Goal: Task Accomplishment & Management: Manage account settings

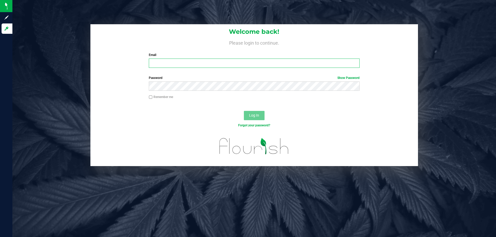
click at [169, 64] on input "Email" at bounding box center [254, 63] width 211 height 9
type input "sjaskot@liveparallel.com"
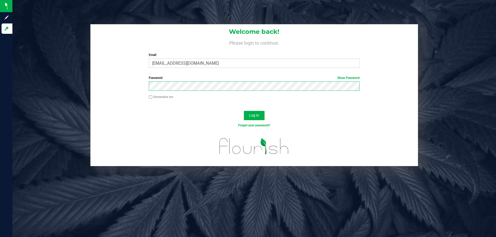
click at [244, 111] on button "Log In" at bounding box center [254, 115] width 21 height 9
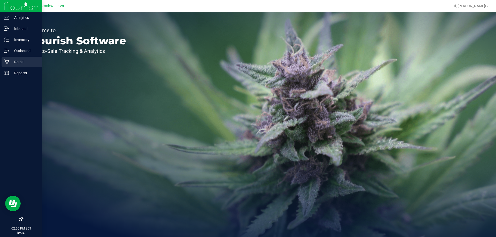
click at [20, 65] on p "Retail" at bounding box center [24, 62] width 31 height 6
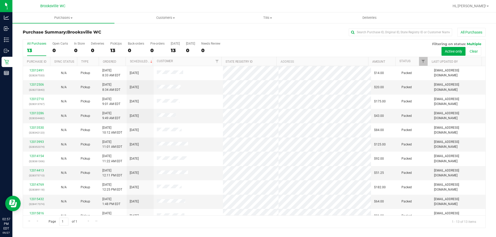
click at [291, 44] on div "All Purchases 13 Open Carts 0 In Store 0 Deliveries 0 PickUps 13 Back-orders 0 …" at bounding box center [254, 48] width 463 height 17
click at [405, 61] on link "Status" at bounding box center [404, 61] width 11 height 4
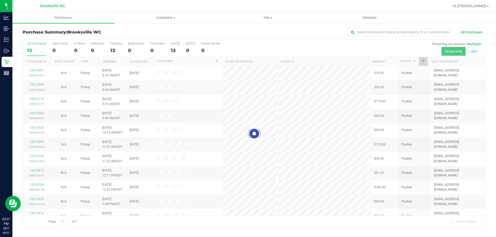
click at [317, 52] on div at bounding box center [254, 134] width 463 height 188
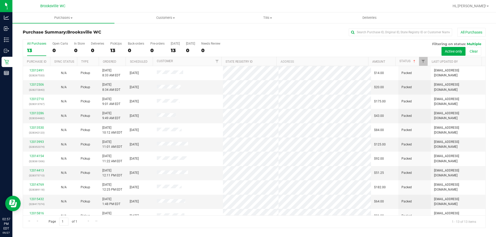
click at [317, 47] on div "All Purchases 13 Open Carts 0 In Store 0 Deliveries 0 PickUps 13 Back-orders 0 …" at bounding box center [254, 48] width 463 height 17
click at [404, 59] on link "Status" at bounding box center [407, 61] width 17 height 4
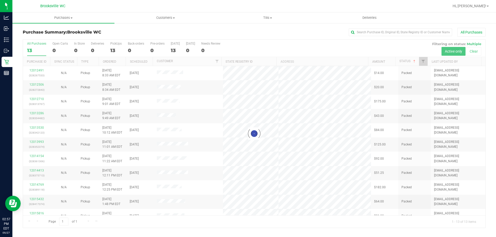
click at [293, 43] on div at bounding box center [254, 134] width 463 height 188
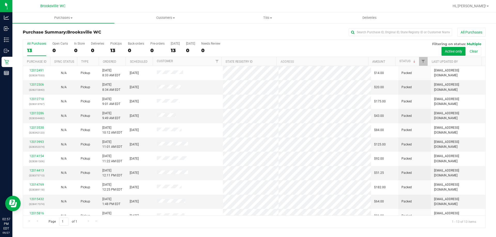
click at [294, 43] on div "All Purchases 13 Open Carts 0 In Store 0 Deliveries 0 PickUps 13 Back-orders 0 …" at bounding box center [254, 42] width 463 height 4
click at [406, 62] on link "Status" at bounding box center [407, 61] width 17 height 4
click at [406, 61] on link "Status" at bounding box center [404, 61] width 11 height 4
click at [410, 60] on link "Status" at bounding box center [407, 61] width 17 height 4
click at [296, 41] on div "All Purchases 13 Open Carts 0 In Store 0 Deliveries 0 PickUps 13 Back-orders 0 …" at bounding box center [254, 42] width 463 height 4
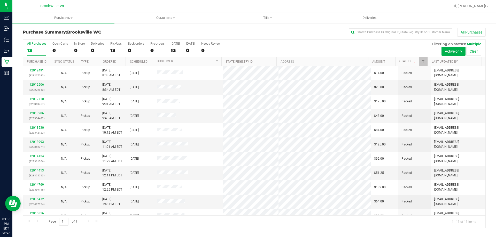
click at [304, 50] on div "All Purchases 13 Open Carts 0 In Store 0 Deliveries 0 PickUps 13 Back-orders 0 …" at bounding box center [254, 48] width 463 height 17
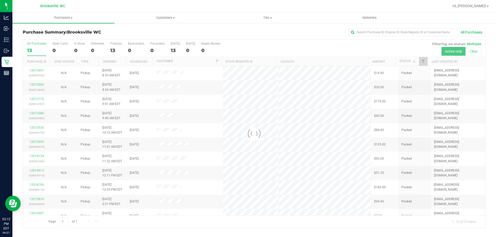
click at [241, 40] on div "Loading... All Purchases 13 Open Carts 0 In Store 0 Deliveries 0 PickUps 13 Bac…" at bounding box center [254, 134] width 463 height 189
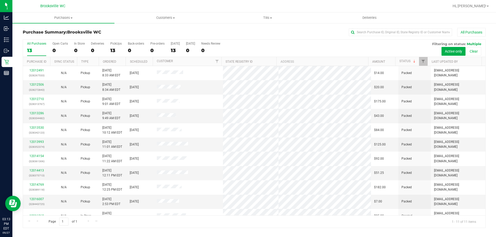
click at [269, 39] on div "Purchase Summary: Brooksville WC All Purchases" at bounding box center [254, 33] width 463 height 11
click at [269, 40] on div "All Purchases 13 Open Carts 0 In Store 0 Deliveries 0 PickUps 13 Back-orders 0 …" at bounding box center [254, 134] width 463 height 189
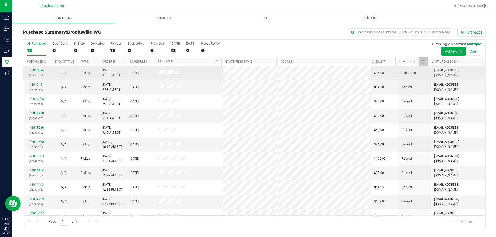
click at [39, 70] on link "12016384" at bounding box center [36, 71] width 14 height 4
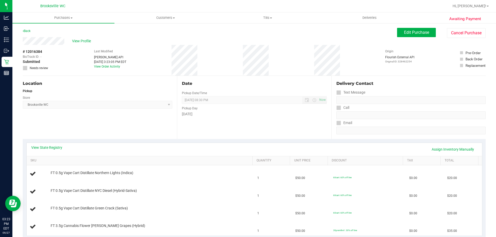
click at [113, 142] on div "View State Registry Assign Inventory Manually SKU Quantity Unit Price Discount …" at bounding box center [254, 189] width 463 height 100
click at [57, 148] on link "View State Registry" at bounding box center [46, 147] width 31 height 5
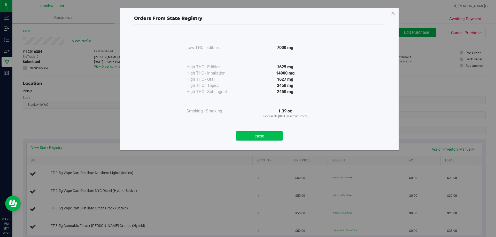
click at [271, 137] on button "Close" at bounding box center [259, 136] width 47 height 9
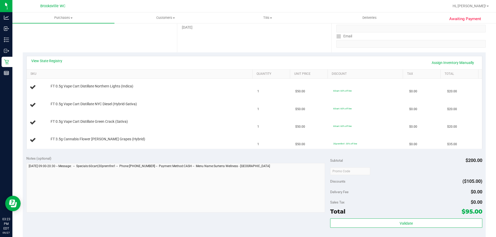
scroll to position [78, 0]
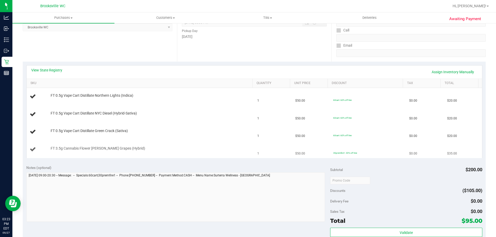
click at [199, 158] on td "FT 3.5g Cannabis Flower Gaspar's Grapes (Hybrid)" at bounding box center [141, 149] width 228 height 17
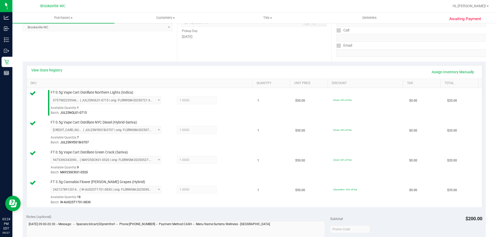
scroll to position [233, 0]
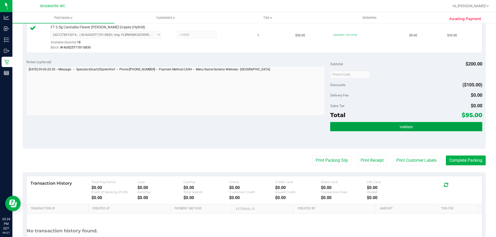
click at [347, 125] on button "Validate" at bounding box center [406, 126] width 152 height 9
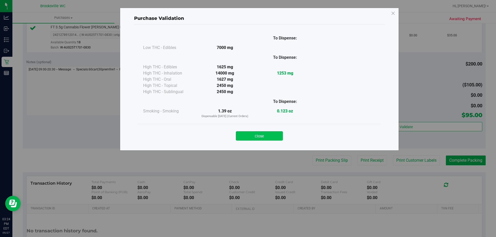
click at [246, 137] on button "Close" at bounding box center [259, 136] width 47 height 9
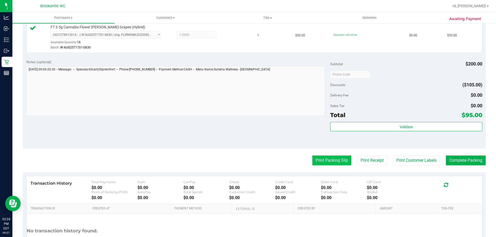
click at [340, 162] on button "Print Packing Slip" at bounding box center [331, 161] width 39 height 10
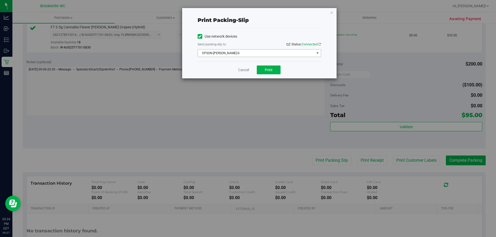
click at [231, 53] on span "EPSON-[PERSON_NAME]-G" at bounding box center [256, 53] width 117 height 7
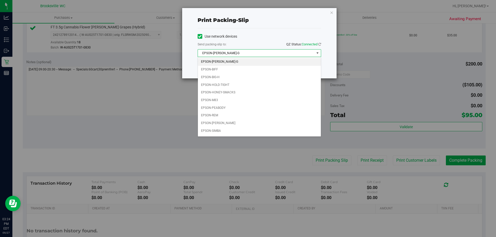
click at [258, 40] on div "Use network devices" at bounding box center [260, 37] width 124 height 8
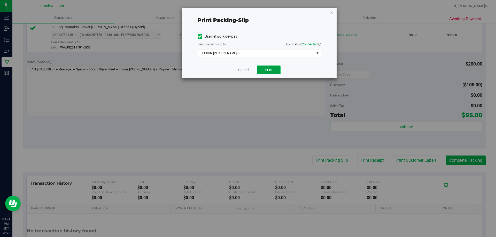
click at [270, 72] on span "Print" at bounding box center [269, 70] width 8 height 4
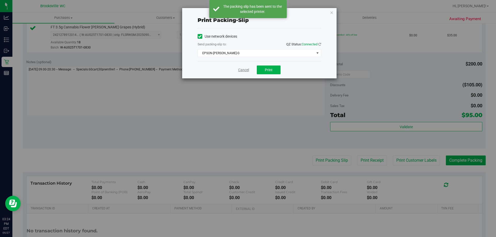
click at [247, 70] on link "Cancel" at bounding box center [243, 69] width 11 height 5
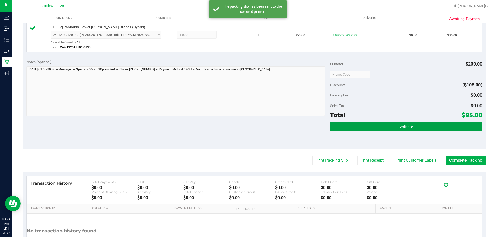
click at [458, 126] on button "Validate" at bounding box center [406, 126] width 152 height 9
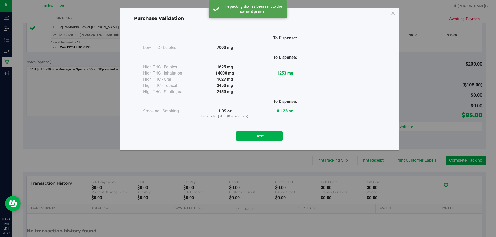
click at [274, 133] on button "Close" at bounding box center [259, 136] width 47 height 9
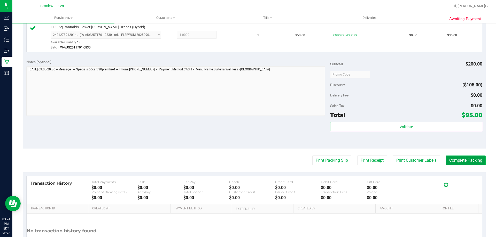
click at [465, 161] on button "Complete Packing" at bounding box center [466, 161] width 40 height 10
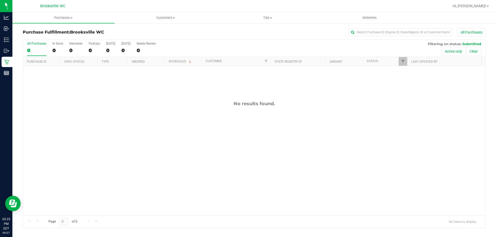
click at [210, 41] on div "All Purchases 0 In Store 0 Deliveries 0 PickUps 0 Today 0 Tomorrow 0 Needs Revi…" at bounding box center [254, 42] width 463 height 4
click at [212, 35] on div "All Purchases" at bounding box center [331, 32] width 309 height 9
click at [259, 52] on div "All Purchases 0 In Store 0 Deliveries 0 PickUps 0 Today 0 Tomorrow 0 Needs Revi…" at bounding box center [254, 48] width 463 height 17
click at [298, 46] on div "All Purchases 0 In Store 0 Deliveries 0 PickUps 0 Today 0 Tomorrow 0 Needs Revi…" at bounding box center [254, 48] width 463 height 17
click at [207, 45] on div "All Purchases 0 In Store 0 Deliveries 0 PickUps 0 Today 0 Tomorrow 0 Needs Revi…" at bounding box center [254, 48] width 463 height 17
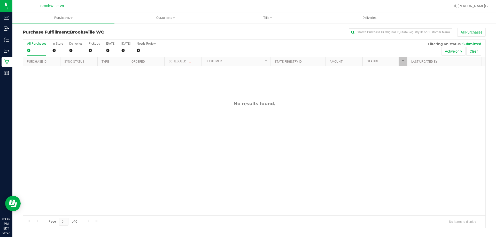
click at [272, 40] on div "All Purchases 0 In Store 0 Deliveries 0 PickUps 0 Today 0 Tomorrow 0 Needs Revi…" at bounding box center [254, 134] width 463 height 189
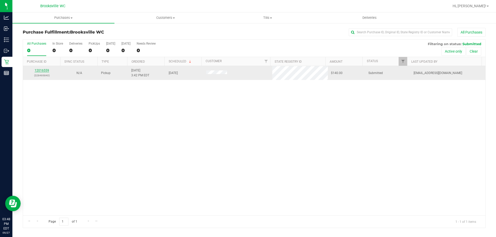
click at [40, 71] on link "12016559" at bounding box center [42, 71] width 14 height 4
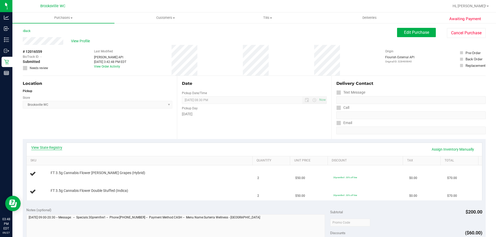
click at [57, 147] on link "View State Registry" at bounding box center [46, 147] width 31 height 5
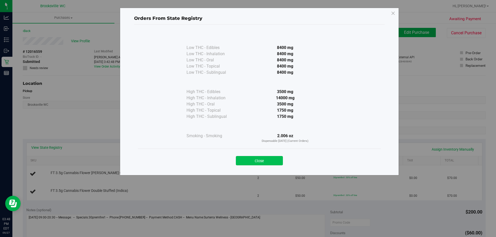
click at [255, 159] on button "Close" at bounding box center [259, 160] width 47 height 9
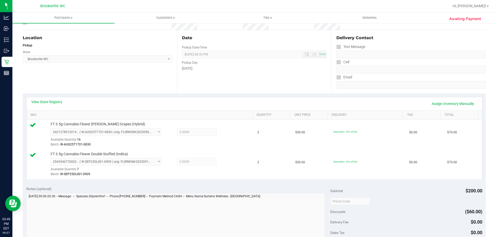
scroll to position [103, 0]
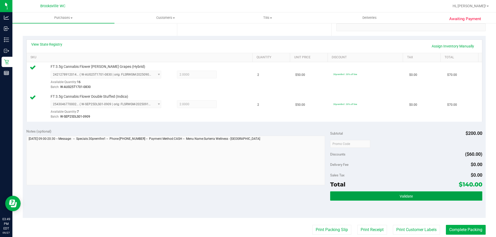
click at [342, 197] on button "Validate" at bounding box center [406, 196] width 152 height 9
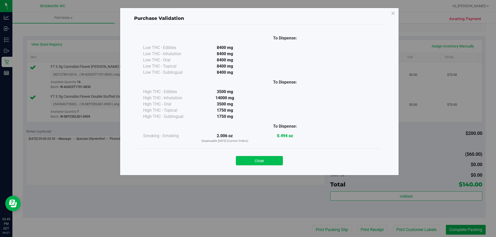
click at [267, 159] on button "Close" at bounding box center [259, 160] width 47 height 9
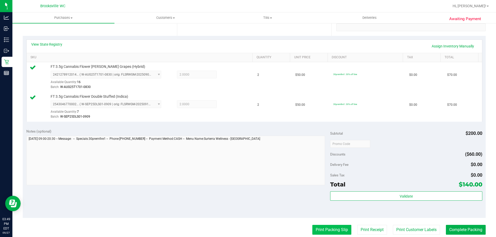
click at [323, 234] on button "Print Packing Slip" at bounding box center [331, 230] width 39 height 10
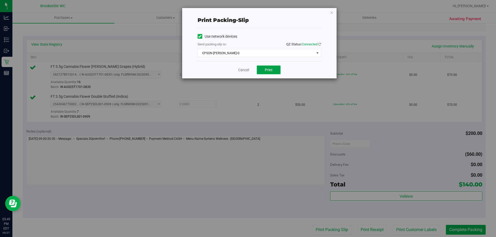
click at [268, 71] on span "Print" at bounding box center [269, 70] width 8 height 4
click at [241, 68] on link "Cancel" at bounding box center [243, 69] width 11 height 5
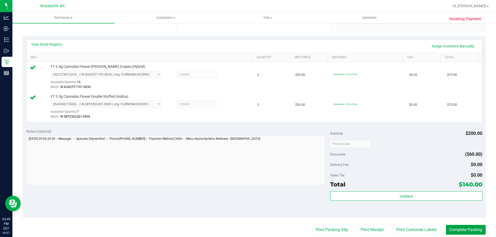
click at [457, 229] on button "Complete Packing" at bounding box center [466, 230] width 40 height 10
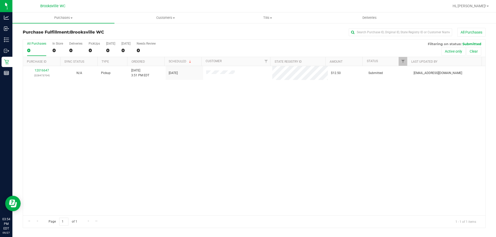
click at [251, 42] on div "All Purchases 0 In Store 0 Deliveries 0 PickUps 0 Today 0 Tomorrow 0 Needs Revi…" at bounding box center [254, 42] width 463 height 4
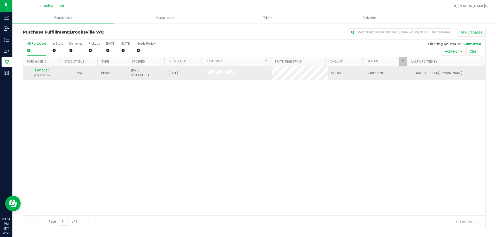
click at [41, 72] on link "12016647" at bounding box center [42, 71] width 14 height 4
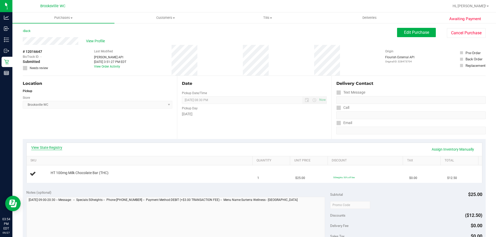
click at [37, 147] on link "View State Registry" at bounding box center [46, 147] width 31 height 5
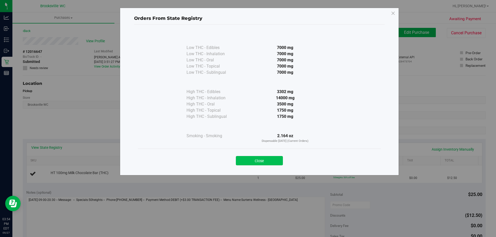
click at [268, 158] on button "Close" at bounding box center [259, 160] width 47 height 9
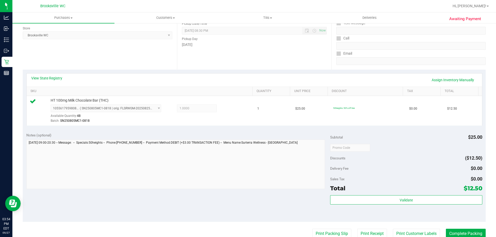
scroll to position [155, 0]
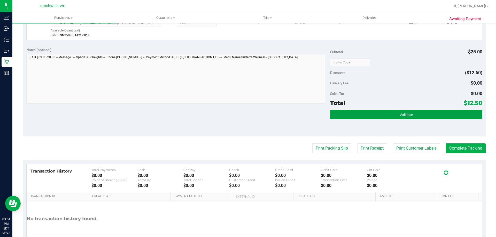
click at [397, 110] on button "Validate" at bounding box center [406, 114] width 152 height 9
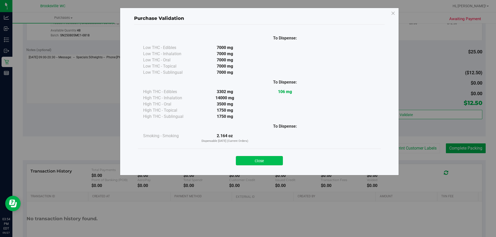
click at [253, 159] on button "Close" at bounding box center [259, 160] width 47 height 9
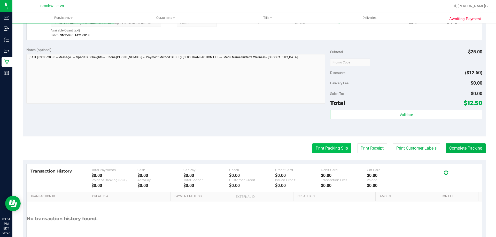
click at [331, 149] on button "Print Packing Slip" at bounding box center [331, 149] width 39 height 10
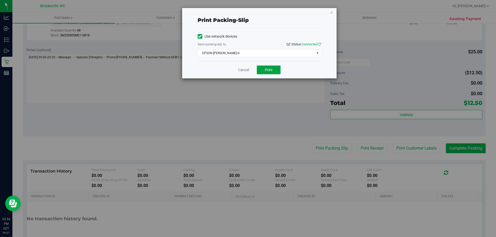
click at [263, 68] on button "Print" at bounding box center [269, 70] width 24 height 9
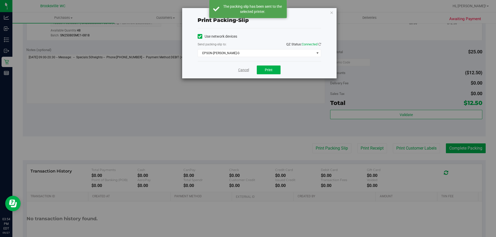
click at [245, 71] on link "Cancel" at bounding box center [243, 69] width 11 height 5
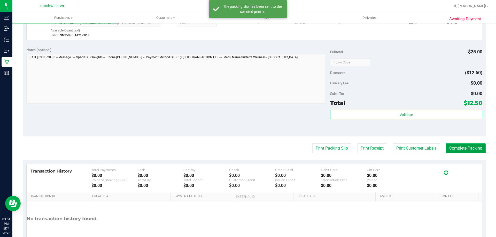
click at [471, 145] on button "Complete Packing" at bounding box center [466, 149] width 40 height 10
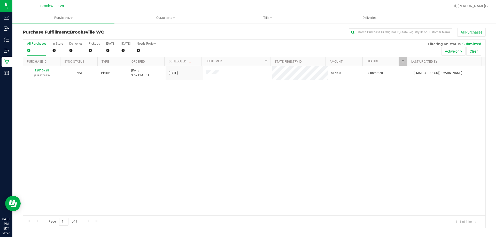
click at [251, 48] on div "All Purchases 0 In Store 0 Deliveries 0 PickUps 0 Today 0 Tomorrow 0 Needs Revi…" at bounding box center [254, 48] width 463 height 17
click at [266, 43] on div "All Purchases 0 In Store 0 Deliveries 0 PickUps 0 Today 0 Tomorrow 0 Needs Revi…" at bounding box center [254, 42] width 463 height 4
click at [271, 46] on div "All Purchases 0 In Store 0 Deliveries 0 PickUps 0 Today 0 Tomorrow 0 Needs Revi…" at bounding box center [254, 48] width 463 height 17
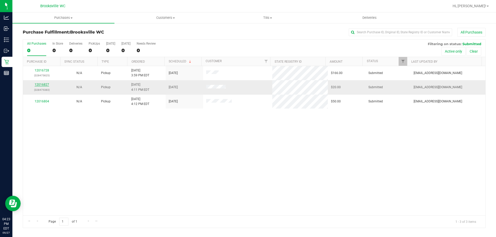
click at [43, 84] on link "12016827" at bounding box center [42, 85] width 14 height 4
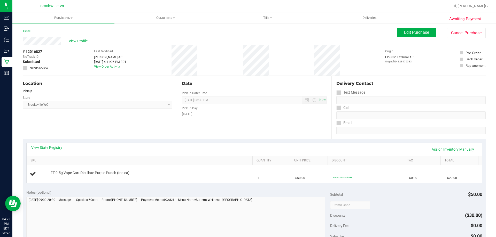
click at [54, 151] on div "View State Registry Assign Inventory Manually" at bounding box center [254, 149] width 446 height 9
click at [57, 144] on div "View State Registry Assign Inventory Manually" at bounding box center [255, 149] width 456 height 13
click at [57, 147] on link "View State Registry" at bounding box center [46, 147] width 31 height 5
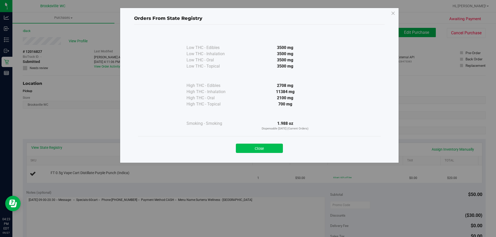
click at [276, 147] on button "Close" at bounding box center [259, 148] width 47 height 9
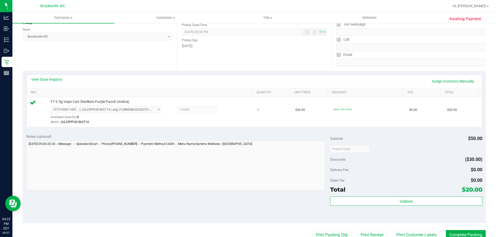
scroll to position [78, 0]
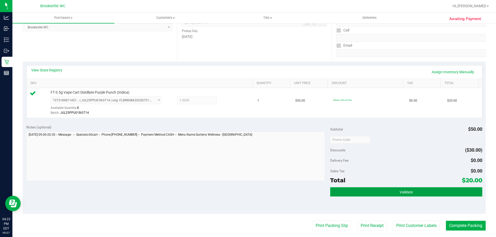
click at [389, 194] on button "Validate" at bounding box center [406, 192] width 152 height 9
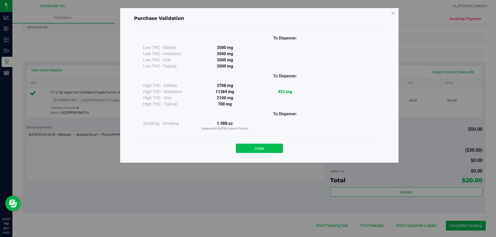
click at [260, 149] on button "Close" at bounding box center [259, 148] width 47 height 9
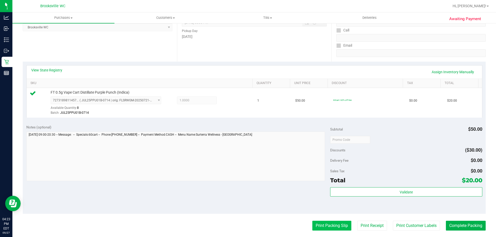
click at [312, 223] on button "Print Packing Slip" at bounding box center [331, 226] width 39 height 10
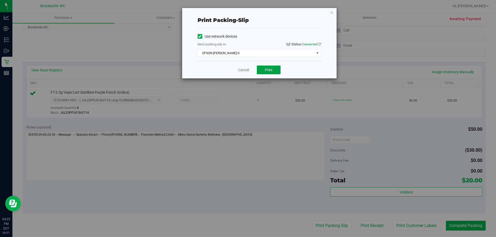
click at [270, 70] on span "Print" at bounding box center [269, 70] width 8 height 4
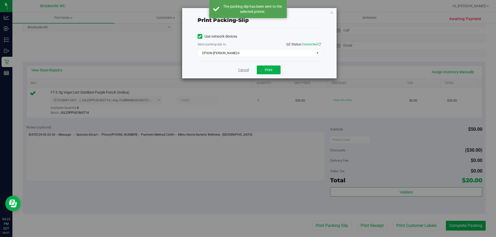
click at [246, 70] on link "Cancel" at bounding box center [243, 69] width 11 height 5
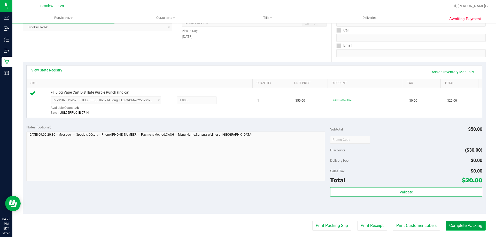
click at [451, 226] on button "Complete Packing" at bounding box center [466, 226] width 40 height 10
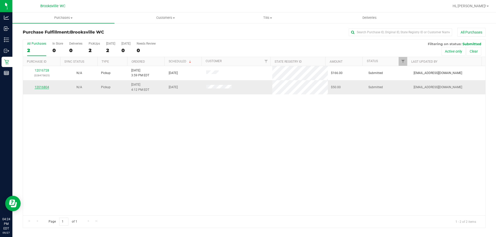
click at [44, 86] on link "12016804" at bounding box center [42, 88] width 14 height 4
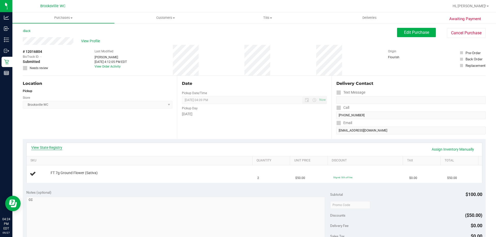
click at [50, 148] on link "View State Registry" at bounding box center [46, 147] width 31 height 5
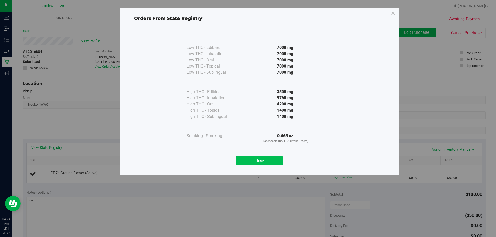
click at [257, 160] on button "Close" at bounding box center [259, 160] width 47 height 9
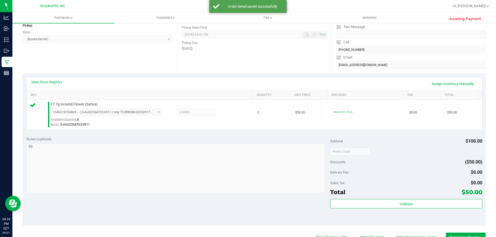
scroll to position [103, 0]
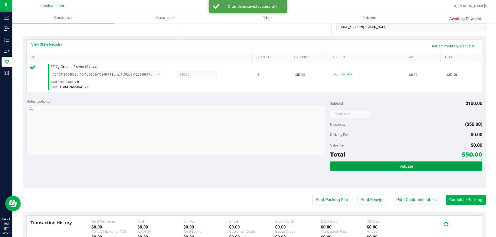
click at [386, 165] on button "Validate" at bounding box center [406, 166] width 152 height 9
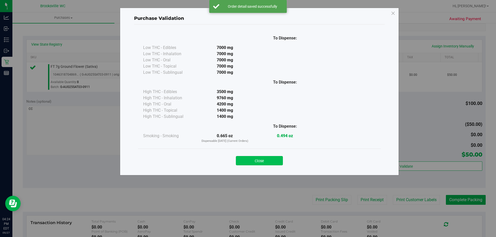
click at [261, 161] on button "Close" at bounding box center [259, 160] width 47 height 9
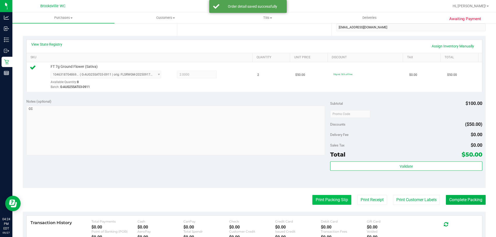
click at [335, 203] on button "Print Packing Slip" at bounding box center [331, 200] width 39 height 10
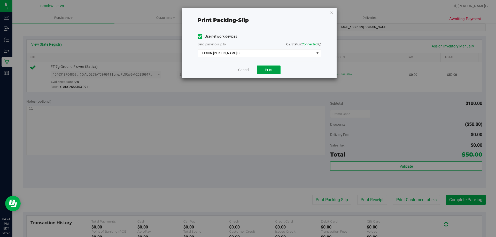
click at [265, 70] on span "Print" at bounding box center [269, 70] width 8 height 4
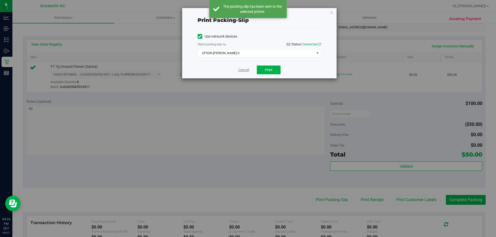
click at [244, 69] on link "Cancel" at bounding box center [243, 69] width 11 height 5
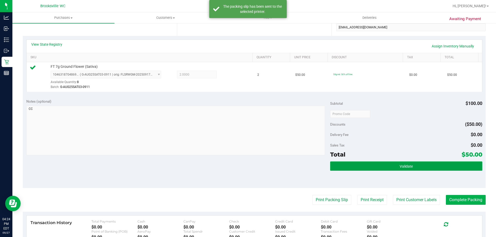
click at [438, 166] on button "Validate" at bounding box center [406, 166] width 152 height 9
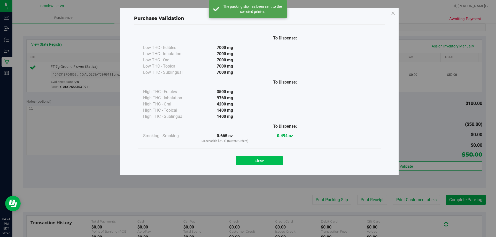
click at [274, 161] on button "Close" at bounding box center [259, 160] width 47 height 9
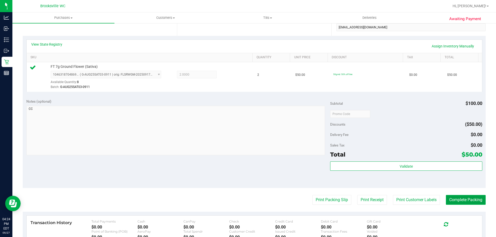
click at [462, 199] on button "Complete Packing" at bounding box center [466, 200] width 40 height 10
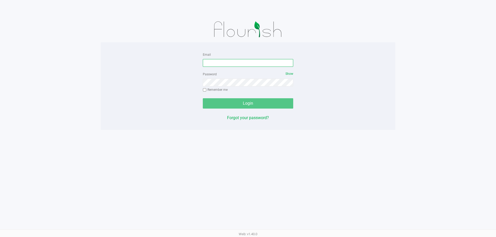
click at [243, 60] on input "Email" at bounding box center [248, 63] width 90 height 8
type input "[EMAIL_ADDRESS][DOMAIN_NAME]"
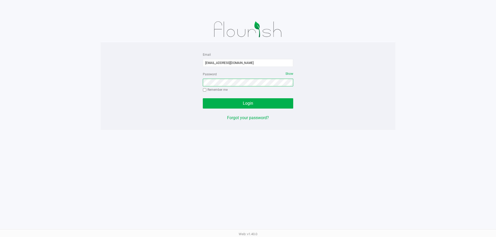
click at [203, 98] on button "Login" at bounding box center [248, 103] width 90 height 10
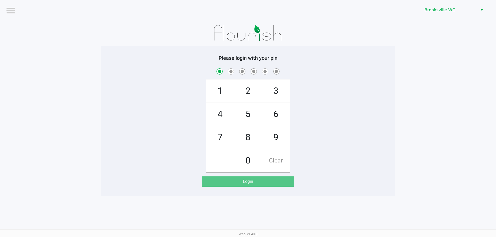
checkbox input "true"
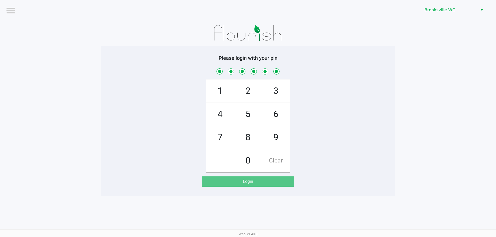
checkbox input "true"
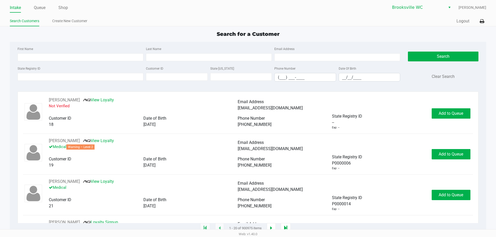
click at [137, 33] on div "Search for a Customer" at bounding box center [248, 34] width 484 height 8
click at [39, 9] on link "Queue" at bounding box center [40, 7] width 12 height 7
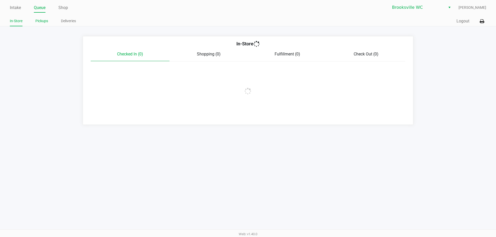
click at [37, 21] on link "Pickups" at bounding box center [41, 21] width 13 height 6
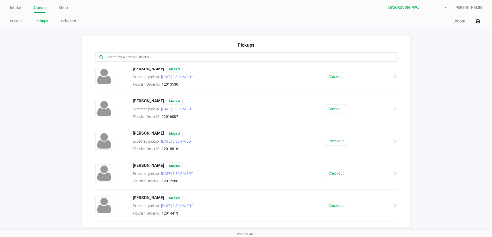
scroll to position [207, 0]
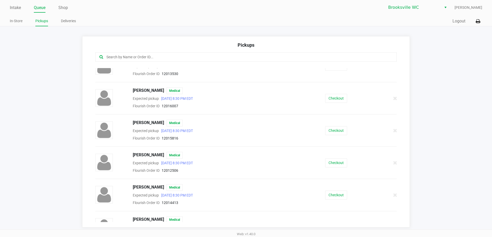
click at [249, 128] on div "Expected pickup Sep 27, 2025 8:30 PM EDT" at bounding box center [213, 131] width 169 height 6
click at [331, 132] on button "Checkout" at bounding box center [336, 130] width 22 height 9
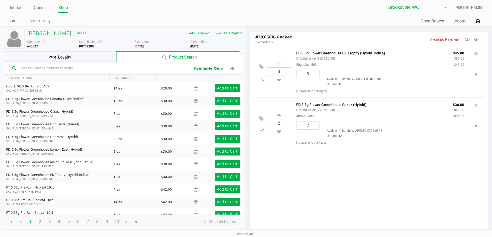
click at [307, 177] on div "3 FD 3.5g Flower Greenhouse PK Trophy (Hybrid-Indica) Original price (3 @ $30.0…" at bounding box center [369, 140] width 238 height 188
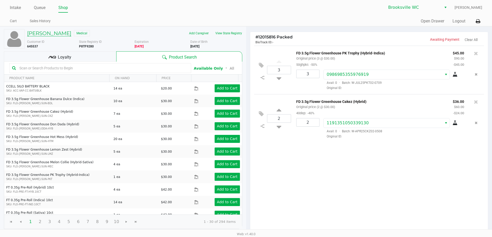
click at [58, 34] on h5 "JENNIFER CAIAZZO" at bounding box center [49, 33] width 44 height 6
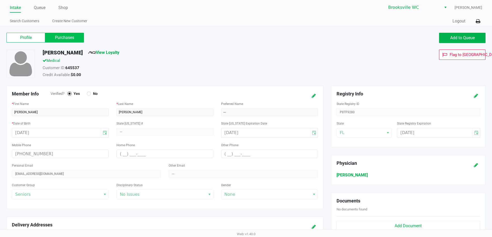
click at [69, 37] on label "Purchases" at bounding box center [64, 38] width 39 height 10
click at [0, 0] on 1 "Purchases" at bounding box center [0, 0] width 0 height 0
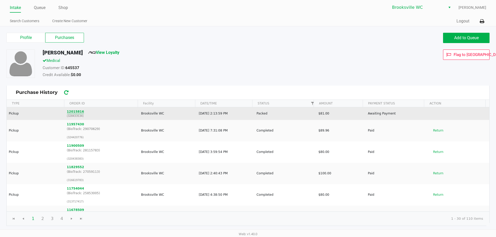
click at [78, 113] on button "12015816" at bounding box center [75, 112] width 17 height 5
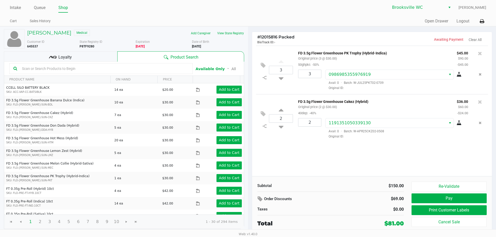
drag, startPoint x: 395, startPoint y: 54, endPoint x: 296, endPoint y: 52, distance: 99.8
click at [296, 52] on div "FD 3.5g Flower Greenhouse PK Trophy (Hybrid-Indica) Original price (3 @ $30.00)…" at bounding box center [373, 59] width 159 height 18
copy p "FD 3.5g Flower Greenhouse PK Trophy (Hybrid-Indica)"
click at [342, 170] on div "3 FD 3.5g Flower Greenhouse PK Trophy (Hybrid-Indica) Original price (3 @ $30.0…" at bounding box center [372, 111] width 240 height 131
click at [334, 173] on div "3 FD 3.5g Flower Greenhouse PK Trophy (Hybrid-Indica) Original price (3 @ $30.0…" at bounding box center [372, 111] width 240 height 131
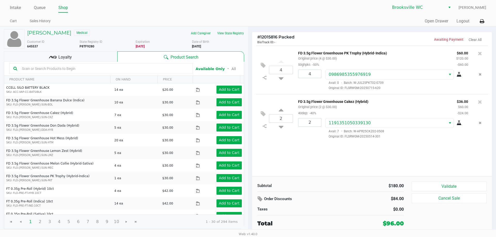
click at [68, 58] on span "Loyalty" at bounding box center [64, 57] width 13 height 6
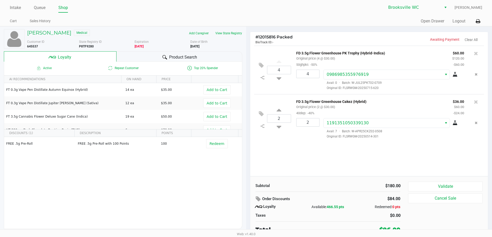
click at [319, 168] on div "4 FD 3.5g Flower Greenhouse PK Trophy (Hybrid-Indica) Original price (4 @ $30.0…" at bounding box center [369, 111] width 238 height 131
click at [330, 164] on div "4 FD 3.5g Flower Greenhouse PK Trophy (Hybrid-Indica) Original price (4 @ $30.0…" at bounding box center [369, 111] width 238 height 131
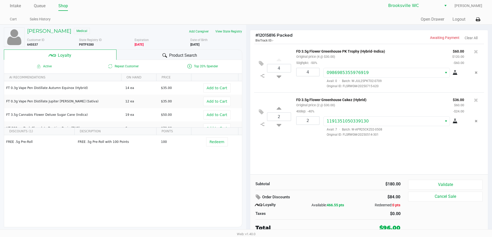
scroll to position [2, 0]
click at [331, 174] on div "Subtotal $180.00 Order Discounts $84.00 Loyalty Available: 466.55 pts Redeemed:…" at bounding box center [369, 205] width 238 height 63
click at [175, 54] on span "Product Search" at bounding box center [183, 55] width 28 height 6
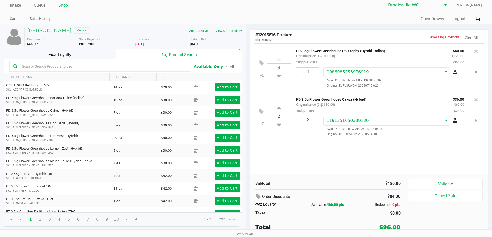
click at [99, 62] on div at bounding box center [100, 66] width 182 height 11
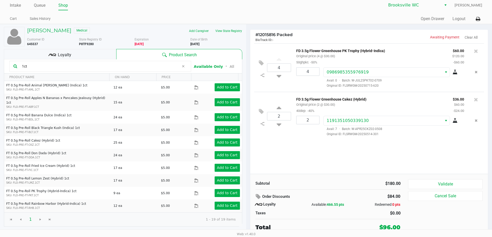
type input "1ct"
click at [386, 164] on div "4 FD 3.5g Flower Greenhouse PK Trophy (Hybrid-Indica) Original price (4 @ $30.0…" at bounding box center [369, 108] width 238 height 131
click at [443, 183] on button "Validate" at bounding box center [445, 185] width 74 height 10
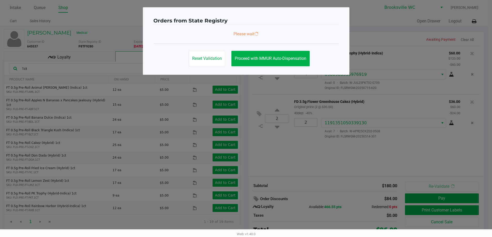
scroll to position [0, 0]
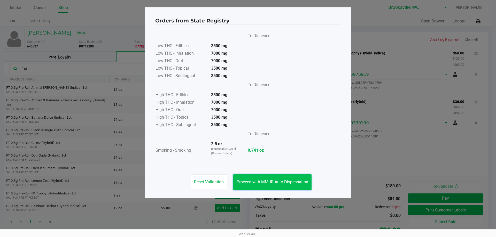
click at [274, 186] on button "Proceed with MMUR Auto-Dispensation" at bounding box center [272, 183] width 78 height 16
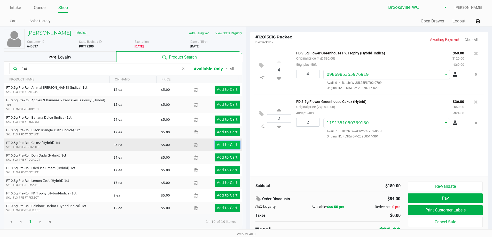
click at [225, 143] on app-button-loader "Add to Cart" at bounding box center [227, 145] width 21 height 4
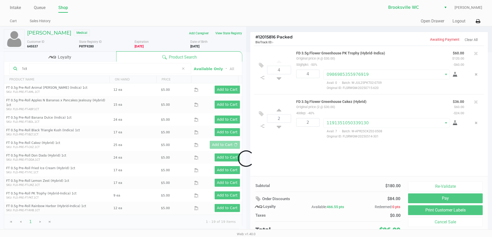
click at [316, 165] on div at bounding box center [246, 158] width 492 height 213
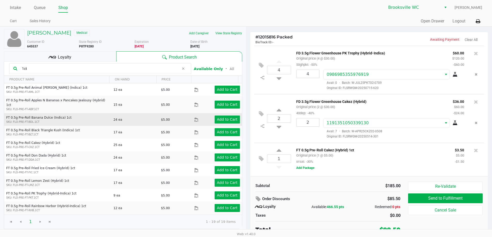
scroll to position [2, 0]
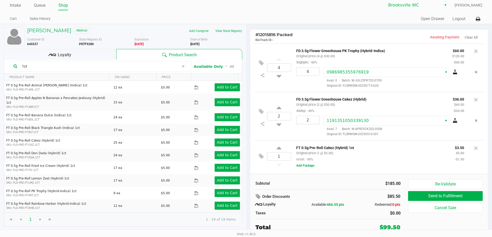
click at [89, 51] on div "Loyalty" at bounding box center [60, 54] width 112 height 10
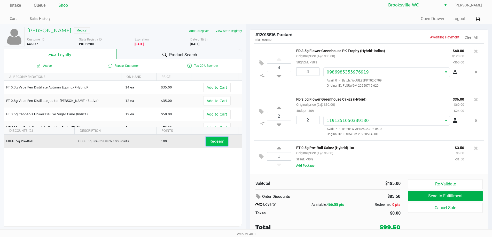
click at [210, 142] on span "Redeem" at bounding box center [217, 142] width 15 height 4
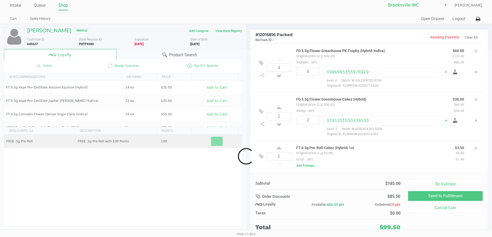
click at [329, 188] on div at bounding box center [246, 156] width 492 height 213
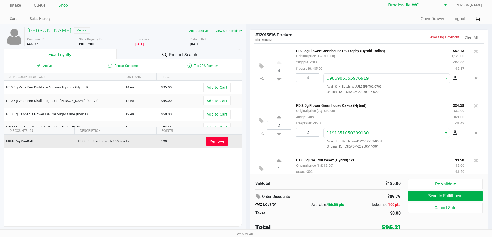
scroll to position [12, 0]
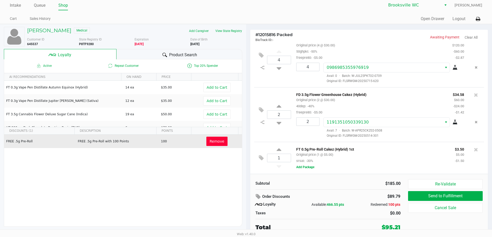
click at [329, 188] on div "Subtotal $185.00 Order Discounts $89.79 Loyalty Available: 466.55 pts Redeemed:…" at bounding box center [328, 206] width 153 height 52
click at [215, 141] on span "Remove" at bounding box center [217, 142] width 15 height 4
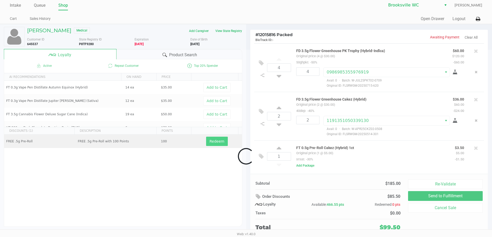
scroll to position [0, 0]
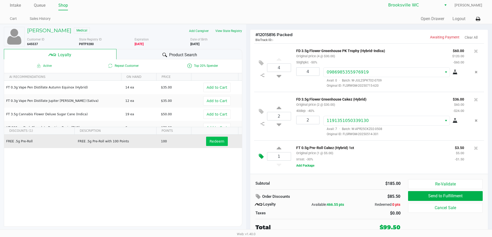
click at [263, 155] on icon at bounding box center [261, 157] width 5 height 6
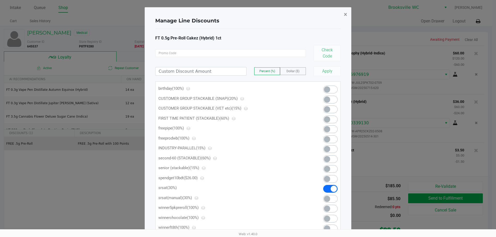
click at [347, 14] on span "×" at bounding box center [345, 14] width 3 height 7
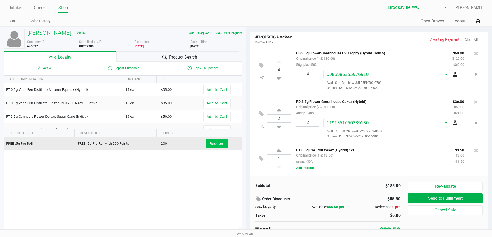
click at [339, 175] on div "1 FT 0.5g Pre-Roll Cakez (Hybrid) 1ct Original price (1 @ $5.00) srsat: -30% $3…" at bounding box center [369, 159] width 230 height 32
click at [330, 107] on small "Original price (2 @ $30.00)" at bounding box center [315, 107] width 39 height 4
click at [263, 159] on icon at bounding box center [261, 159] width 5 height 6
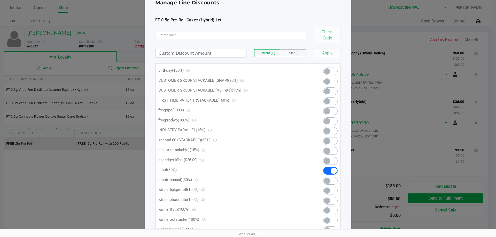
scroll to position [41, 0]
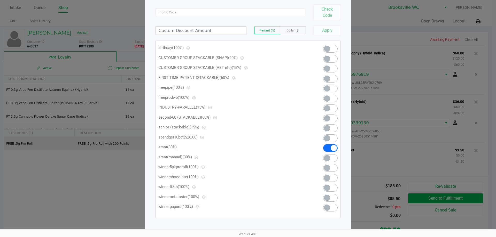
click at [329, 158] on span at bounding box center [327, 158] width 6 height 6
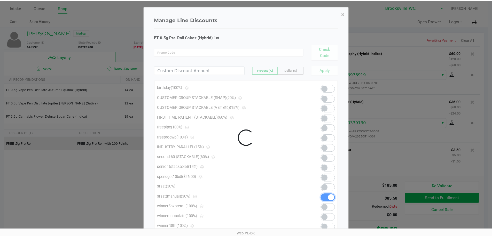
scroll to position [0, 0]
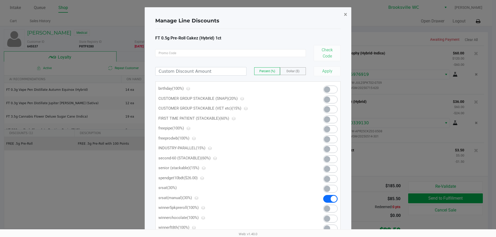
click at [346, 16] on span "×" at bounding box center [345, 14] width 3 height 7
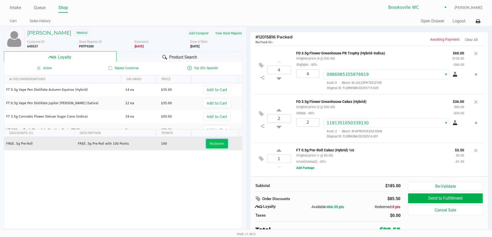
click at [210, 143] on span "Redeem" at bounding box center [217, 144] width 15 height 4
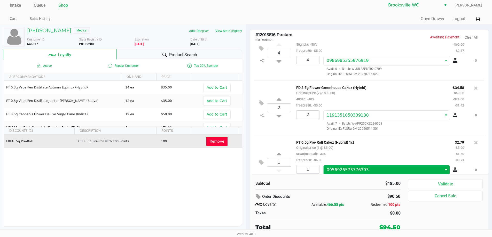
scroll to position [34, 0]
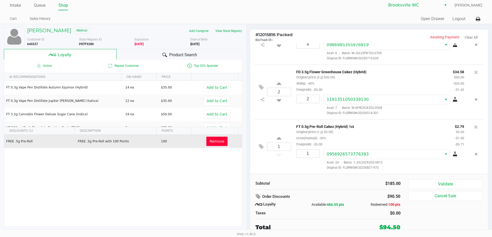
click at [215, 143] on span "Remove" at bounding box center [217, 142] width 15 height 4
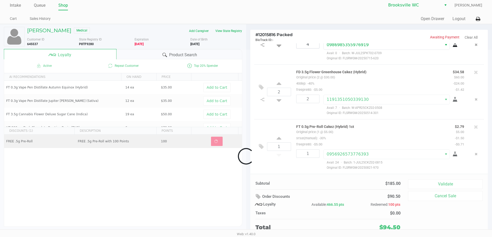
scroll to position [16, 0]
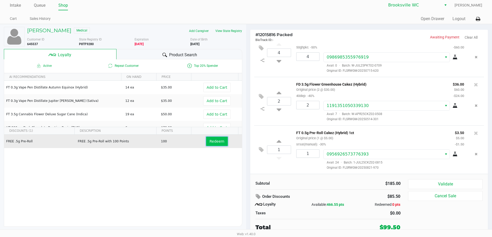
click at [215, 139] on button "Redeem" at bounding box center [216, 141] width 21 height 9
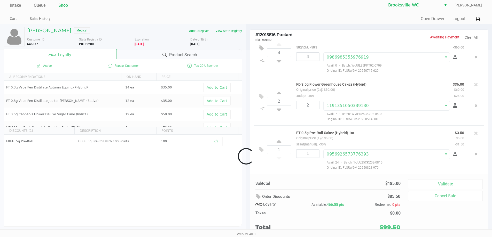
click at [302, 177] on div at bounding box center [246, 156] width 492 height 213
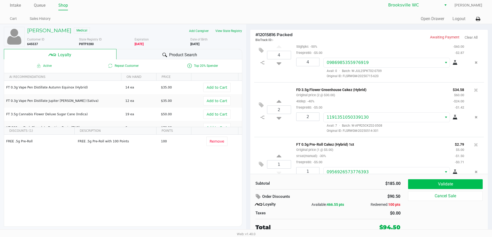
scroll to position [34, 0]
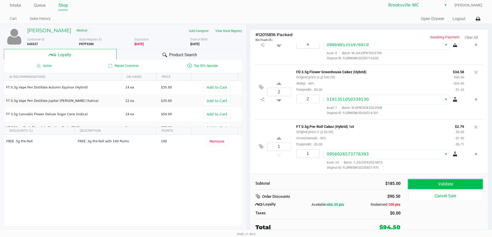
click at [429, 185] on button "Validate" at bounding box center [445, 185] width 74 height 10
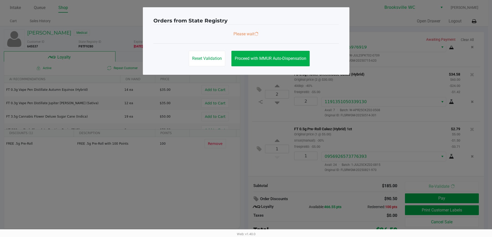
scroll to position [0, 0]
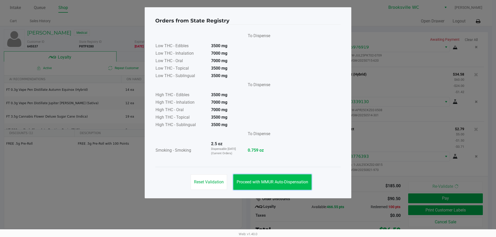
click at [265, 181] on span "Proceed with MMUR Auto-Dispensation" at bounding box center [273, 182] width 72 height 5
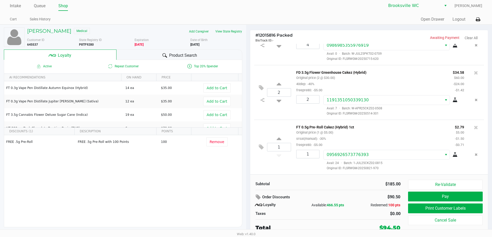
scroll to position [2, 0]
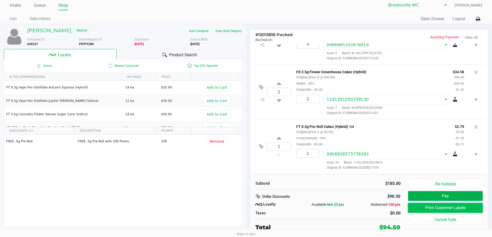
click at [451, 205] on button "Print Customer Labels" at bounding box center [445, 208] width 74 height 10
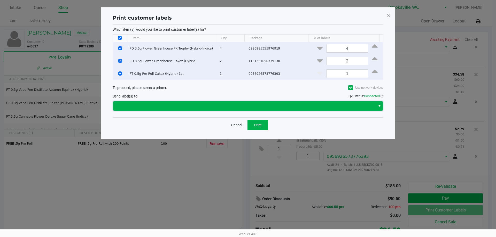
click at [204, 109] on span at bounding box center [244, 106] width 257 height 6
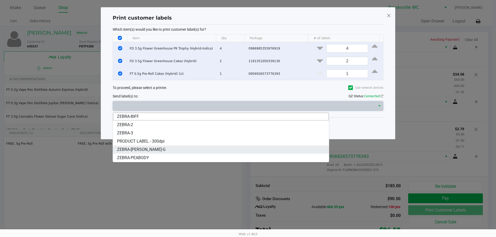
click at [150, 146] on li "ZEBRA-BECKY-G" at bounding box center [221, 150] width 216 height 8
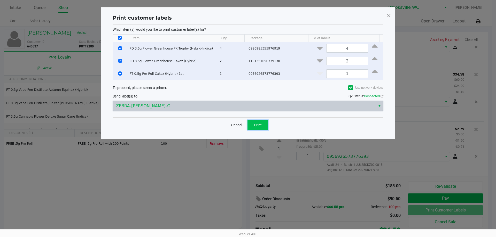
click at [253, 125] on button "Print" at bounding box center [258, 125] width 21 height 10
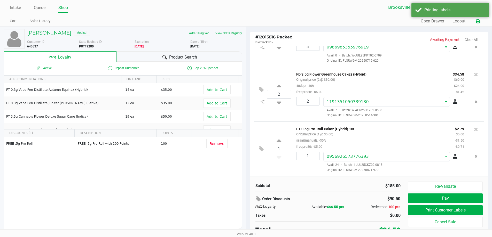
click at [477, 22] on icon at bounding box center [478, 22] width 4 height 4
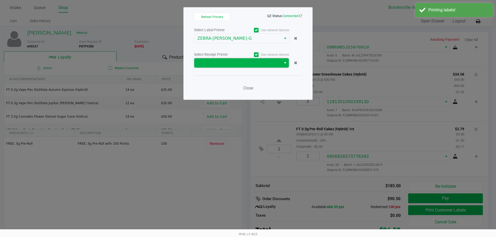
click at [247, 67] on span at bounding box center [237, 62] width 87 height 9
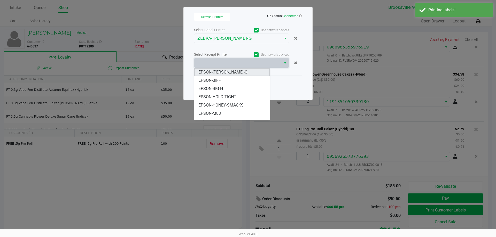
click at [230, 73] on li "EPSON-[PERSON_NAME]-G" at bounding box center [231, 72] width 75 height 8
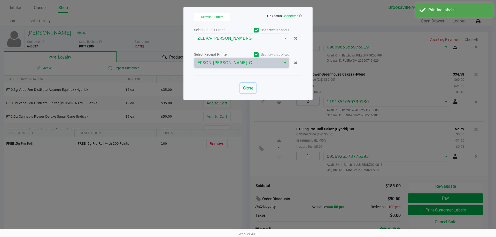
click at [248, 89] on span "Close" at bounding box center [248, 88] width 10 height 5
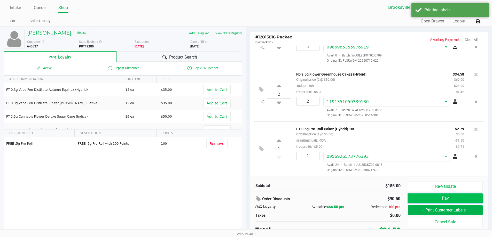
click at [446, 197] on button "Pay" at bounding box center [445, 199] width 74 height 10
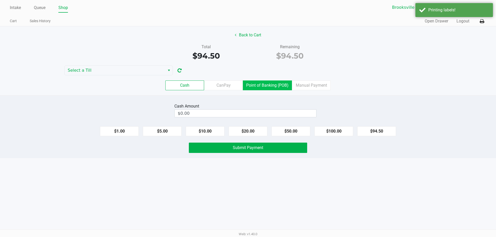
click at [266, 84] on label "Point of Banking (POB)" at bounding box center [267, 86] width 49 height 10
click at [0, 0] on 7 "Point of Banking (POB)" at bounding box center [0, 0] width 0 height 0
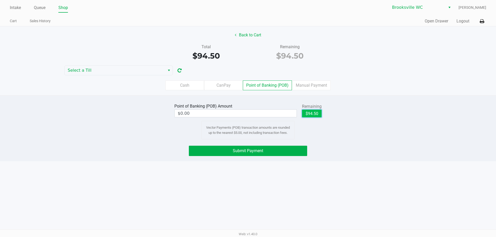
click at [312, 111] on button "$94.50" at bounding box center [312, 114] width 20 height 8
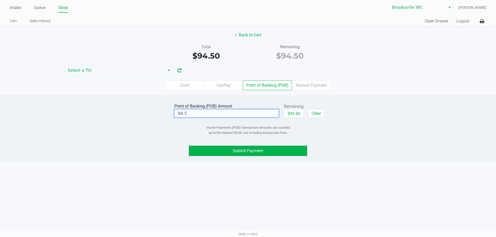
click at [228, 115] on input "94.5" at bounding box center [227, 113] width 104 height 7
click at [210, 150] on button "Submit Payment" at bounding box center [248, 151] width 118 height 10
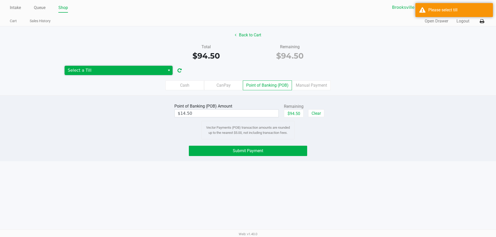
click at [114, 70] on span "Select a Till" at bounding box center [115, 70] width 94 height 6
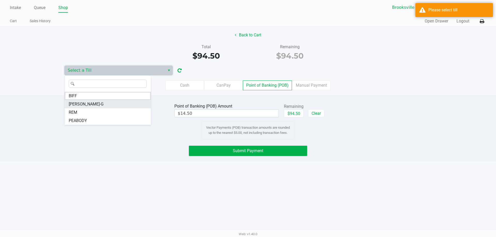
click at [102, 103] on li "BECKY-G" at bounding box center [108, 104] width 86 height 8
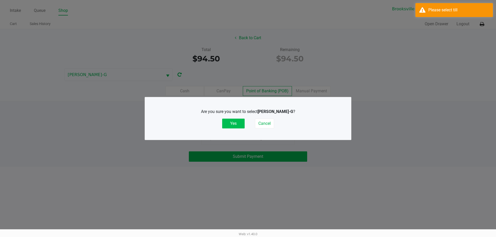
click at [235, 125] on button "Yes" at bounding box center [233, 124] width 22 height 10
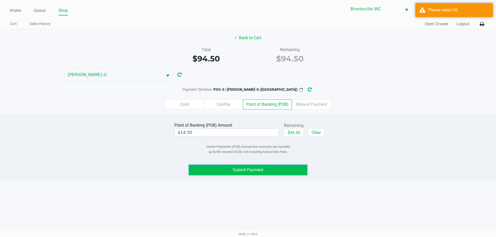
click at [237, 169] on span "Submit Payment" at bounding box center [248, 170] width 30 height 5
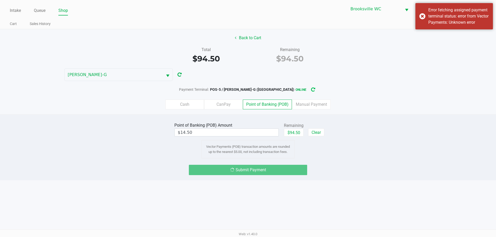
click at [296, 85] on div "Back to Cart Total $94.50 Remaining $94.50 BECKY-G Payment Terminal: POS-5 / BE…" at bounding box center [248, 72] width 496 height 86
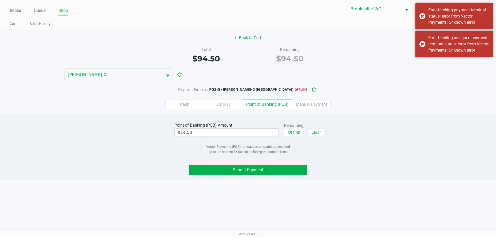
click at [299, 97] on div "Cash CanPay Point of Banking (POB) Manual Payment" at bounding box center [248, 105] width 504 height 20
click at [311, 89] on icon "button" at bounding box center [313, 90] width 5 height 5
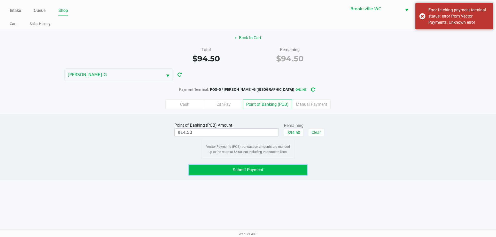
click at [271, 170] on button "Submit Payment" at bounding box center [248, 170] width 118 height 10
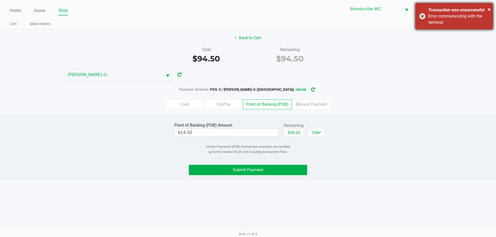
click at [466, 21] on div "Error communicating with the terminal" at bounding box center [458, 19] width 61 height 12
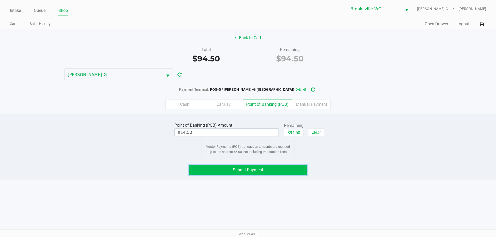
click at [263, 166] on button "Submit Payment" at bounding box center [248, 170] width 118 height 10
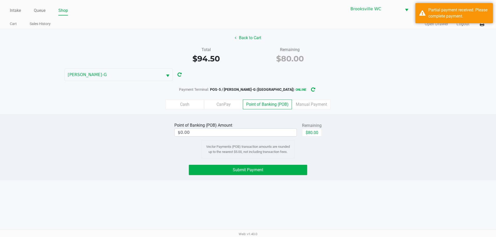
click at [195, 104] on label "Cash" at bounding box center [184, 105] width 39 height 10
click at [0, 0] on 0 "Cash" at bounding box center [0, 0] width 0 height 0
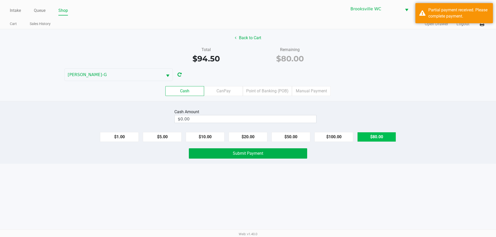
click at [390, 139] on button "$80.00" at bounding box center [376, 137] width 39 height 10
type input "$80.00"
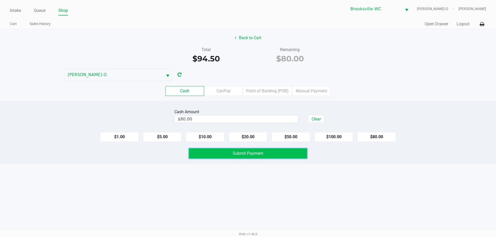
click at [244, 152] on span "Submit Payment" at bounding box center [248, 153] width 30 height 5
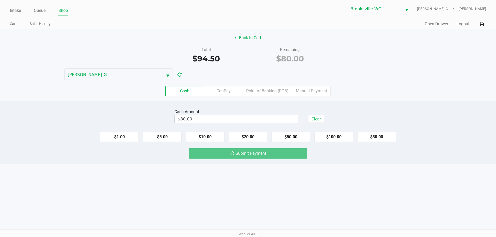
click at [187, 188] on div "Intake Queue Shop Brooksville WC BECKY-G Steven Jaskot Cart Sales History Quick…" at bounding box center [248, 118] width 496 height 237
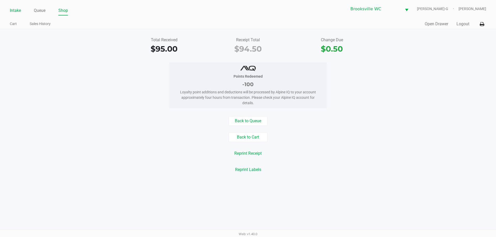
click at [12, 9] on link "Intake" at bounding box center [15, 10] width 11 height 7
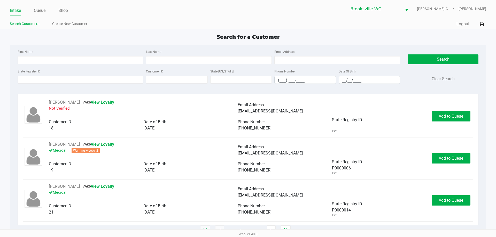
click at [69, 46] on div "First Name Last Name Email Address State Registry ID Customer ID State ID Phone…" at bounding box center [248, 68] width 468 height 47
click at [81, 46] on div "First Name Last Name Email Address State Registry ID Customer ID State ID Phone…" at bounding box center [248, 68] width 468 height 47
click at [91, 41] on div "Search for a Customer First Name Last Name Email Address State Registry ID Cust…" at bounding box center [248, 132] width 476 height 198
click at [81, 77] on input "State Registry ID" at bounding box center [81, 80] width 126 height 8
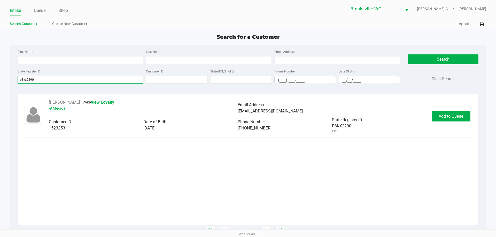
type input "p3kx2290"
click at [447, 110] on div "Megan Hayes View Loyalty Medical Email Address megghayes33@gmail.com Customer I…" at bounding box center [248, 116] width 450 height 34
click at [446, 117] on span "Add to Queue" at bounding box center [451, 116] width 25 height 5
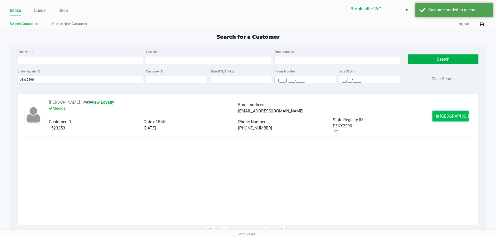
click at [445, 115] on span "In Queue" at bounding box center [457, 116] width 43 height 5
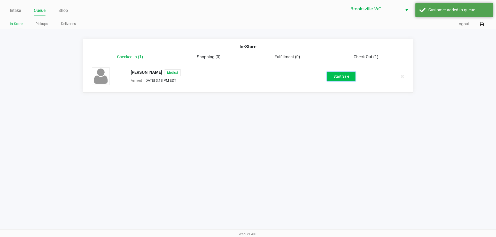
click at [332, 76] on button "Start Sale" at bounding box center [341, 76] width 28 height 9
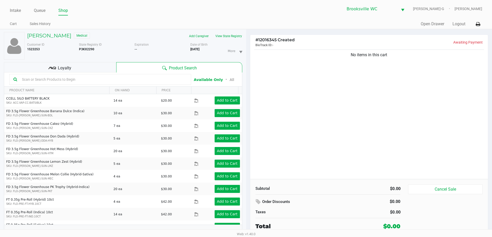
drag, startPoint x: 325, startPoint y: 120, endPoint x: 116, endPoint y: 75, distance: 213.7
click at [322, 119] on div "No items in this cart" at bounding box center [369, 114] width 238 height 131
click at [80, 81] on input "text" at bounding box center [103, 80] width 167 height 8
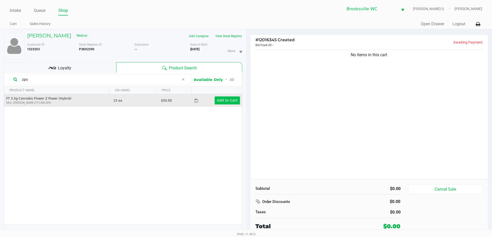
type input "zpo"
click at [221, 100] on app-button-loader "Add to Cart" at bounding box center [227, 100] width 21 height 4
click at [308, 109] on div at bounding box center [246, 130] width 492 height 150
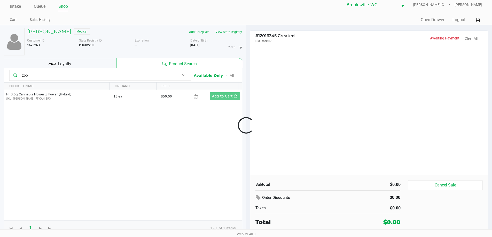
scroll to position [5, 0]
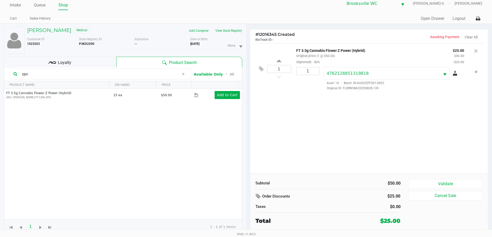
click at [313, 147] on div "1 FT 3.5g Cannabis Flower Z Power (Hybrid) Original price (1 @ $50.00) 50premal…" at bounding box center [369, 108] width 238 height 131
click at [428, 187] on button "Validate" at bounding box center [445, 184] width 74 height 10
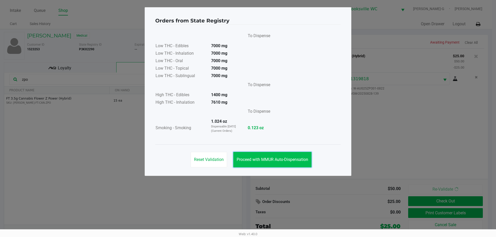
click at [287, 156] on button "Proceed with MMUR Auto-Dispensation" at bounding box center [272, 160] width 78 height 16
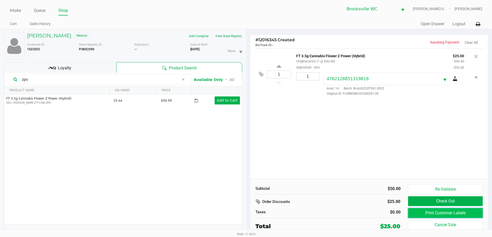
click at [434, 213] on button "Print Customer Labels" at bounding box center [445, 214] width 74 height 10
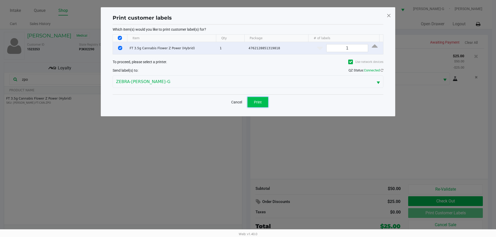
click at [263, 102] on button "Print" at bounding box center [258, 102] width 21 height 10
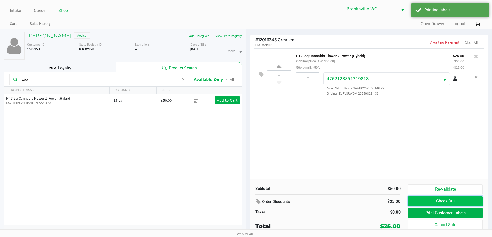
click at [430, 201] on button "Check Out" at bounding box center [445, 202] width 74 height 10
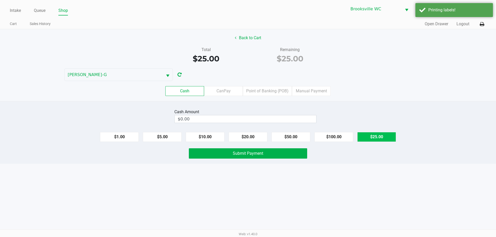
click at [371, 137] on button "$25.00" at bounding box center [376, 137] width 39 height 10
type input "$25.00"
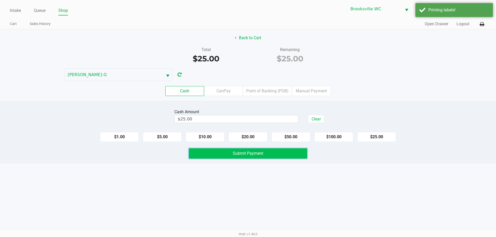
click at [227, 155] on button "Submit Payment" at bounding box center [248, 154] width 118 height 10
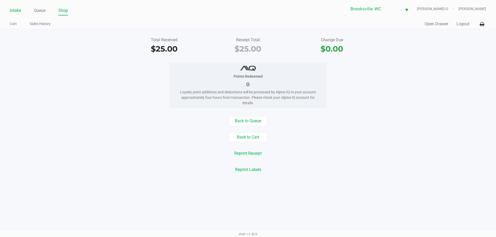
click at [16, 11] on link "Intake" at bounding box center [15, 10] width 11 height 7
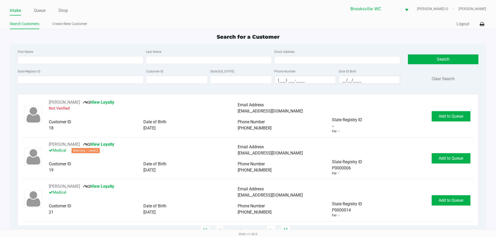
click at [213, 30] on app-point-of-sale "Intake Queue Shop Brooksville WC BECKY-G Steven Jaskot Search Customers Create …" at bounding box center [248, 115] width 496 height 231
click at [214, 29] on ul "Search Customers Create New Customer" at bounding box center [129, 24] width 238 height 9
click at [151, 42] on div "Search for a Customer First Name Last Name Email Address State Registry ID Cust…" at bounding box center [248, 132] width 476 height 198
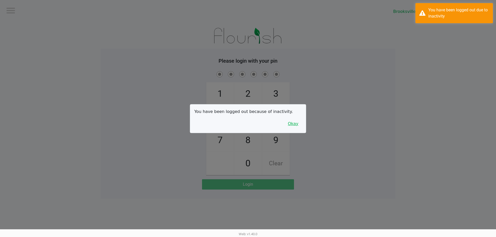
click at [295, 126] on button "Okay" at bounding box center [292, 124] width 17 height 10
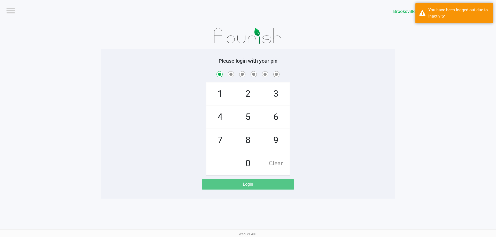
checkbox input "true"
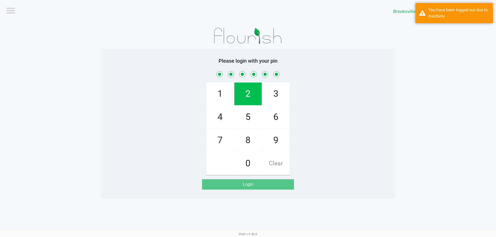
checkbox input "true"
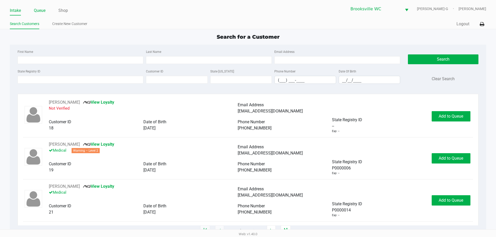
click at [42, 9] on link "Queue" at bounding box center [40, 10] width 12 height 7
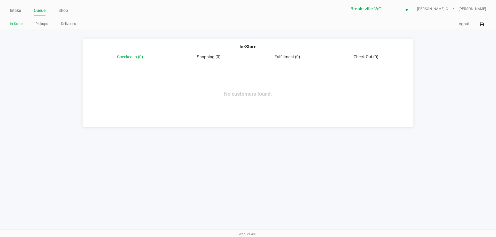
click at [21, 11] on ul "Intake Queue Shop" at bounding box center [129, 10] width 238 height 9
click at [17, 9] on link "Intake" at bounding box center [15, 10] width 11 height 7
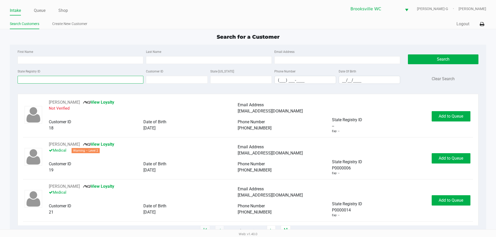
click at [59, 79] on input "State Registry ID" at bounding box center [81, 80] width 126 height 8
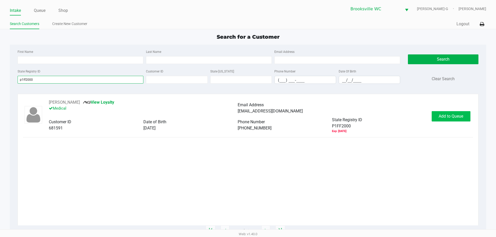
type input "p1ff2000"
click at [440, 116] on span "Add to Queue" at bounding box center [451, 116] width 25 height 5
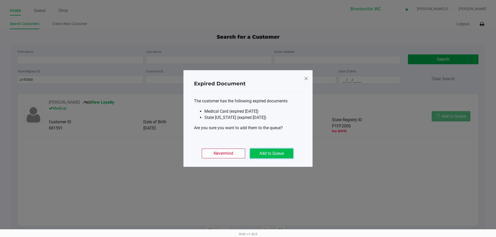
click at [274, 156] on button "Add to Queue" at bounding box center [271, 154] width 43 height 10
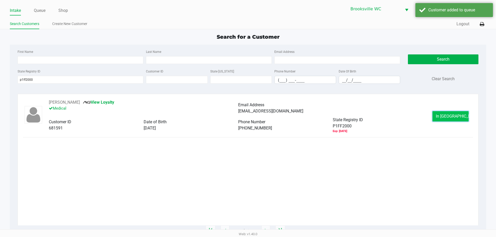
click at [441, 114] on button "In Queue" at bounding box center [451, 116] width 36 height 10
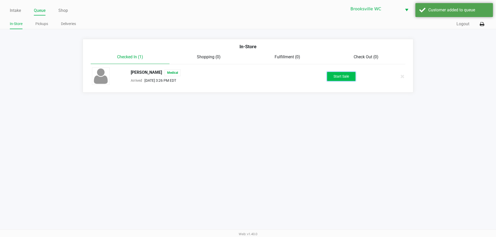
click at [349, 79] on button "Start Sale" at bounding box center [341, 76] width 28 height 9
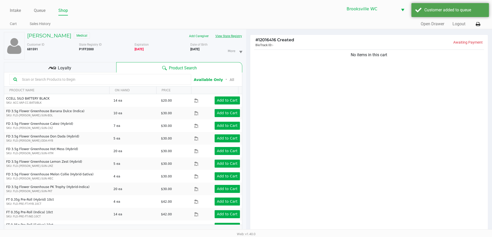
click at [227, 36] on button "View State Registry" at bounding box center [227, 36] width 30 height 8
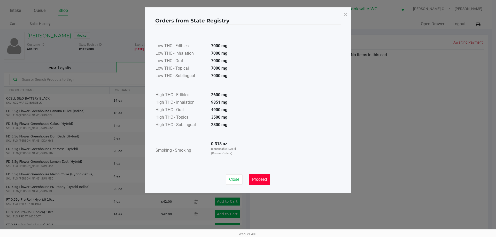
click at [264, 180] on span "Proceed" at bounding box center [259, 179] width 15 height 5
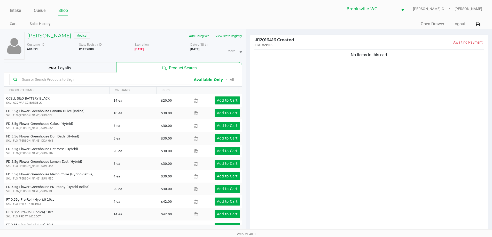
click at [74, 66] on div "Loyalty" at bounding box center [60, 67] width 112 height 10
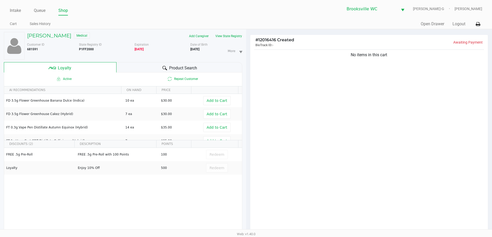
click at [173, 67] on span "Product Search" at bounding box center [183, 68] width 28 height 6
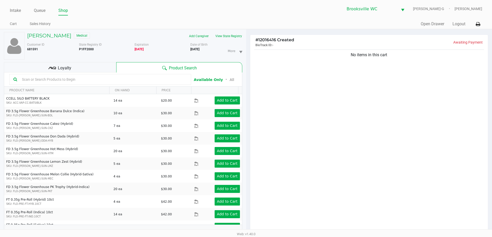
click at [64, 81] on input "text" at bounding box center [103, 80] width 167 height 8
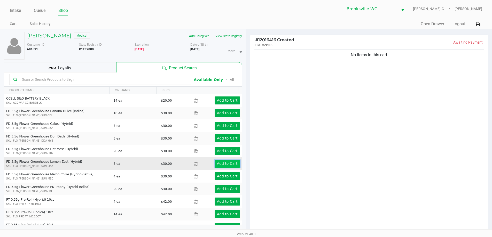
click at [222, 163] on app-button-loader "Add to Cart" at bounding box center [227, 164] width 21 height 4
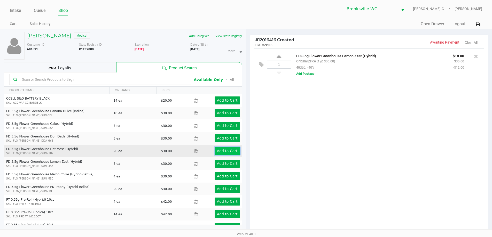
click at [221, 148] on button "Add to Cart" at bounding box center [227, 151] width 25 height 8
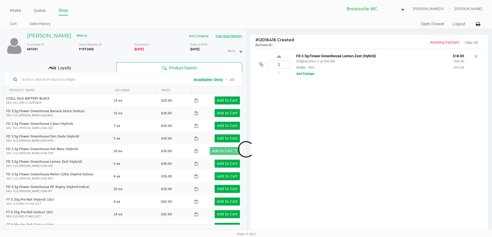
click at [233, 34] on button "View State Registry" at bounding box center [227, 36] width 30 height 8
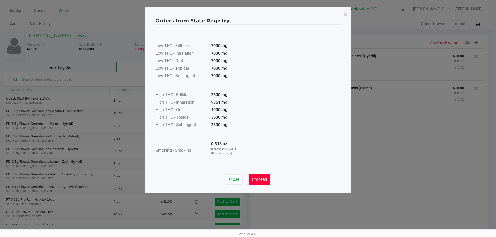
click at [258, 179] on span "Proceed" at bounding box center [259, 179] width 15 height 5
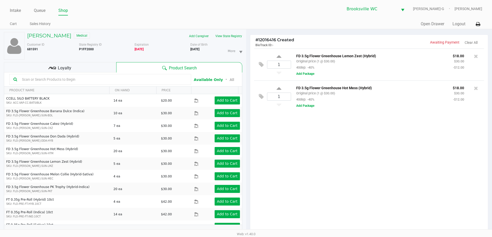
click at [333, 153] on div "1 FD 3.5g Flower Greenhouse Lemon Zest (Hybrid) Original price (1 @ $30.00) 40d…" at bounding box center [369, 143] width 238 height 188
click at [358, 130] on div "1 FD 3.5g Flower Greenhouse Lemon Zest (Hybrid) Original price (1 @ $30.00) 40d…" at bounding box center [369, 143] width 238 height 188
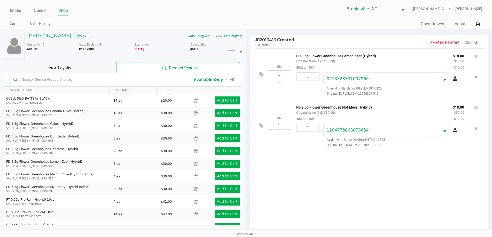
scroll to position [62, 0]
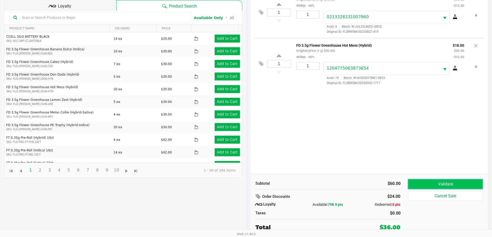
click at [415, 185] on button "Validate" at bounding box center [445, 185] width 74 height 10
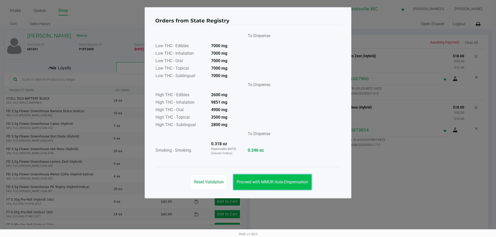
click at [266, 181] on span "Proceed with MMUR Auto-Dispensation" at bounding box center [273, 182] width 72 height 5
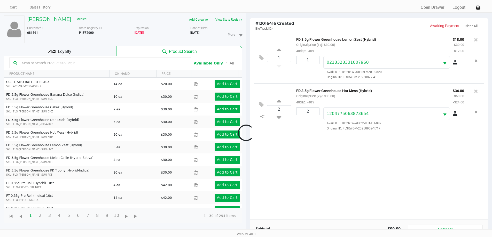
scroll to position [26, 0]
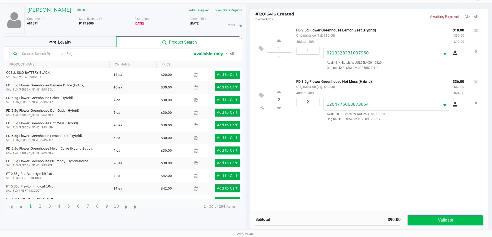
click at [438, 217] on button "Validate" at bounding box center [445, 221] width 74 height 10
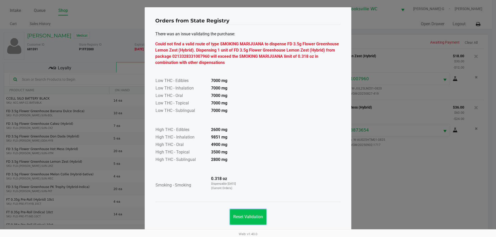
click at [241, 220] on button "Reset Validation" at bounding box center [248, 218] width 36 height 16
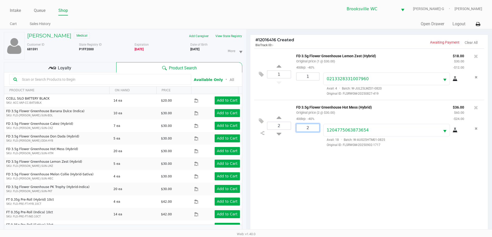
click at [310, 128] on input "2" at bounding box center [308, 127] width 23 height 7
type input "1"
click at [332, 187] on div "ZACHARY ZAJAC Medical Add Caregiver View State Registry Customer ID 681591 Stat…" at bounding box center [246, 164] width 492 height 270
click at [280, 136] on icon at bounding box center [279, 133] width 5 height 6
type input "1"
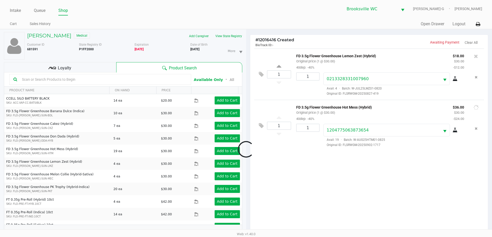
click at [314, 182] on div at bounding box center [246, 149] width 492 height 189
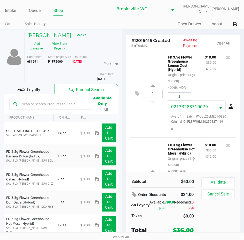
click at [60, 62] on b "P1FF2000" at bounding box center [55, 62] width 15 height 4
copy b "P1FF2000"
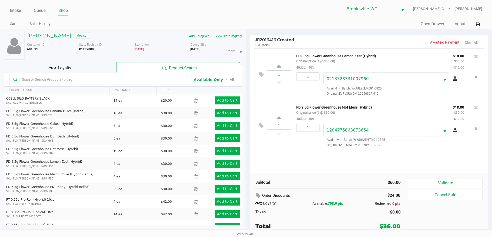
drag, startPoint x: 421, startPoint y: 59, endPoint x: 469, endPoint y: 55, distance: 48.2
click at [426, 59] on div "FD 3.5g Flower Greenhouse Lemon Zest (Hybrid) Original price (1 @ $30.00) 40dep…" at bounding box center [371, 62] width 157 height 18
click at [477, 56] on icon at bounding box center [476, 56] width 4 height 5
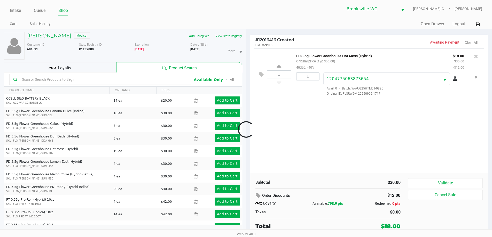
click at [60, 79] on div at bounding box center [246, 130] width 492 height 150
click at [59, 79] on input "text" at bounding box center [103, 80] width 167 height 8
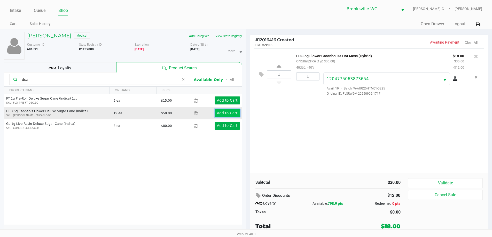
click at [231, 113] on app-button-loader "Add to Cart" at bounding box center [227, 113] width 21 height 4
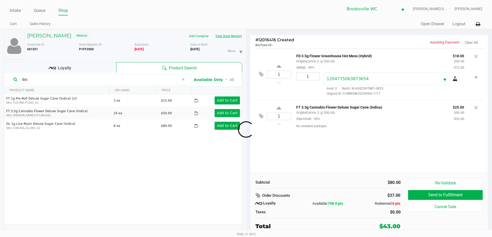
click at [228, 37] on button "View State Registry" at bounding box center [227, 36] width 30 height 8
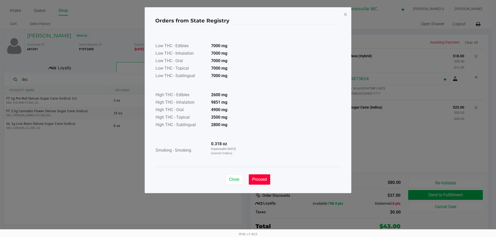
click at [261, 180] on span "Proceed" at bounding box center [259, 179] width 15 height 5
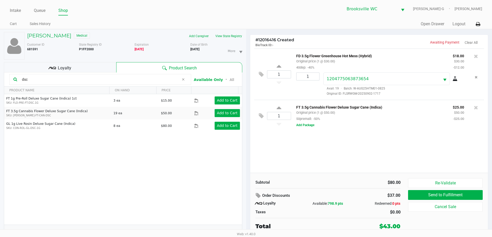
click at [314, 157] on div "1 FD 3.5g Flower Greenhouse Hot Mess (Hybrid) Original price (1 @ $30.00) 40dep…" at bounding box center [369, 111] width 238 height 125
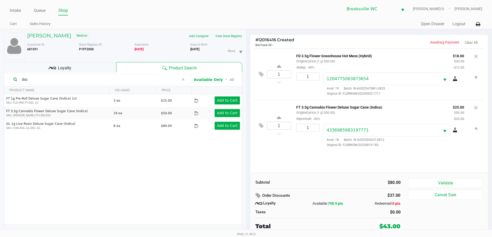
click at [278, 180] on div "Subtotal" at bounding box center [290, 183] width 69 height 6
click at [435, 181] on button "Validate" at bounding box center [445, 184] width 74 height 10
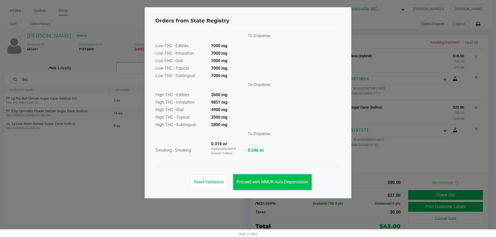
click at [265, 187] on button "Proceed with MMUR Auto-Dispensation" at bounding box center [272, 183] width 78 height 16
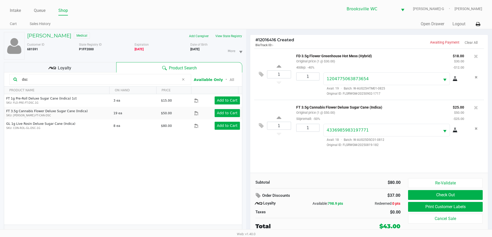
click at [352, 173] on div "1 FD 3.5g Flower Greenhouse Hot Mess (Hybrid) Original price (1 @ $30.00) 40dep…" at bounding box center [369, 111] width 238 height 125
click at [65, 79] on input "dsc" at bounding box center [99, 80] width 159 height 8
drag, startPoint x: 65, startPoint y: 79, endPoint x: 0, endPoint y: 84, distance: 65.1
click at [0, 84] on div "ZACHARY ZAJAC Medical Add Caregiver View State Registry Customer ID 681591 Stat…" at bounding box center [123, 135] width 246 height 213
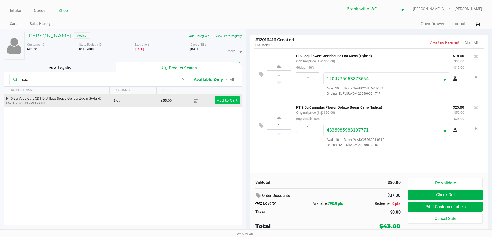
type input "sgz"
click at [227, 100] on app-button-loader "Add to Cart" at bounding box center [227, 100] width 21 height 4
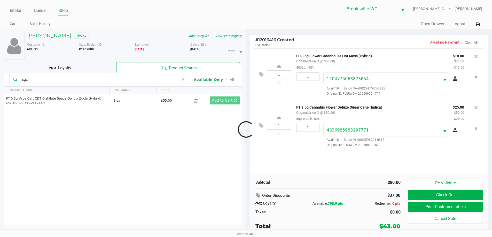
click at [315, 178] on div at bounding box center [246, 130] width 492 height 150
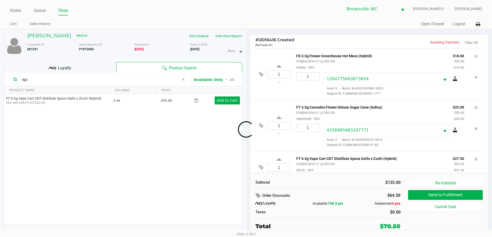
scroll to position [11, 0]
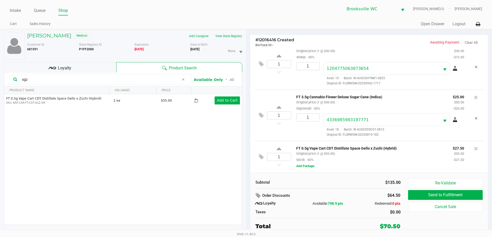
click at [74, 62] on div "ZACHARY ZAJAC Medical Add Caregiver View State Registry Customer ID 681591 Stat…" at bounding box center [123, 135] width 239 height 213
click at [75, 65] on div "Loyalty" at bounding box center [60, 67] width 112 height 10
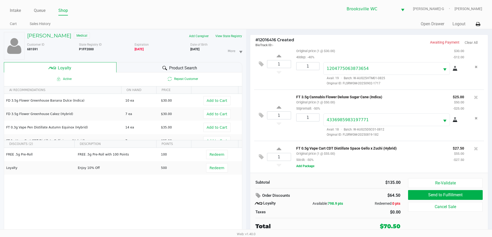
click at [330, 180] on div "Subtotal $135.00" at bounding box center [328, 182] width 153 height 7
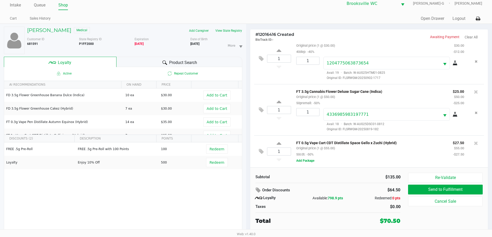
click at [336, 172] on div "Subtotal $135.00 Order Discounts $64.50 Loyalty Available: 798.9 pts Redeemed: …" at bounding box center [369, 199] width 238 height 63
click at [307, 160] on button "Add Package" at bounding box center [305, 161] width 18 height 5
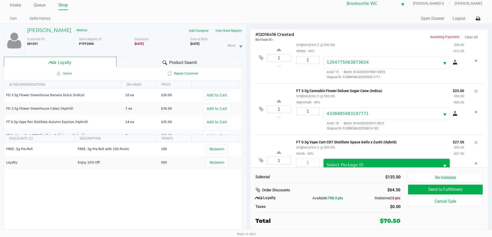
click at [336, 165] on span "Select Package ID" at bounding box center [345, 165] width 37 height 5
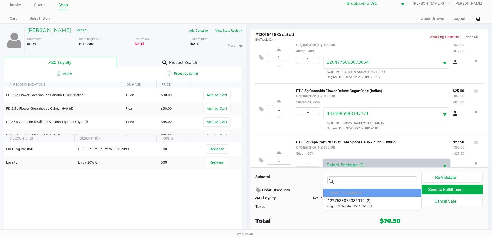
click at [309, 181] on div "Subtotal $135.00 Order Discounts $64.50 Loyalty Available: 798.9 pts Redeemed: …" at bounding box center [328, 199] width 153 height 52
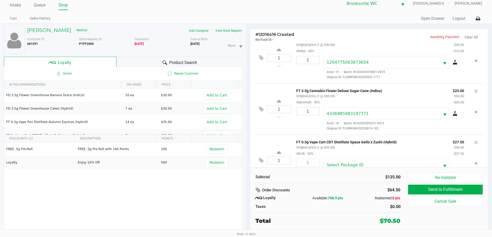
drag, startPoint x: 399, startPoint y: 143, endPoint x: 295, endPoint y: 143, distance: 104.4
click at [294, 143] on div "FT 0.5g Vape Cart CDT Distillate Space Gello x Zuchi (Hybrid) Original price (1…" at bounding box center [371, 148] width 157 height 18
copy p "FT 0.5g Vape Cart CDT Distillate Space Gello x Zuchi (Hybrid)"
click at [313, 185] on div "Subtotal $135.00 Order Discounts $64.50 Loyalty Available: 798.9 pts Redeemed: …" at bounding box center [328, 199] width 153 height 52
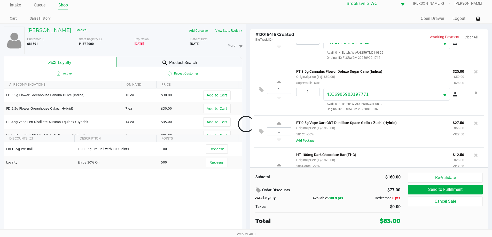
scroll to position [63, 0]
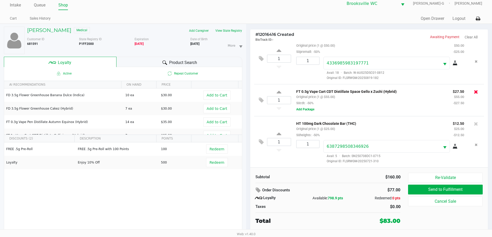
drag, startPoint x: 474, startPoint y: 91, endPoint x: 471, endPoint y: 91, distance: 3.1
click at [473, 91] on div at bounding box center [476, 91] width 8 height 7
click at [474, 91] on icon at bounding box center [476, 91] width 4 height 5
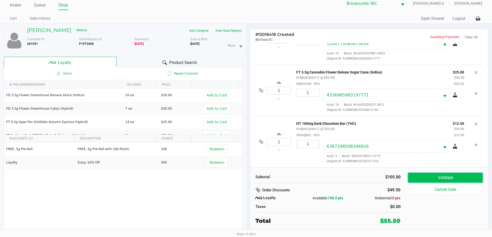
click at [450, 180] on button "Validate" at bounding box center [445, 178] width 74 height 10
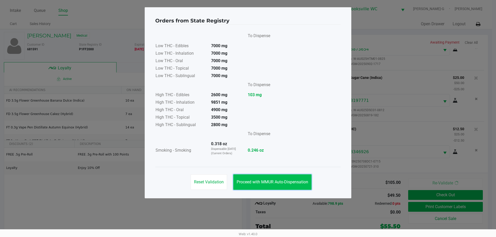
click at [263, 186] on button "Proceed with MMUR Auto-Dispensation" at bounding box center [272, 183] width 78 height 16
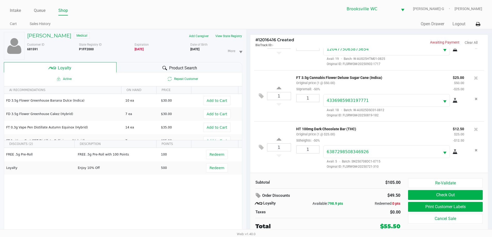
click at [320, 186] on div "Subtotal" at bounding box center [290, 183] width 76 height 6
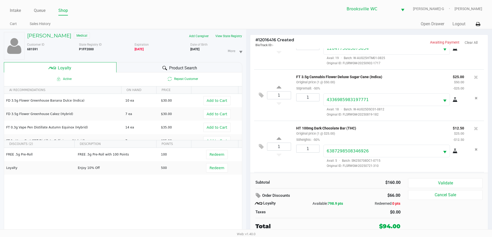
scroll to position [82, 0]
click at [299, 187] on div "Subtotal $160.00 Order Discounts $66.00 Loyalty Available: 798.9 pts Redeemed: …" at bounding box center [328, 205] width 153 height 52
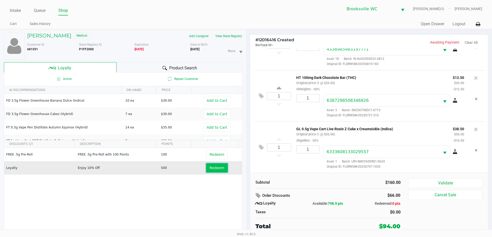
click at [216, 167] on span "Redeem" at bounding box center [217, 168] width 15 height 4
click at [317, 186] on div at bounding box center [246, 130] width 492 height 150
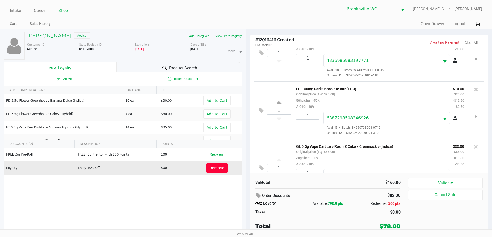
scroll to position [107, 0]
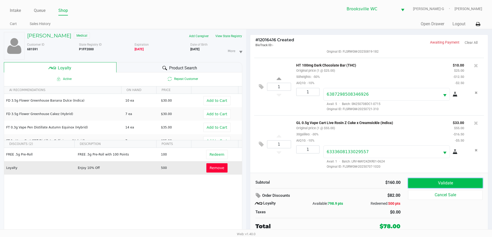
click at [424, 181] on button "Validate" at bounding box center [445, 184] width 74 height 10
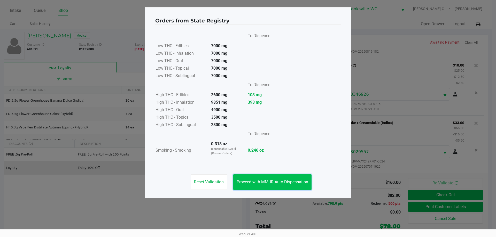
click at [295, 178] on button "Proceed with MMUR Auto-Dispensation" at bounding box center [272, 183] width 78 height 16
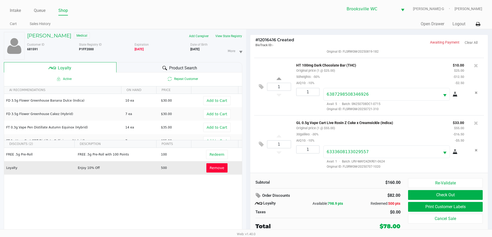
click at [212, 166] on button "Remove" at bounding box center [216, 168] width 21 height 9
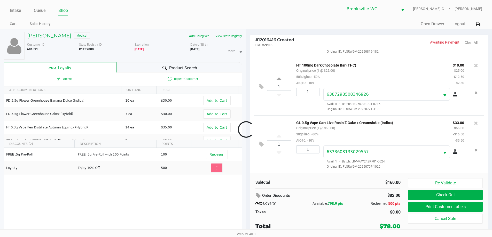
click at [368, 197] on div at bounding box center [246, 130] width 492 height 150
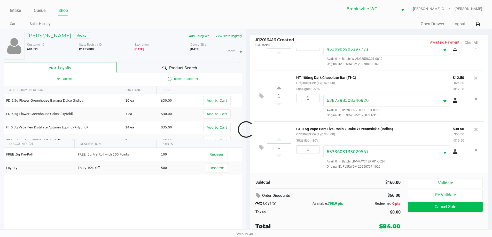
scroll to position [82, 0]
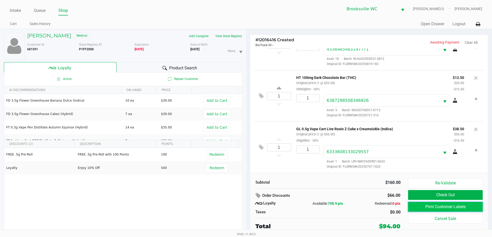
click at [420, 206] on button "Print Customer Labels" at bounding box center [445, 207] width 74 height 10
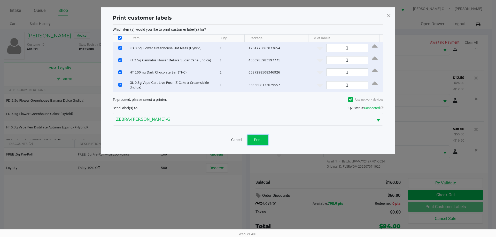
click at [259, 135] on button "Print" at bounding box center [258, 140] width 21 height 10
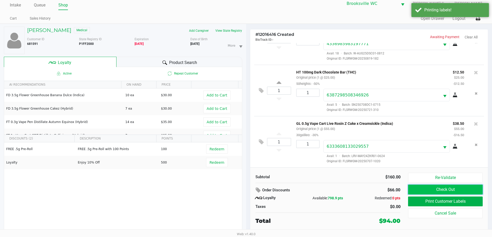
click at [434, 189] on button "Check Out" at bounding box center [445, 190] width 74 height 10
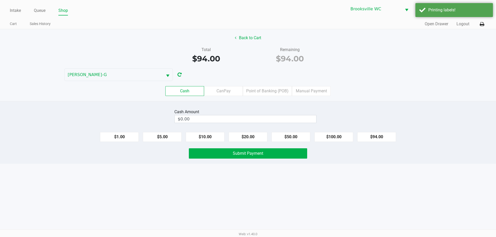
click at [289, 188] on div "Intake Queue Shop Brooksville WC BECKY-G Steven Jaskot Cart Sales History Quick…" at bounding box center [248, 118] width 496 height 237
click at [284, 192] on div "Intake Queue Shop Brooksville WC BECKY-G Steven Jaskot Cart Sales History Quick…" at bounding box center [248, 118] width 496 height 237
click at [286, 191] on div "Intake Queue Shop Brooksville WC BECKY-G Steven Jaskot Cart Sales History Quick…" at bounding box center [248, 118] width 496 height 237
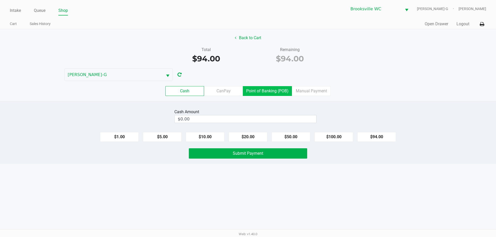
click at [262, 90] on label "Point of Banking (POB)" at bounding box center [267, 91] width 49 height 10
click at [0, 0] on 7 "Point of Banking (POB)" at bounding box center [0, 0] width 0 height 0
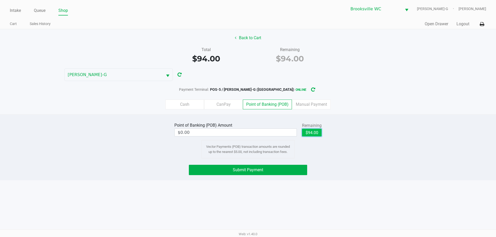
click at [309, 134] on button "$94.00" at bounding box center [312, 133] width 20 height 8
type input "$94.00"
click at [244, 171] on span "Submit Payment" at bounding box center [248, 170] width 30 height 5
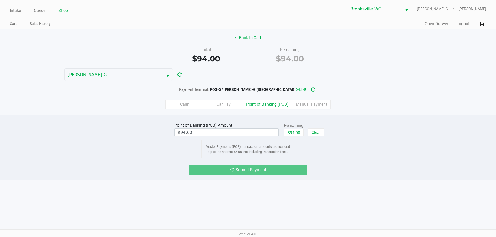
click at [367, 171] on div "Submit Payment" at bounding box center [248, 170] width 504 height 10
click at [366, 169] on div "Submit Payment" at bounding box center [248, 170] width 504 height 10
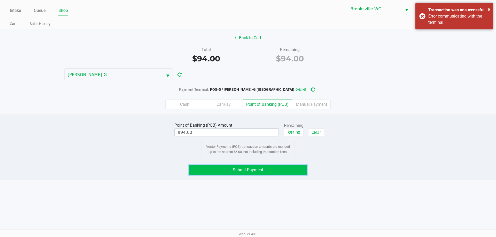
click at [221, 171] on button "Submit Payment" at bounding box center [248, 170] width 118 height 10
drag, startPoint x: 211, startPoint y: 155, endPoint x: 209, endPoint y: 159, distance: 4.6
click at [211, 156] on div "Vector Payments (POB) transaction amounts are rounded up to the nearest $5.00, …" at bounding box center [248, 149] width 93 height 18
click at [206, 166] on button "Submit Payment" at bounding box center [248, 170] width 118 height 10
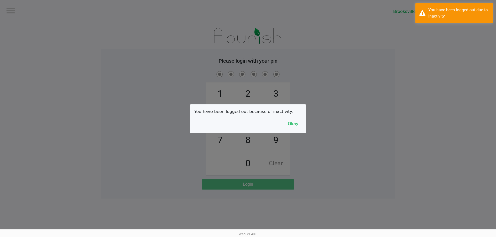
click at [16, 7] on div at bounding box center [248, 118] width 496 height 237
click at [297, 125] on button "Okay" at bounding box center [292, 124] width 17 height 10
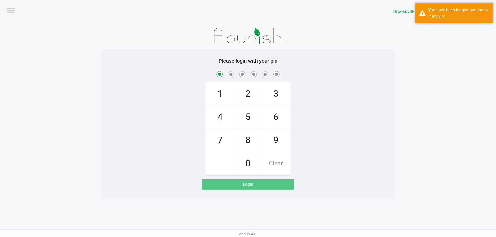
checkbox input "true"
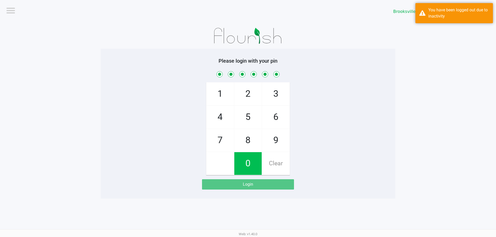
checkbox input "true"
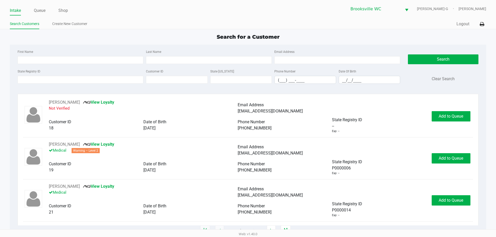
click at [207, 44] on div "Search for a Customer First Name Last Name Email Address State Registry ID Cust…" at bounding box center [248, 132] width 476 height 198
click at [182, 20] on div "Search Customers Create New Customer" at bounding box center [129, 24] width 238 height 10
click at [56, 36] on div "Search for a Customer" at bounding box center [248, 37] width 484 height 8
click at [96, 80] on input "State Registry ID" at bounding box center [81, 80] width 126 height 8
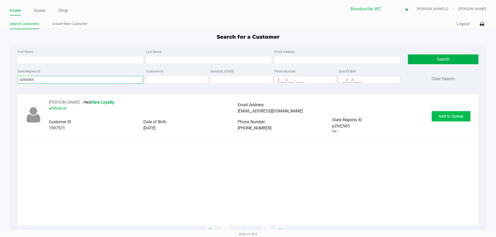
type input "p2fd2565"
click at [459, 115] on span "Add to Queue" at bounding box center [451, 116] width 25 height 5
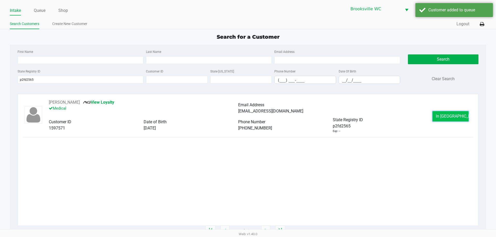
click at [459, 115] on button "In Queue" at bounding box center [451, 116] width 36 height 10
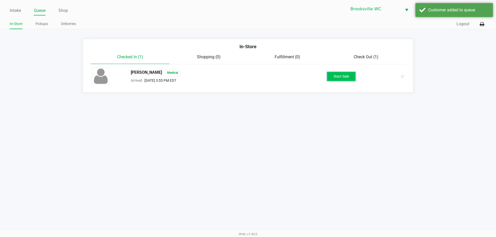
click at [342, 79] on button "Start Sale" at bounding box center [341, 76] width 28 height 9
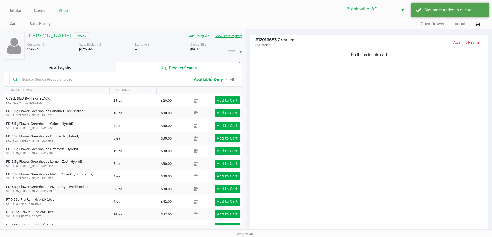
click at [235, 36] on button "View State Registry" at bounding box center [227, 36] width 30 height 8
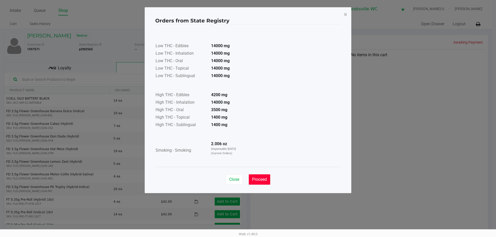
click at [261, 175] on button "Proceed" at bounding box center [259, 180] width 21 height 10
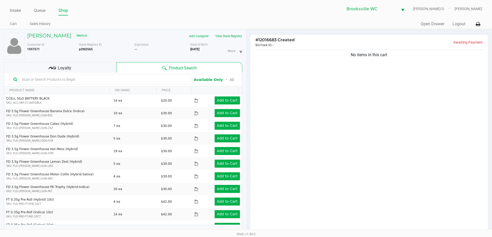
click at [105, 68] on div "Loyalty" at bounding box center [60, 67] width 112 height 10
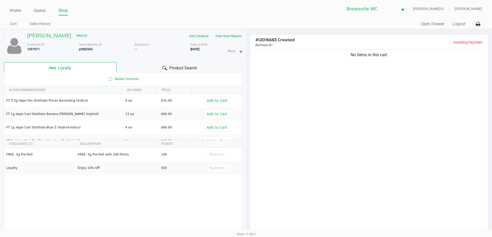
click at [130, 65] on div "Product Search" at bounding box center [180, 67] width 126 height 10
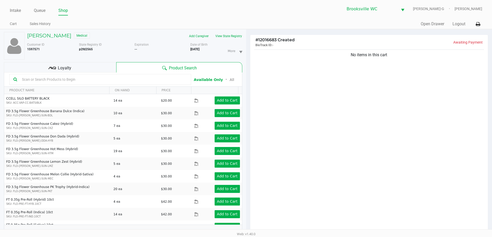
click at [92, 79] on input "text" at bounding box center [103, 80] width 167 height 8
click at [74, 81] on input "text" at bounding box center [103, 80] width 167 height 8
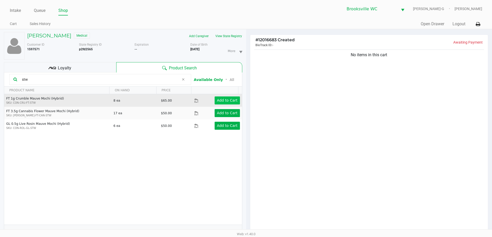
type input "stw"
click at [217, 100] on app-button-loader "Add to Cart" at bounding box center [227, 100] width 21 height 4
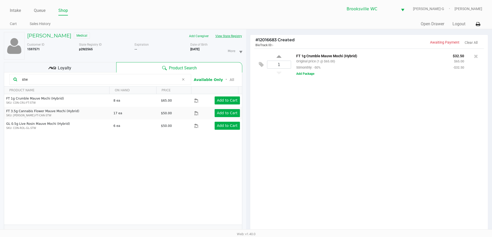
click at [225, 36] on button "View State Registry" at bounding box center [227, 36] width 30 height 8
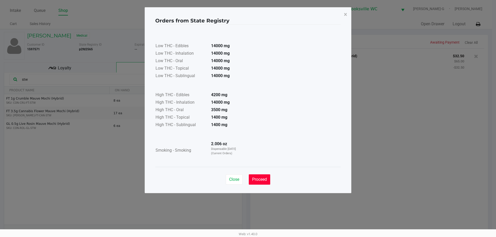
click at [263, 180] on span "Proceed" at bounding box center [259, 179] width 15 height 5
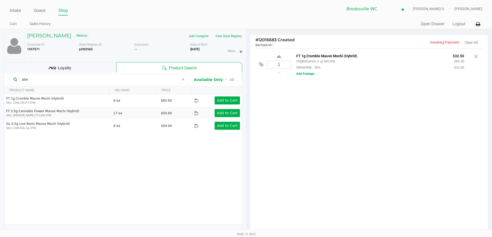
click at [60, 66] on span "Loyalty" at bounding box center [64, 68] width 13 height 6
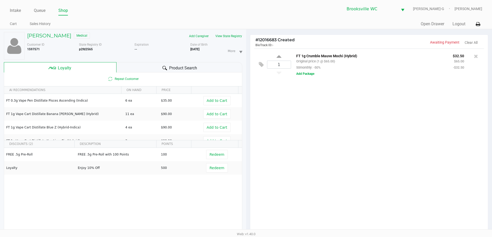
drag, startPoint x: 351, startPoint y: 147, endPoint x: 342, endPoint y: 140, distance: 11.6
click at [351, 147] on div "1 FT 1g Crumble Mauve Mochi (Hybrid) Original price (1 @ $65.00) 50monthly: -50…" at bounding box center [369, 143] width 238 height 188
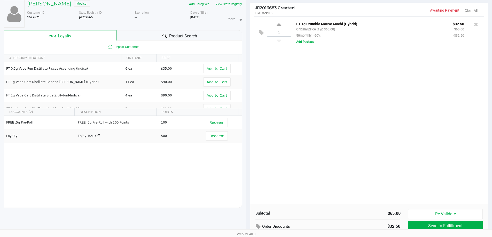
scroll to position [62, 0]
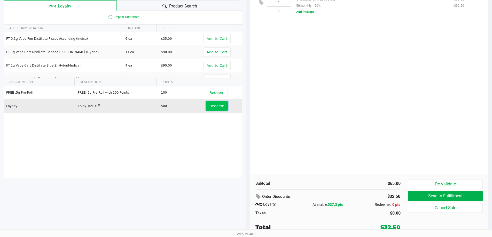
click at [211, 106] on span "Redeem" at bounding box center [217, 106] width 15 height 4
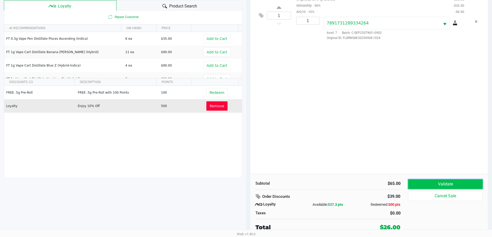
click at [427, 184] on button "Validate" at bounding box center [445, 185] width 74 height 10
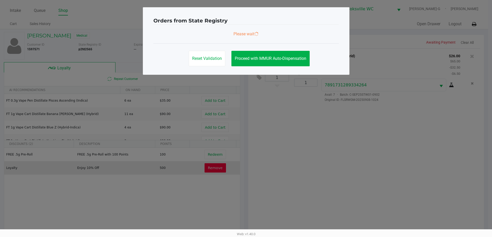
scroll to position [0, 0]
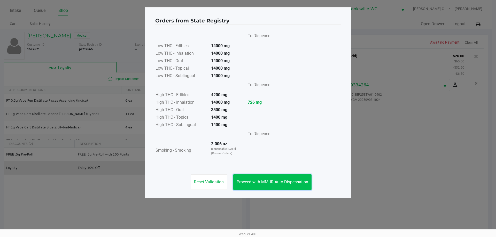
click at [269, 179] on button "Proceed with MMUR Auto-Dispensation" at bounding box center [272, 183] width 78 height 16
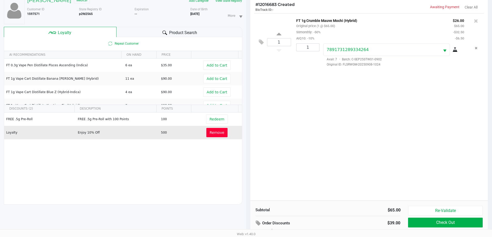
scroll to position [62, 0]
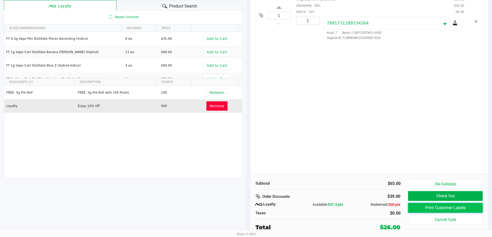
click at [426, 206] on button "Print Customer Labels" at bounding box center [445, 208] width 74 height 10
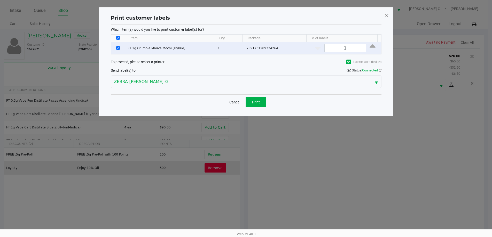
scroll to position [0, 0]
click at [267, 99] on button "Print" at bounding box center [258, 102] width 21 height 10
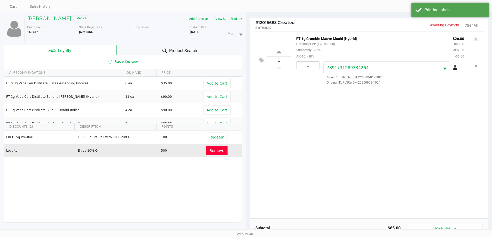
scroll to position [62, 0]
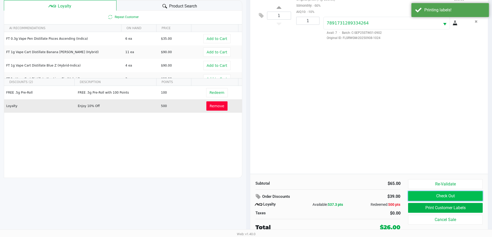
click at [451, 198] on button "Check Out" at bounding box center [445, 196] width 74 height 10
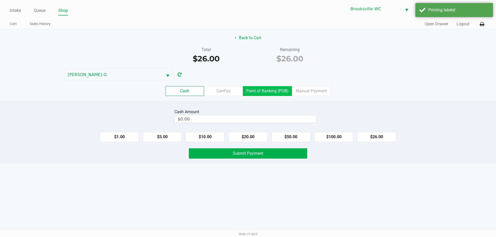
click at [265, 93] on label "Point of Banking (POB)" at bounding box center [267, 91] width 49 height 10
click at [0, 0] on 7 "Point of Banking (POB)" at bounding box center [0, 0] width 0 height 0
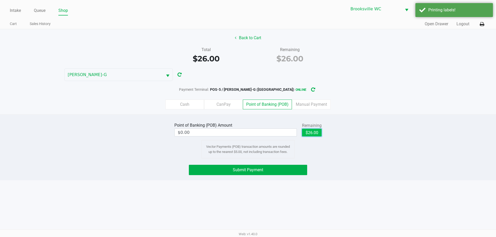
click at [310, 131] on button "$26.00" at bounding box center [312, 133] width 20 height 8
type input "$26.00"
click at [261, 171] on span "Submit Payment" at bounding box center [248, 170] width 30 height 5
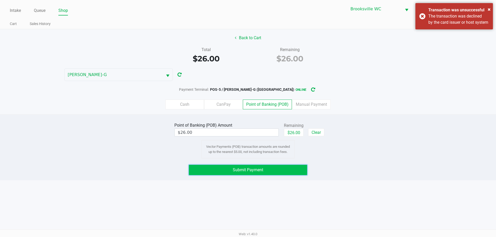
click at [251, 170] on span "Submit Payment" at bounding box center [248, 170] width 30 height 5
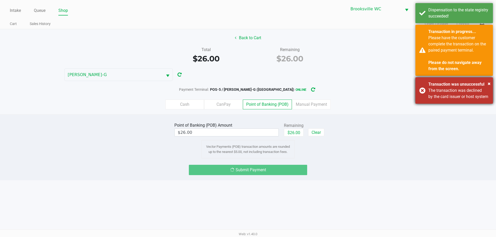
click at [419, 94] on div "× Transaction was unsuccessful The transaction was declined by the card issuer …" at bounding box center [455, 91] width 78 height 26
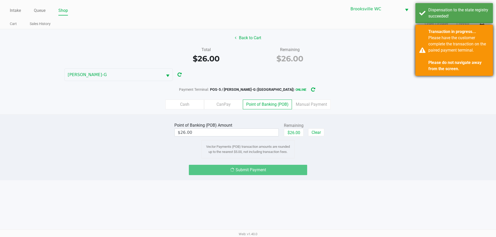
click at [420, 52] on div "Transaction in progress... Please have the customer complete the transaction on…" at bounding box center [455, 50] width 78 height 51
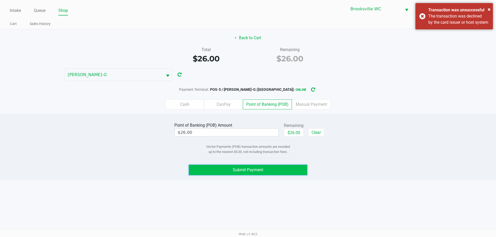
click at [250, 171] on span "Submit Payment" at bounding box center [248, 170] width 30 height 5
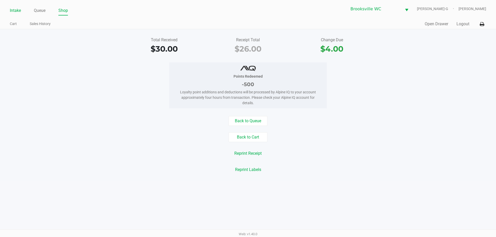
click at [15, 6] on li "Intake" at bounding box center [15, 10] width 11 height 9
drag, startPoint x: 23, startPoint y: 14, endPoint x: 20, endPoint y: 11, distance: 4.6
click at [22, 14] on ul "Intake Queue Shop" at bounding box center [129, 10] width 238 height 9
click at [19, 10] on link "Intake" at bounding box center [15, 10] width 11 height 7
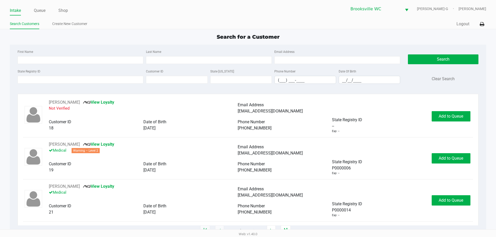
drag, startPoint x: 118, startPoint y: 36, endPoint x: 112, endPoint y: 25, distance: 13.0
click at [118, 36] on div "Search for a Customer" at bounding box center [248, 37] width 484 height 8
type input "MICHAEL"
type input "NESSMITH"
type input "09/15/1954"
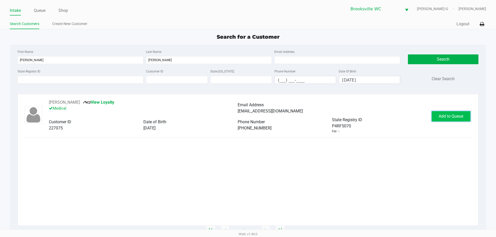
click at [446, 118] on span "Add to Queue" at bounding box center [451, 116] width 25 height 5
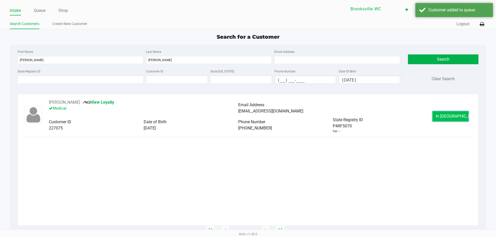
click at [449, 115] on span "In Queue" at bounding box center [457, 116] width 43 height 5
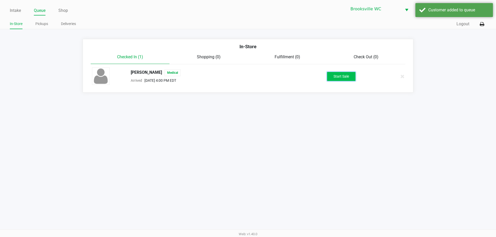
click at [349, 75] on button "Start Sale" at bounding box center [341, 76] width 28 height 9
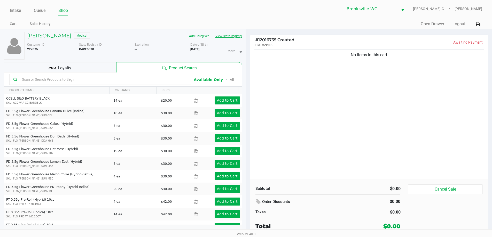
click at [220, 34] on button "View State Registry" at bounding box center [227, 36] width 30 height 8
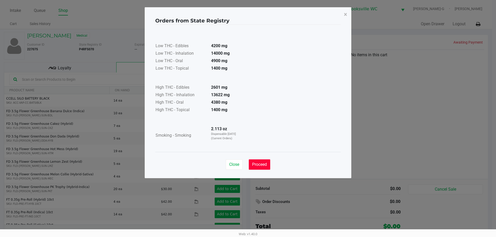
drag, startPoint x: 266, startPoint y: 163, endPoint x: 104, endPoint y: 84, distance: 180.3
click at [266, 163] on span "Proceed" at bounding box center [259, 164] width 15 height 5
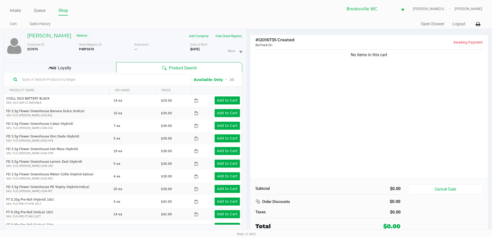
click at [84, 80] on input "text" at bounding box center [103, 80] width 167 height 8
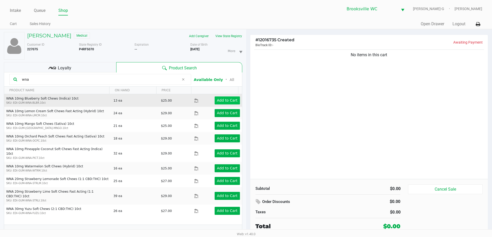
type input "wna"
click at [225, 101] on app-button-loader "Add to Cart" at bounding box center [227, 100] width 21 height 4
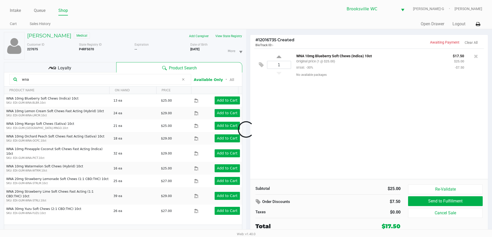
click at [278, 58] on div at bounding box center [246, 130] width 492 height 150
click at [279, 57] on icon at bounding box center [279, 57] width 5 height 6
type input "2"
click at [96, 72] on div "Loyalty" at bounding box center [60, 67] width 112 height 10
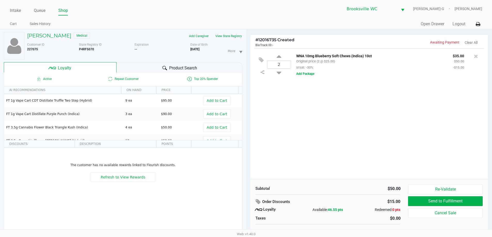
click at [158, 69] on div "Product Search" at bounding box center [180, 67] width 126 height 10
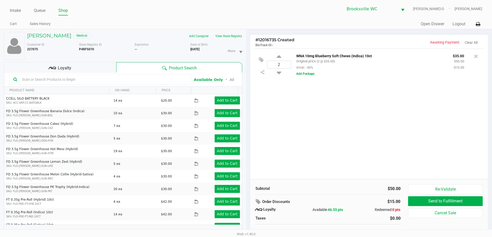
click at [113, 80] on input "text" at bounding box center [103, 80] width 167 height 8
click at [381, 148] on div "2 WNA 10mg Blueberry Soft Chews (Indica) 10ct Original price (2 @ $25.00) srsat…" at bounding box center [369, 114] width 238 height 131
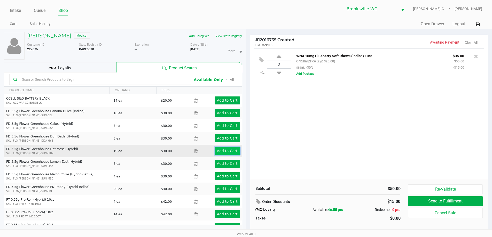
click at [233, 151] on app-button-loader "Add to Cart" at bounding box center [227, 151] width 21 height 4
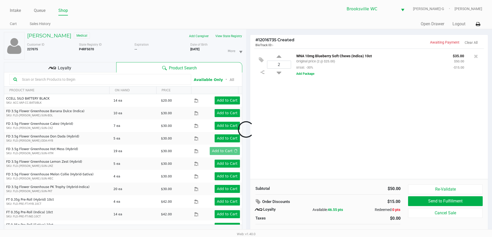
click at [366, 133] on div at bounding box center [246, 130] width 492 height 150
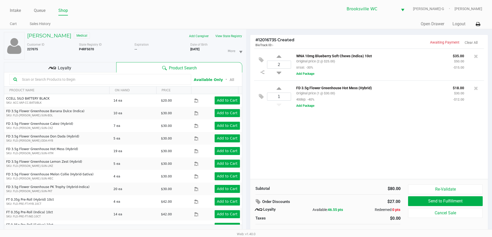
click at [83, 65] on div "Loyalty" at bounding box center [60, 67] width 112 height 10
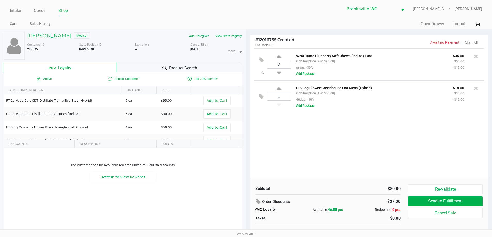
click at [358, 163] on div "2 WNA 10mg Blueberry Soft Chews (Indica) 10ct Original price (2 @ $25.00) srsat…" at bounding box center [369, 114] width 238 height 131
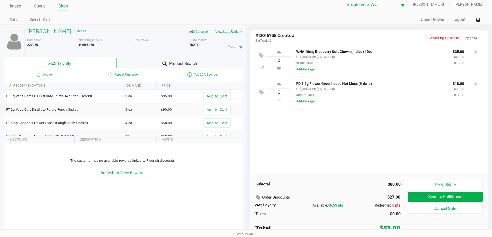
scroll to position [5, 0]
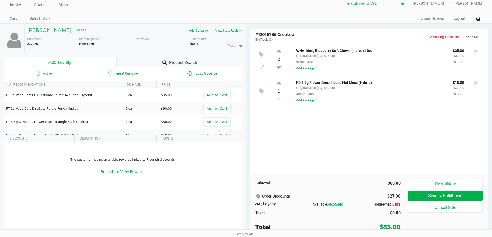
click at [334, 153] on div "2 WNA 10mg Blueberry Soft Chews (Indica) 10ct Original price (2 @ $25.00) srsat…" at bounding box center [369, 108] width 238 height 131
click at [370, 157] on div "2 WNA 10mg Blueberry Soft Chews (Indica) 10ct Original price (2 @ $25.00) srsat…" at bounding box center [369, 108] width 238 height 131
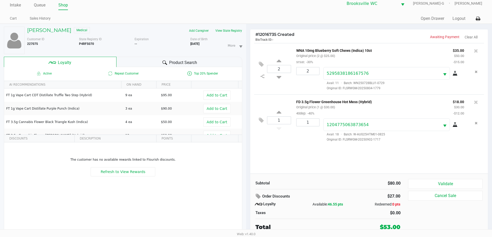
click at [330, 160] on div "2 WNA 10mg Blueberry Soft Chews (Indica) 10ct Original price (2 @ $25.00) srsat…" at bounding box center [369, 108] width 238 height 131
click at [325, 159] on div "2 WNA 10mg Blueberry Soft Chews (Indica) 10ct Original price (2 @ $25.00) srsat…" at bounding box center [369, 108] width 238 height 131
click at [445, 182] on button "Validate" at bounding box center [445, 184] width 74 height 10
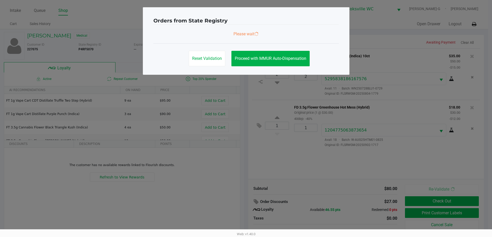
scroll to position [0, 0]
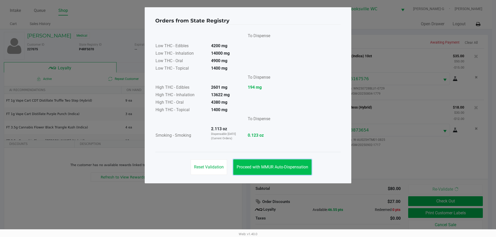
click at [276, 169] on span "Proceed with MMUR Auto-Dispensation" at bounding box center [273, 167] width 72 height 5
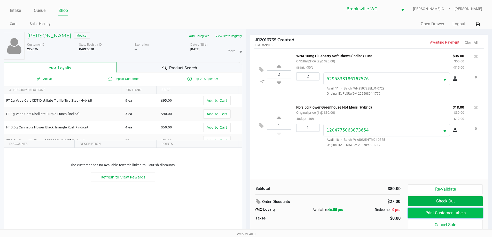
click at [416, 213] on button "Print Customer Labels" at bounding box center [445, 214] width 74 height 10
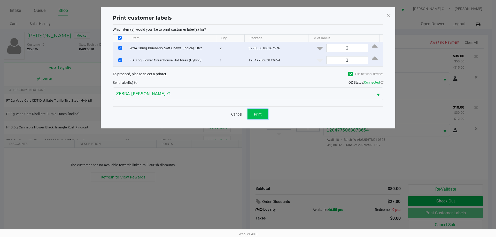
click at [261, 116] on span "Print" at bounding box center [258, 114] width 8 height 4
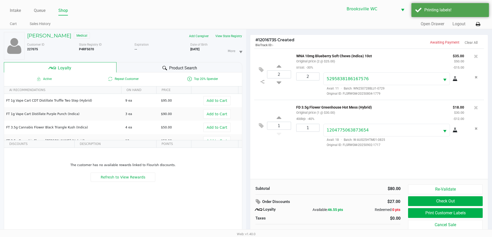
click at [311, 194] on ngb-modal-window "Print customer labels Which item(s) would you like to print customer label(s) f…" at bounding box center [246, 118] width 492 height 237
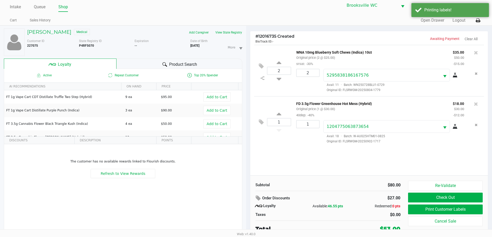
scroll to position [5, 0]
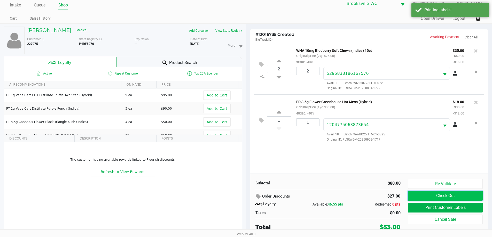
click at [422, 194] on button "Check Out" at bounding box center [445, 196] width 74 height 10
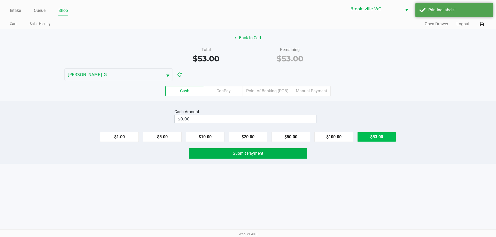
click at [370, 139] on button "$53.00" at bounding box center [376, 137] width 39 height 10
type input "$53.00"
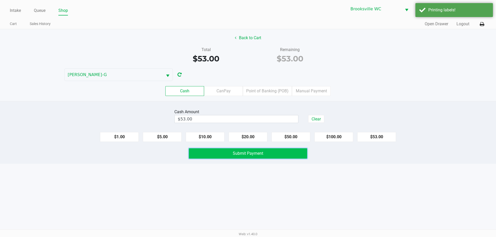
click at [256, 152] on span "Submit Payment" at bounding box center [248, 153] width 30 height 5
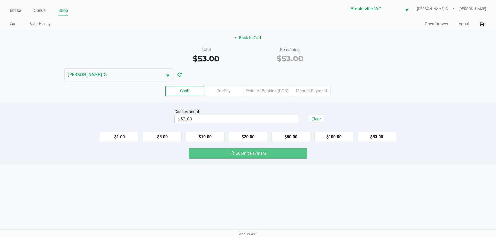
click at [259, 193] on div "Intake Queue Shop Brooksville WC BECKY-G Steven Jaskot Cart Sales History Quick…" at bounding box center [248, 118] width 496 height 237
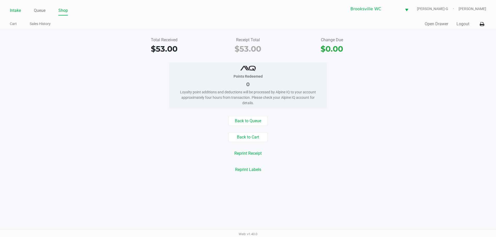
click at [18, 11] on link "Intake" at bounding box center [15, 10] width 11 height 7
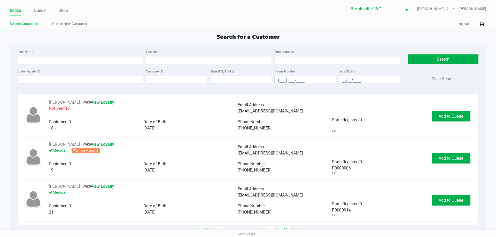
click at [183, 41] on div "Search for a Customer First Name Last Name Email Address State Registry ID Cust…" at bounding box center [248, 132] width 476 height 198
click at [122, 80] on input "State Registry ID" at bounding box center [81, 80] width 126 height 8
click at [39, 11] on link "Queue" at bounding box center [40, 10] width 12 height 7
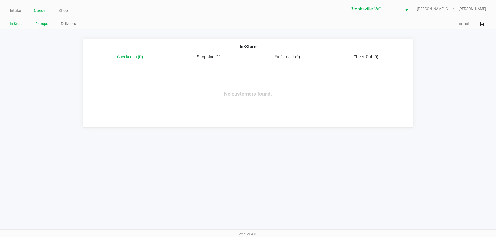
click at [39, 25] on link "Pickups" at bounding box center [41, 24] width 13 height 6
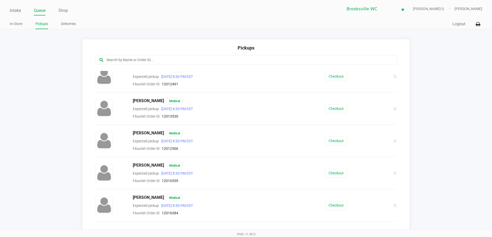
scroll to position [155, 0]
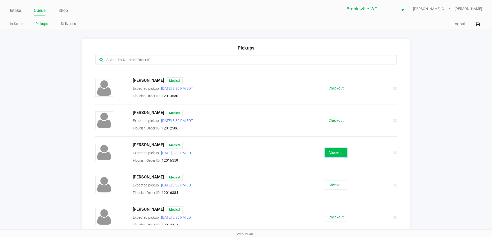
click at [334, 152] on button "Checkout" at bounding box center [336, 153] width 22 height 9
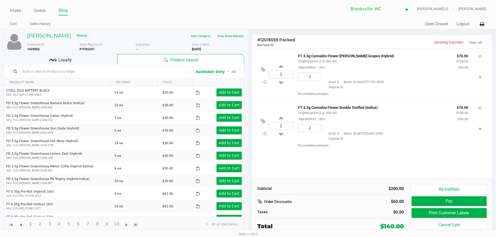
click at [285, 173] on div "2 FT 3.5g Cannabis Flower Gaspar's Grapes (Hybrid) Original price (2 @ $50.00) …" at bounding box center [372, 114] width 240 height 131
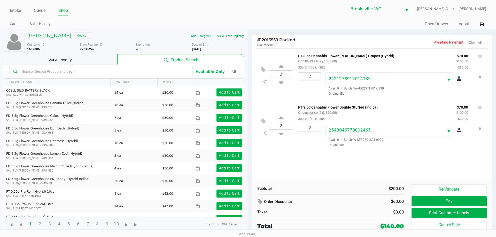
click at [84, 56] on div "Loyalty" at bounding box center [60, 59] width 113 height 10
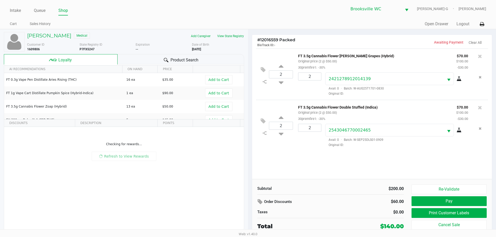
click at [311, 177] on div "2 FT 3.5g Cannabis Flower Gaspar's Grapes (Hybrid) Original price (2 @ $50.00) …" at bounding box center [372, 114] width 240 height 131
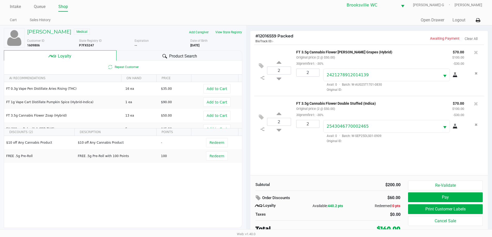
scroll to position [5, 0]
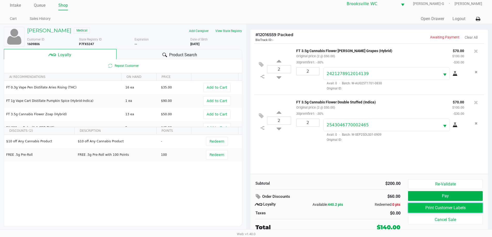
click at [441, 210] on button "Print Customer Labels" at bounding box center [445, 208] width 74 height 10
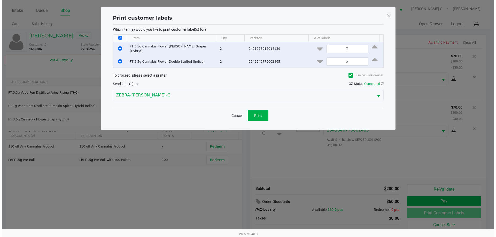
scroll to position [0, 0]
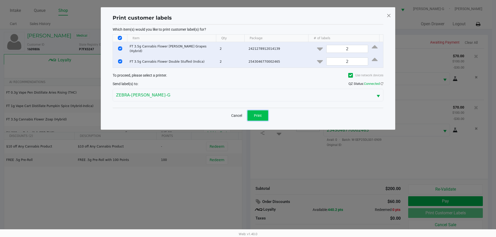
click at [256, 114] on span "Print" at bounding box center [258, 116] width 8 height 4
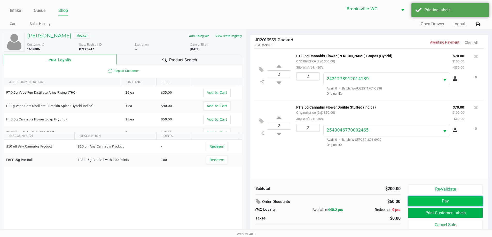
click at [447, 200] on button "Pay" at bounding box center [445, 202] width 74 height 10
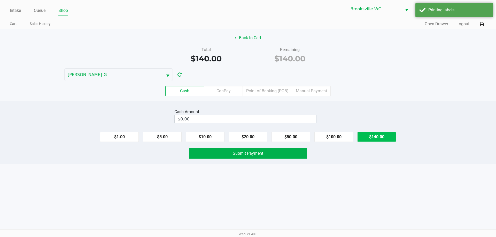
click at [369, 137] on button "$140.00" at bounding box center [376, 137] width 39 height 10
type input "$140.00"
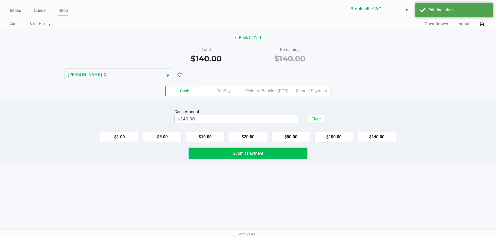
click at [272, 151] on button "Submit Payment" at bounding box center [248, 154] width 118 height 10
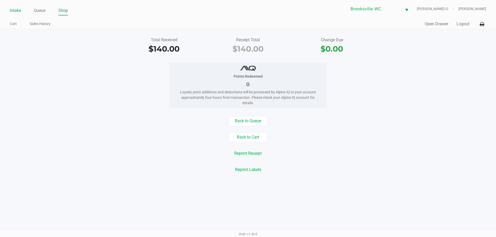
click at [13, 11] on link "Intake" at bounding box center [15, 10] width 11 height 7
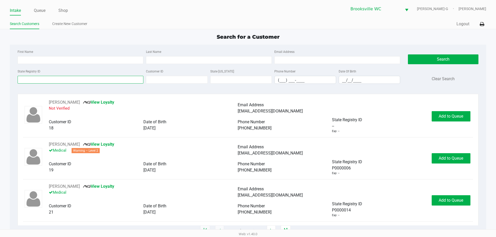
click at [59, 79] on input "State Registry ID" at bounding box center [81, 80] width 126 height 8
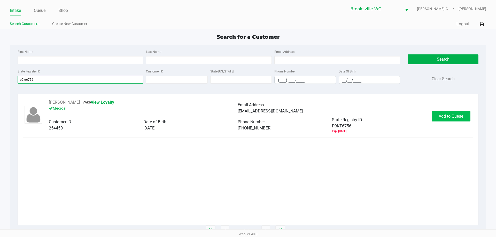
type input "p9kt6756"
click at [439, 118] on span "Add to Queue" at bounding box center [451, 116] width 25 height 5
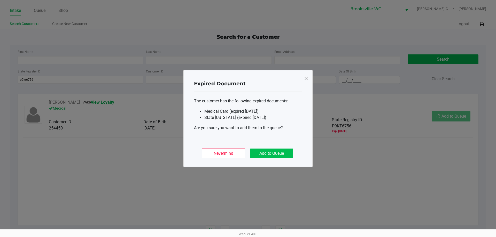
drag, startPoint x: 294, startPoint y: 148, endPoint x: 293, endPoint y: 152, distance: 4.0
click at [294, 148] on div "Nevermind Add to Queue" at bounding box center [248, 152] width 108 height 20
click at [287, 157] on button "Add to Queue" at bounding box center [271, 154] width 43 height 10
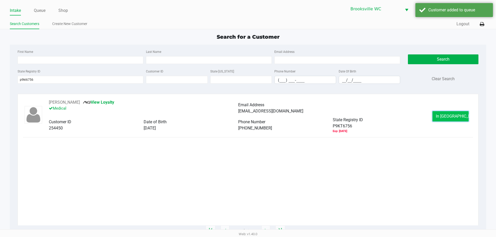
click at [443, 118] on span "In Queue" at bounding box center [457, 116] width 43 height 5
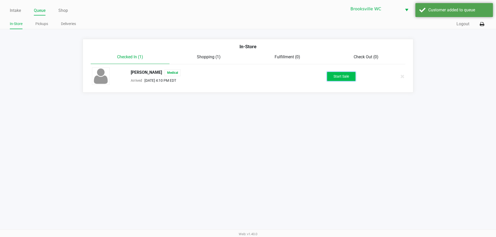
click at [352, 75] on button "Start Sale" at bounding box center [341, 76] width 28 height 9
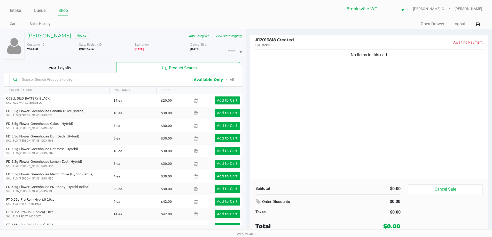
click at [342, 96] on div "No items in this cart" at bounding box center [369, 114] width 238 height 131
click at [69, 65] on span "Loyalty" at bounding box center [64, 68] width 13 height 6
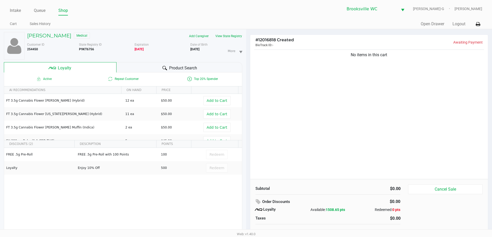
click at [155, 65] on div "Product Search" at bounding box center [180, 67] width 126 height 10
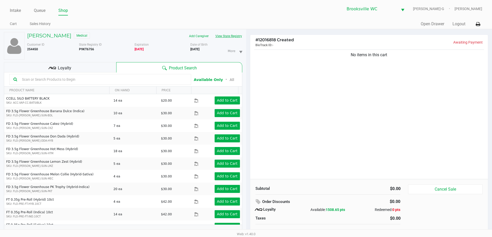
click at [230, 35] on button "View State Registry" at bounding box center [227, 36] width 30 height 8
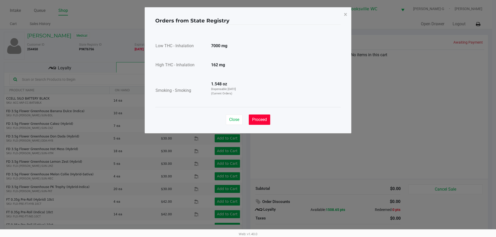
click at [263, 118] on span "Proceed" at bounding box center [259, 119] width 15 height 5
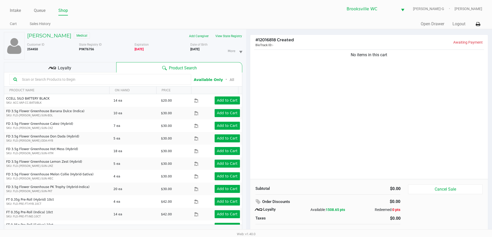
click at [76, 76] on input "text" at bounding box center [103, 80] width 167 height 8
click at [80, 79] on input "text" at bounding box center [103, 80] width 167 height 8
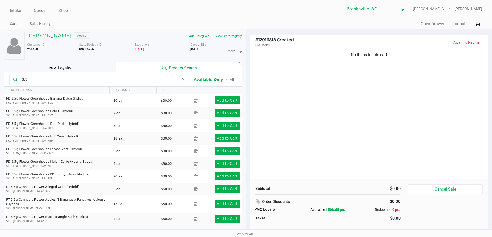
drag, startPoint x: 27, startPoint y: 78, endPoint x: 0, endPoint y: 78, distance: 27.1
click at [0, 78] on div "JAMES STENHOLM Medical Add Caregiver View State Registry Customer ID 254450 Sta…" at bounding box center [123, 135] width 246 height 213
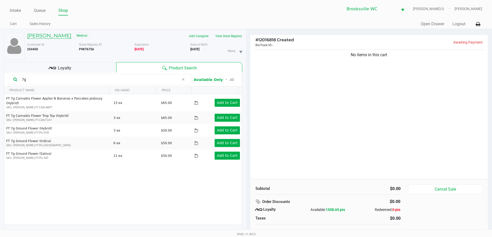
type input "7g"
click at [59, 34] on h5 "JAMES STENHOLM" at bounding box center [49, 36] width 44 height 6
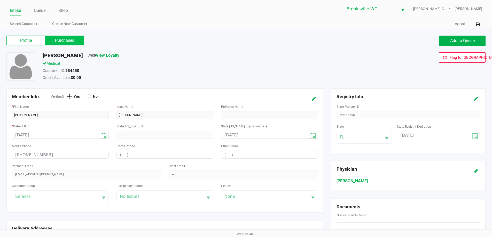
click at [62, 41] on label "Purchases" at bounding box center [64, 41] width 39 height 10
click at [0, 0] on 1 "Purchases" at bounding box center [0, 0] width 0 height 0
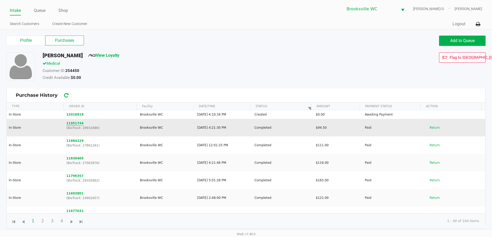
click at [74, 125] on button "11951744" at bounding box center [74, 123] width 17 height 5
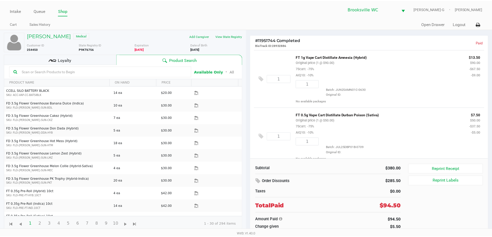
scroll to position [180, 0]
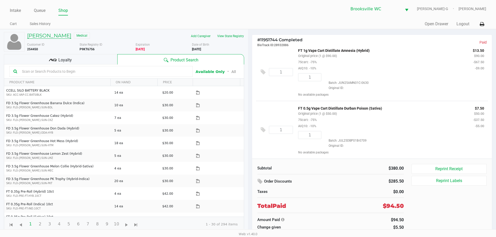
click at [53, 35] on h5 "JAMES STENHOLM" at bounding box center [49, 36] width 44 height 6
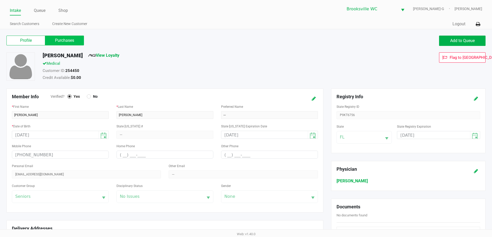
click at [65, 40] on label "Purchases" at bounding box center [64, 41] width 39 height 10
click at [0, 0] on 1 "Purchases" at bounding box center [0, 0] width 0 height 0
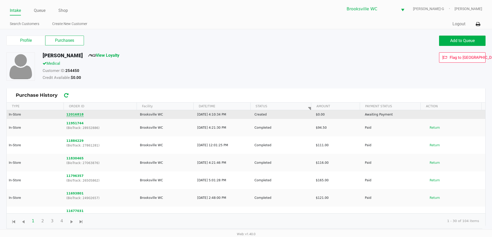
click at [76, 114] on button "12016818" at bounding box center [74, 114] width 17 height 5
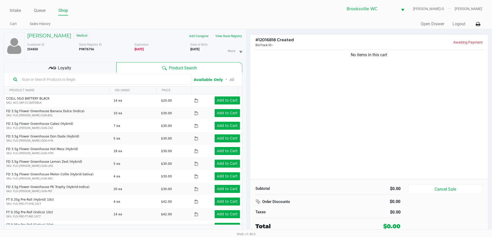
click at [79, 78] on input "text" at bounding box center [103, 80] width 167 height 8
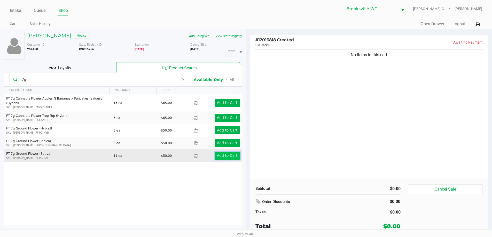
click at [229, 154] on app-button-loader "Add to Cart" at bounding box center [227, 156] width 21 height 4
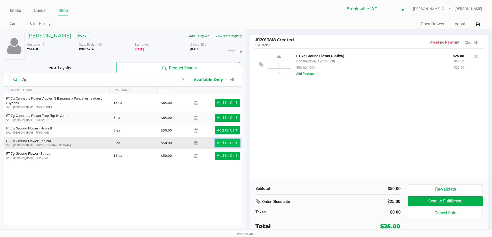
click at [226, 141] on app-button-loader "Add to Cart" at bounding box center [227, 143] width 21 height 4
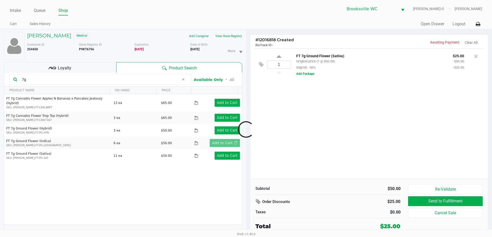
click at [326, 136] on div at bounding box center [246, 130] width 492 height 150
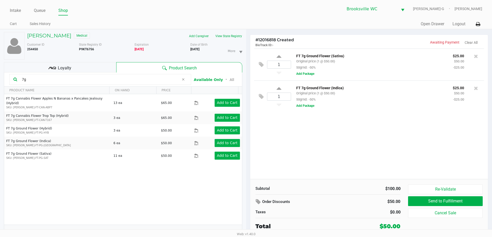
click at [327, 136] on div "1 FT 7g Ground Flower (Sativa) Original price (1 @ $50.00) 50grnd: -50% $25.00 …" at bounding box center [369, 114] width 238 height 131
click at [219, 37] on button "View State Registry" at bounding box center [227, 36] width 30 height 8
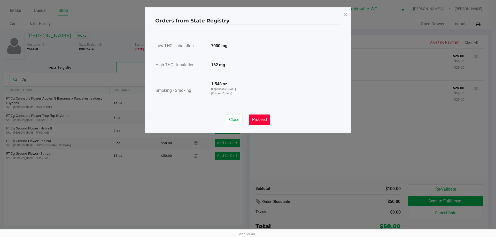
click at [264, 120] on span "Proceed" at bounding box center [259, 119] width 15 height 5
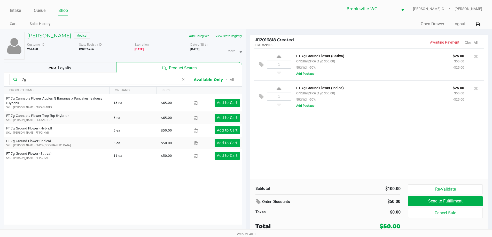
click at [36, 80] on input "7g" at bounding box center [99, 80] width 159 height 8
click at [230, 37] on button "View State Registry" at bounding box center [227, 36] width 30 height 8
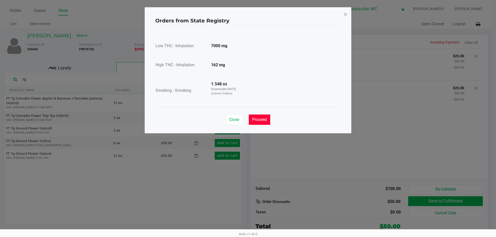
click at [260, 120] on span "Proceed" at bounding box center [259, 119] width 15 height 5
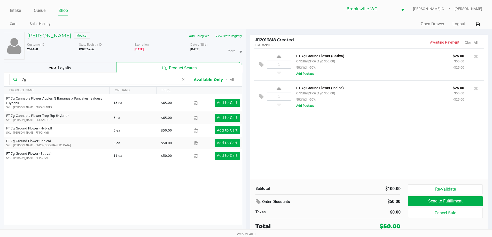
click at [48, 81] on input "7g" at bounding box center [99, 80] width 159 height 8
click at [47, 81] on input "7g" at bounding box center [99, 80] width 159 height 8
drag, startPoint x: 267, startPoint y: 136, endPoint x: 263, endPoint y: 134, distance: 4.5
click at [267, 136] on div "1 FT 7g Ground Flower (Sativa) Original price (1 @ $50.00) 50grnd: -50% $25.00 …" at bounding box center [369, 114] width 238 height 131
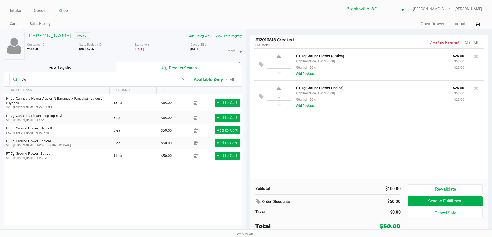
drag, startPoint x: 45, startPoint y: 83, endPoint x: 0, endPoint y: 76, distance: 45.2
click at [0, 76] on div "JAMES STENHOLM Medical Add Caregiver View State Registry Customer ID 254450 Sta…" at bounding box center [123, 135] width 246 height 213
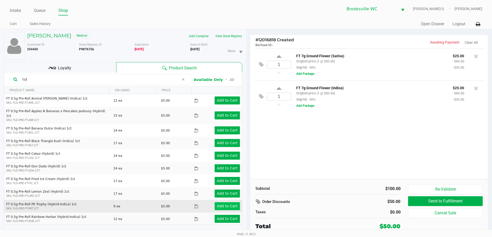
type input "1ct"
click at [222, 204] on app-button-loader "Add to Cart" at bounding box center [227, 206] width 21 height 4
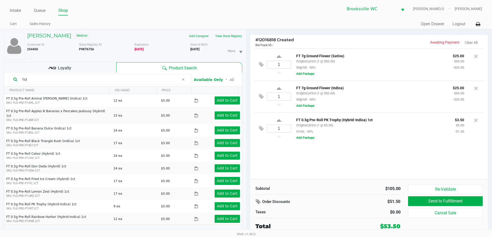
click at [316, 158] on div "1 FT 7g Ground Flower (Sativa) Original price (1 @ $50.00) 50grnd: -50% $25.00 …" at bounding box center [369, 114] width 238 height 131
click at [316, 156] on div "1 FT 7g Ground Flower (Sativa) Original price (1 @ $50.00) 50grnd: -50% $25.00 …" at bounding box center [369, 114] width 238 height 131
click at [316, 155] on div "1 FT 7g Ground Flower (Sativa) Original price (1 @ $50.00) 50grnd: -50% $25.00 …" at bounding box center [369, 114] width 238 height 131
click at [317, 155] on div "1 FT 7g Ground Flower (Sativa) Original price (1 @ $50.00) 50grnd: -50% $25.00 …" at bounding box center [369, 114] width 238 height 131
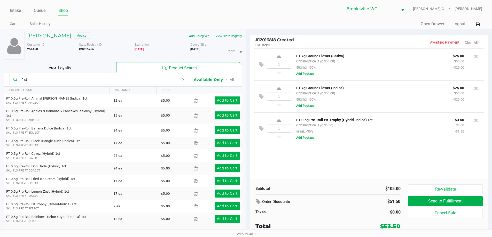
click at [318, 155] on div "1 FT 7g Ground Flower (Sativa) Original price (1 @ $50.00) 50grnd: -50% $25.00 …" at bounding box center [369, 114] width 238 height 131
click at [319, 155] on div "1 FT 7g Ground Flower (Sativa) Original price (1 @ $50.00) 50grnd: -50% $25.00 …" at bounding box center [369, 114] width 238 height 131
click at [287, 131] on input "1" at bounding box center [279, 128] width 24 height 7
type input "1"
click at [332, 164] on div "1 FT 7g Ground Flower (Sativa) Original price (1 @ $50.00) 50grnd: -50% $25.00 …" at bounding box center [369, 114] width 238 height 131
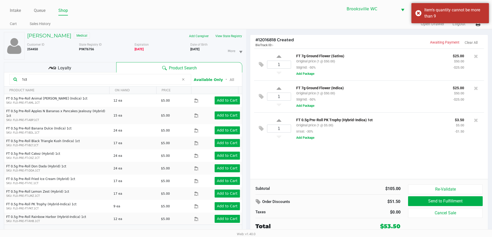
drag, startPoint x: 374, startPoint y: 121, endPoint x: 291, endPoint y: 121, distance: 82.9
click at [291, 121] on div "1 FT 0.5g Pre-Roll PK Trophy (Hybrid-Indica) 1ct Original price (1 @ $5.00) srs…" at bounding box center [369, 129] width 230 height 32
copy div "FT 0.5g Pre-Roll PK Trophy (Hybrid-Indica) 1ct"
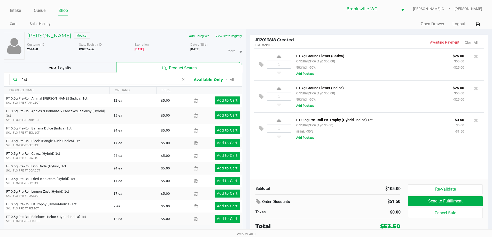
click at [330, 164] on div "1 FT 7g Ground Flower (Sativa) Original price (1 @ $50.00) 50grnd: -50% $25.00 …" at bounding box center [369, 114] width 238 height 131
click at [68, 78] on input "1ct" at bounding box center [99, 80] width 159 height 8
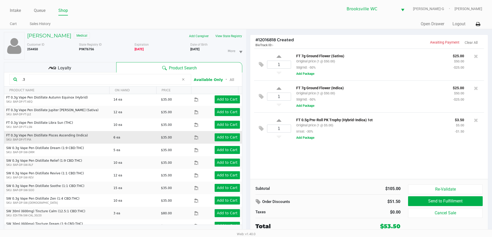
scroll to position [26, 0]
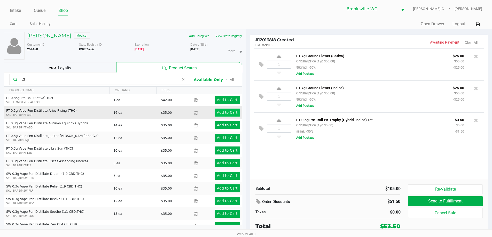
type input ".3"
click at [226, 112] on app-button-loader "Add to Cart" at bounding box center [227, 113] width 21 height 4
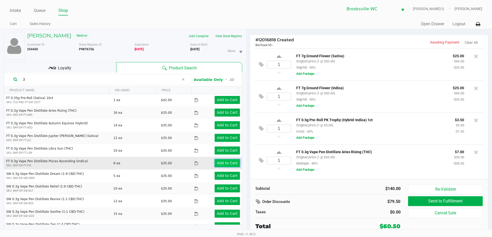
click at [225, 162] on app-button-loader "Add to Cart" at bounding box center [227, 163] width 21 height 4
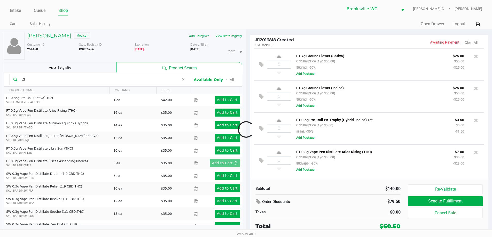
click at [347, 186] on div at bounding box center [246, 130] width 492 height 150
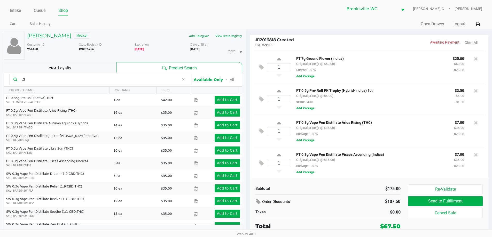
click at [347, 186] on div "Subtotal $175.00" at bounding box center [328, 188] width 153 height 7
click at [344, 184] on div "Subtotal $175.00 Order Discounts $107.50 Taxes $0.00 Total $67.50 Re-Validate S…" at bounding box center [369, 207] width 238 height 57
click at [58, 68] on span "Loyalty" at bounding box center [64, 68] width 13 height 6
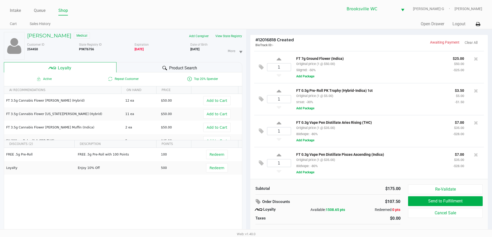
click at [158, 67] on div "Product Search" at bounding box center [180, 67] width 126 height 10
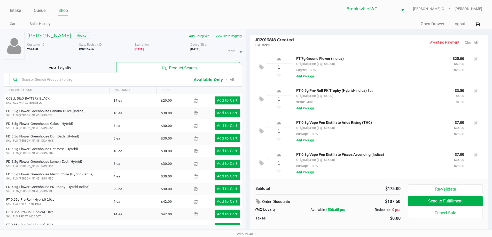
click at [345, 186] on div "Subtotal $175.00" at bounding box center [328, 188] width 153 height 7
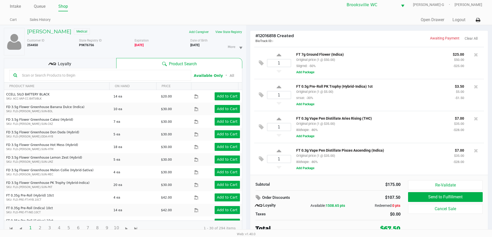
scroll to position [5, 0]
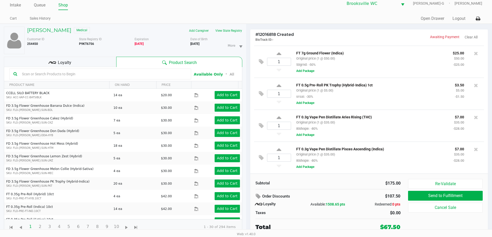
click at [340, 181] on div "$175.00" at bounding box center [366, 184] width 69 height 6
click at [360, 188] on div "Subtotal $175.00 Order Discounts $107.50 Loyalty Available: 1508.65 pts Redeeme…" at bounding box center [328, 205] width 153 height 52
click at [95, 60] on div "Loyalty" at bounding box center [60, 62] width 112 height 10
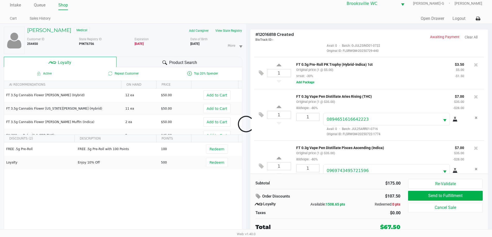
scroll to position [108, 0]
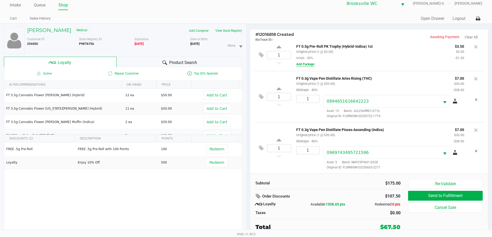
click at [310, 64] on button "Add Package" at bounding box center [305, 64] width 18 height 5
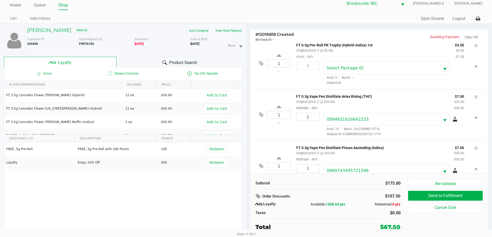
scroll to position [118, 0]
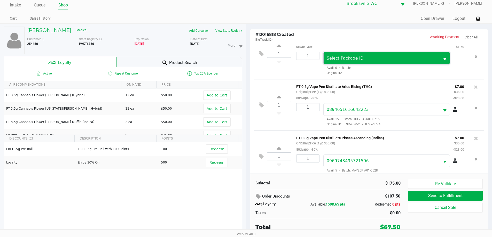
click at [368, 63] on span "Select Package ID" at bounding box center [382, 58] width 117 height 12
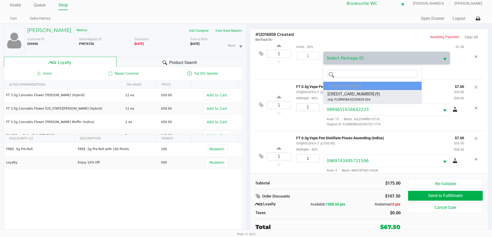
click at [373, 95] on li "6943238569295853 (9) orig: FLSRWGM-20250828-564" at bounding box center [373, 96] width 98 height 13
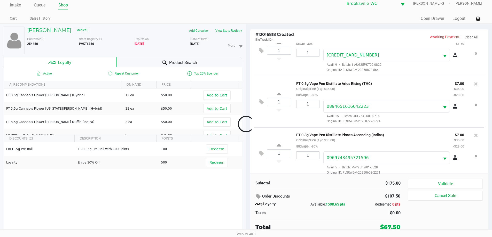
scroll to position [128, 0]
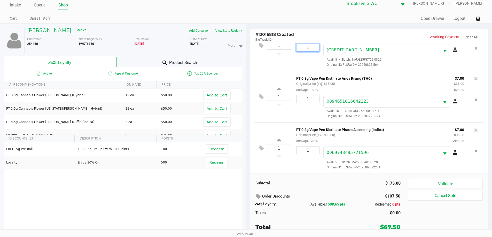
click at [313, 49] on input "1" at bounding box center [308, 47] width 23 height 7
click at [287, 48] on input "1" at bounding box center [279, 45] width 24 height 7
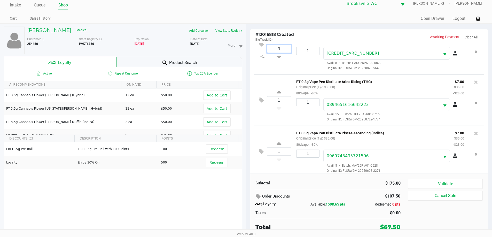
type input "9"
drag, startPoint x: 300, startPoint y: 77, endPoint x: 306, endPoint y: 57, distance: 20.3
click at [300, 76] on div "Loading JAMES STENHOLM Medical Add Caregiver View State Registry Customer ID 25…" at bounding box center [246, 131] width 492 height 214
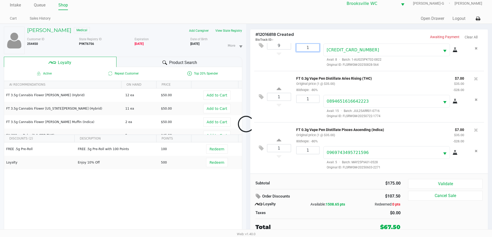
click at [311, 47] on input "1" at bounding box center [308, 47] width 23 height 7
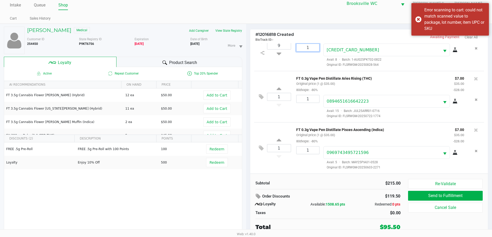
click at [311, 49] on input "1" at bounding box center [308, 47] width 23 height 7
type input "9"
click at [295, 68] on div "JAMES STENHOLM Medical Add Caregiver View State Registry Customer ID 254450 Sta…" at bounding box center [246, 131] width 492 height 214
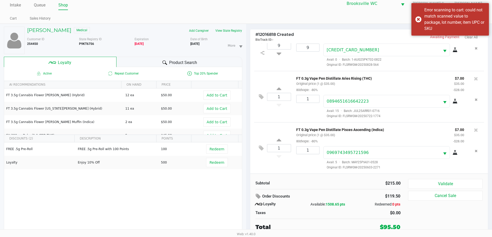
scroll to position [102, 0]
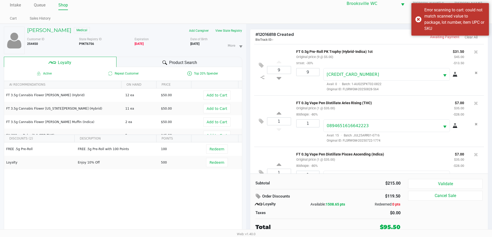
click at [303, 90] on div "9" at bounding box center [306, 80] width 27 height 24
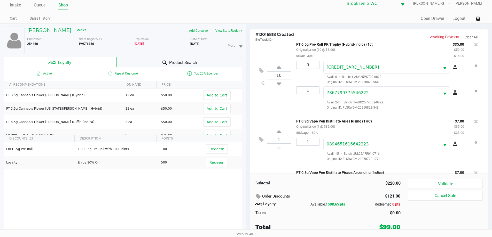
scroll to position [76, 0]
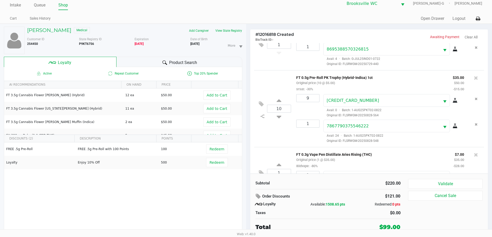
click at [321, 188] on div "Subtotal $220.00 Order Discounts $121.00 Loyalty Available: 1508.65 pts Redeeme…" at bounding box center [328, 205] width 153 height 52
click at [258, 195] on icon at bounding box center [259, 197] width 6 height 6
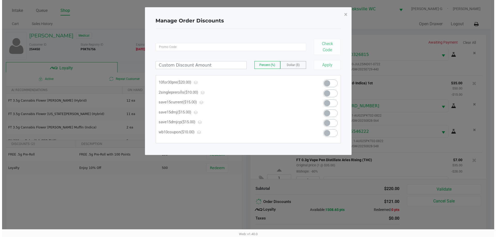
scroll to position [0, 0]
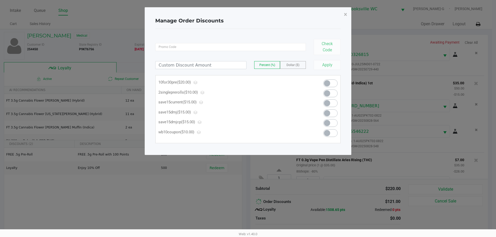
click at [332, 82] on span at bounding box center [330, 84] width 14 height 8
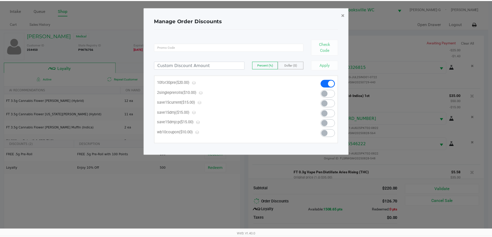
scroll to position [153, 0]
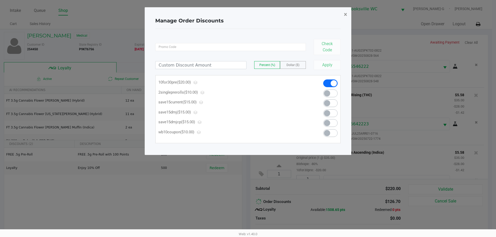
click at [345, 15] on span "×" at bounding box center [345, 14] width 3 height 7
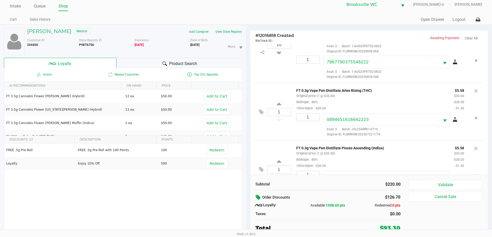
scroll to position [5, 0]
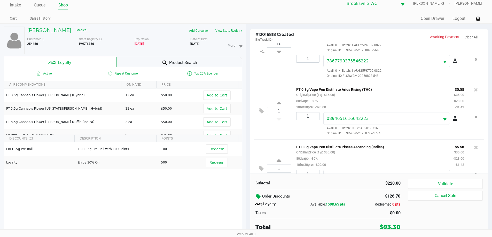
click at [328, 182] on div "$220.00" at bounding box center [366, 184] width 76 height 6
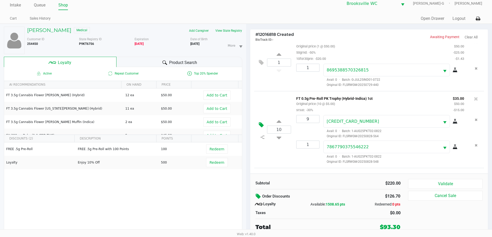
scroll to position [76, 0]
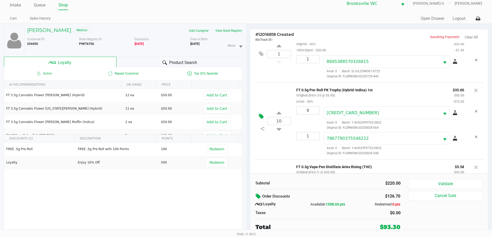
click at [263, 111] on button at bounding box center [262, 117] width 9 height 12
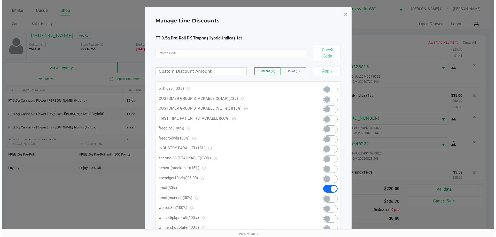
scroll to position [0, 0]
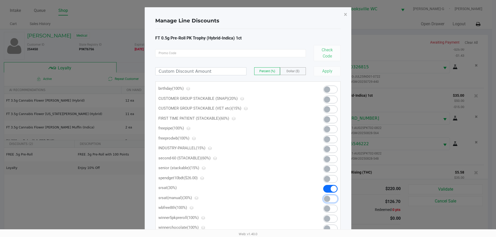
click at [332, 196] on span at bounding box center [330, 199] width 14 height 8
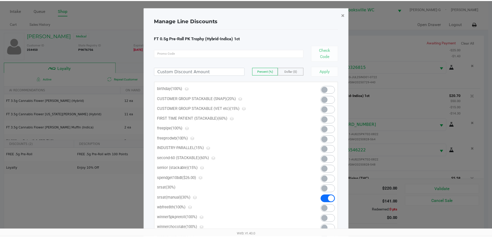
scroll to position [178, 0]
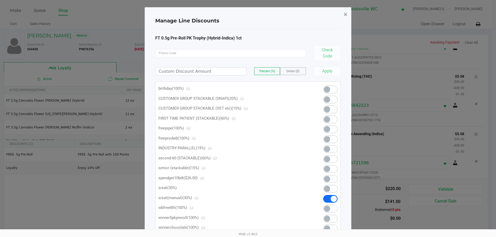
click at [345, 13] on span "×" at bounding box center [345, 14] width 3 height 7
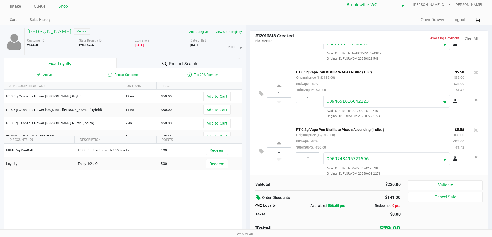
scroll to position [5, 0]
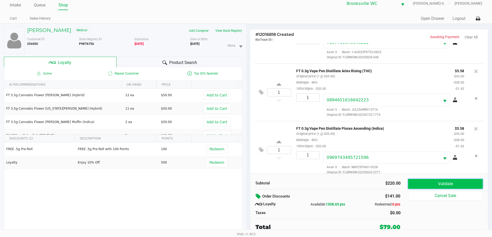
click at [453, 185] on button "Validate" at bounding box center [445, 184] width 74 height 10
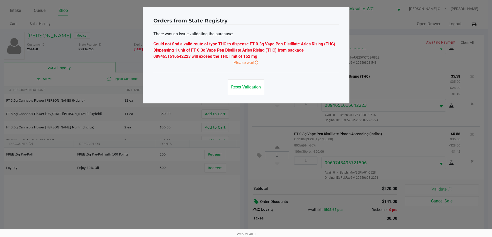
scroll to position [0, 0]
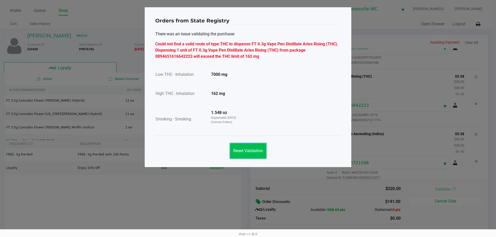
click at [243, 147] on button "Reset Validation" at bounding box center [248, 151] width 36 height 16
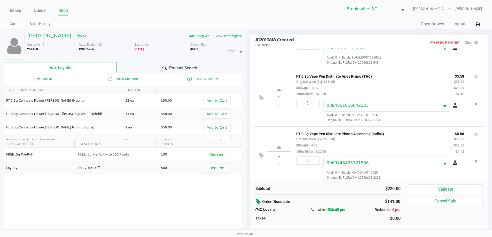
scroll to position [184, 0]
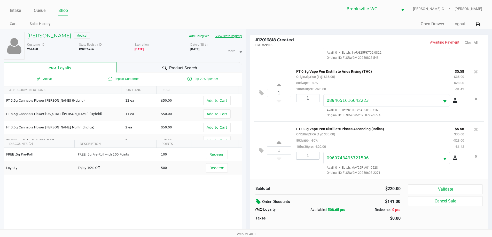
click at [235, 37] on button "View State Registry" at bounding box center [227, 36] width 30 height 8
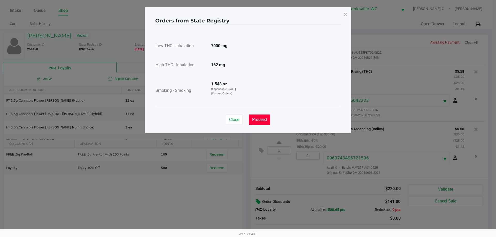
click at [258, 119] on span "Proceed" at bounding box center [259, 119] width 15 height 5
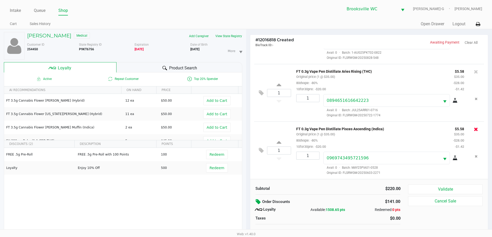
click at [474, 128] on icon at bounding box center [476, 129] width 4 height 5
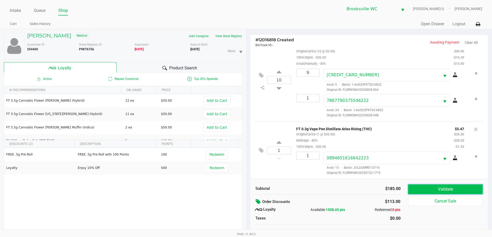
click at [456, 189] on button "Validate" at bounding box center [445, 190] width 74 height 10
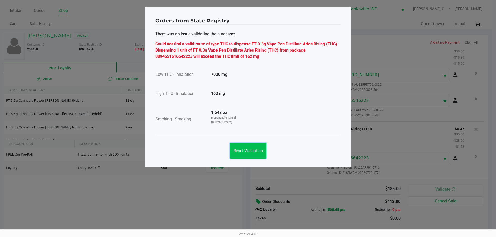
click at [255, 153] on span "Reset Validation" at bounding box center [248, 151] width 30 height 5
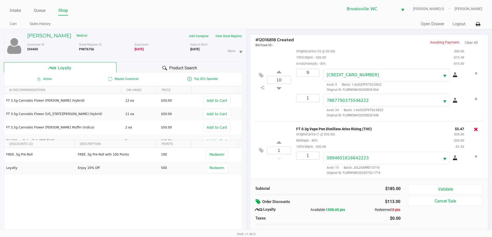
click at [474, 129] on icon at bounding box center [476, 129] width 4 height 5
click at [300, 187] on div at bounding box center [246, 130] width 492 height 150
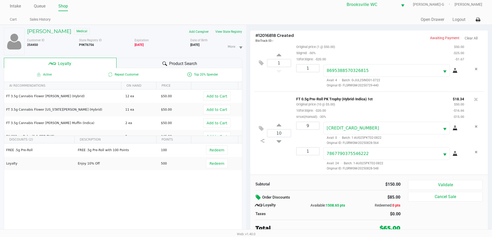
scroll to position [5, 0]
click at [306, 178] on div "Subtotal $150.00 Order Discounts $85.00 Loyalty Available: 1508.65 pts Redeemed…" at bounding box center [369, 205] width 238 height 63
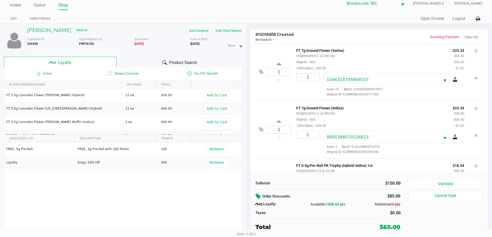
scroll to position [68, 0]
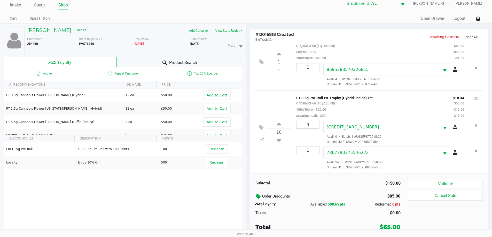
click at [297, 170] on div "10 FT 0.5g Pre-Roll PK Trophy (Hybrid-Indica) 1ct Original price (10 @ $5.00) 1…" at bounding box center [369, 132] width 230 height 83
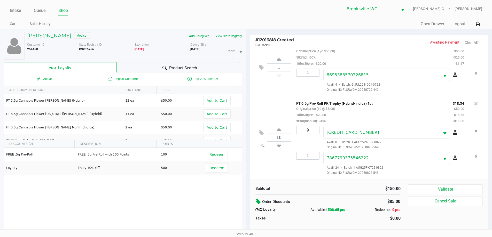
scroll to position [5, 0]
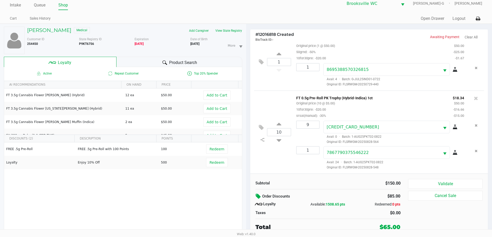
drag, startPoint x: 300, startPoint y: 175, endPoint x: 163, endPoint y: 66, distance: 175.2
click at [299, 174] on div "Subtotal $150.00 Order Discounts $85.00 Loyalty Available: 1508.65 pts Redeemed…" at bounding box center [369, 205] width 238 height 63
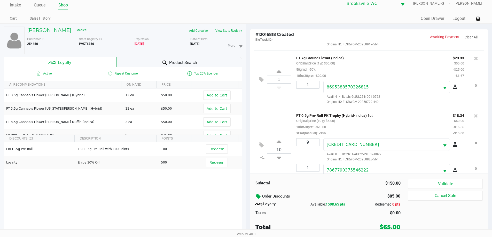
scroll to position [68, 0]
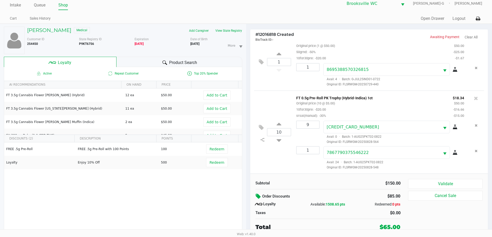
click at [277, 181] on div "Subtotal" at bounding box center [290, 184] width 69 height 6
click at [263, 126] on icon at bounding box center [261, 128] width 5 height 6
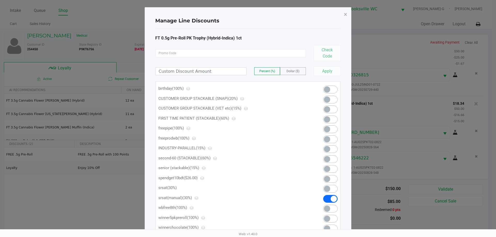
click at [333, 197] on span at bounding box center [334, 199] width 6 height 6
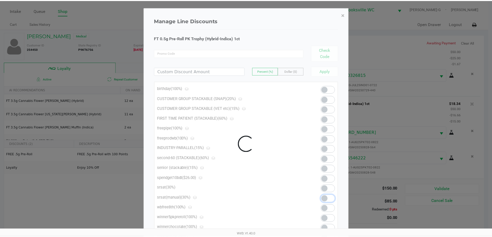
scroll to position [62, 0]
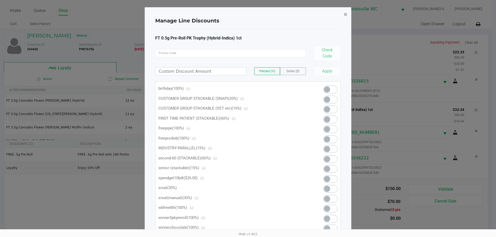
click at [346, 15] on span "×" at bounding box center [345, 14] width 3 height 7
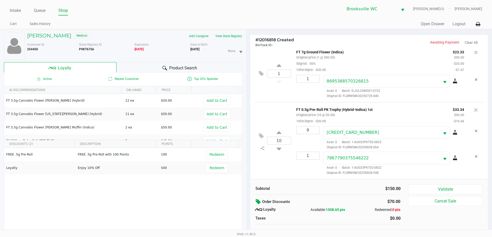
drag, startPoint x: 336, startPoint y: 172, endPoint x: 331, endPoint y: 187, distance: 15.8
click at [335, 175] on span "Original ID: FLSRWGM-20250828-548" at bounding box center [394, 173] width 141 height 5
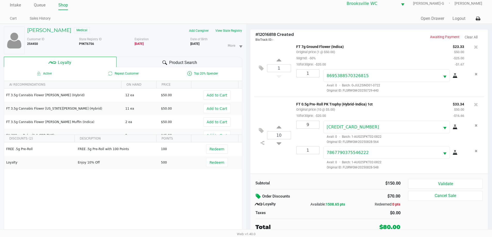
click at [132, 60] on div "Product Search" at bounding box center [180, 62] width 126 height 10
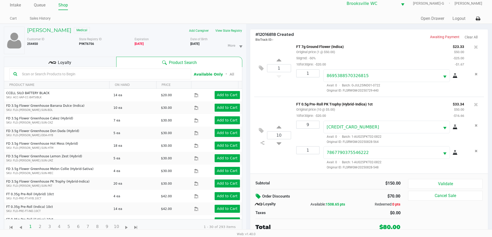
click at [76, 72] on input "text" at bounding box center [103, 74] width 167 height 8
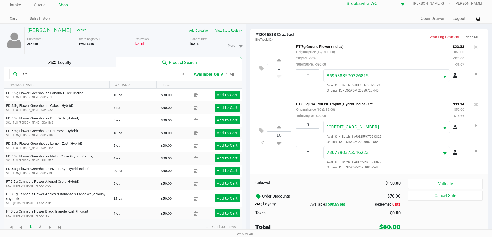
type input "3.5"
click at [302, 178] on div "Subtotal $150.00 Order Discounts $70.00 Loyalty Available: 1508.65 pts Redeemed…" at bounding box center [369, 205] width 238 height 63
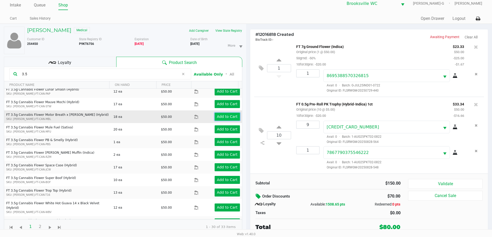
click at [233, 115] on app-button-loader "Add to Cart" at bounding box center [227, 117] width 21 height 4
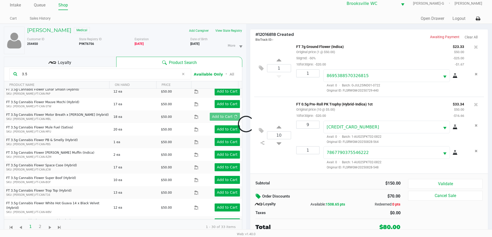
click at [307, 180] on div at bounding box center [246, 125] width 492 height 150
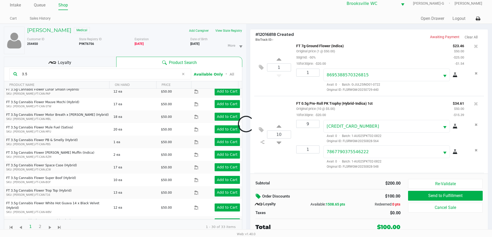
scroll to position [101, 0]
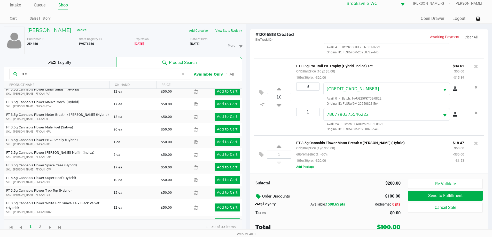
click at [309, 179] on div "Subtotal $200.00" at bounding box center [328, 182] width 153 height 7
click at [312, 180] on div "Subtotal $200.00" at bounding box center [328, 182] width 153 height 7
click at [313, 179] on div "Subtotal $200.00 Order Discounts $100.00 Loyalty Available: 1508.65 pts Redeeme…" at bounding box center [369, 205] width 238 height 63
click at [83, 60] on div "Loyalty" at bounding box center [60, 62] width 112 height 10
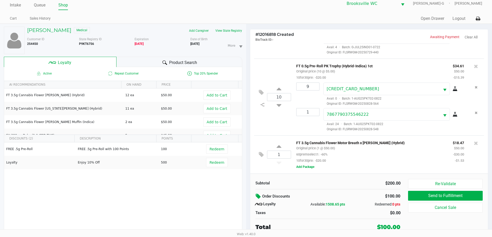
click at [353, 178] on div "Subtotal $200.00 Order Discounts $100.00 Loyalty Available: 1508.65 pts Redeeme…" at bounding box center [369, 205] width 238 height 63
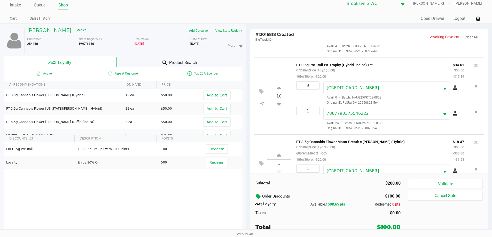
scroll to position [120, 0]
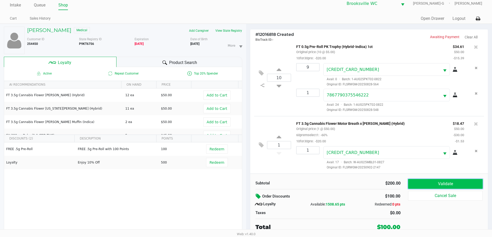
click at [434, 182] on button "Validate" at bounding box center [445, 184] width 74 height 10
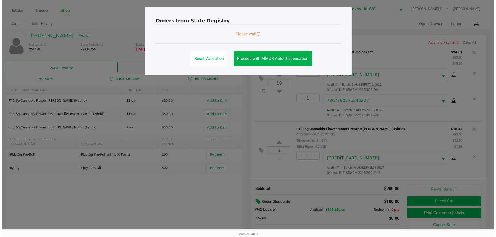
scroll to position [0, 0]
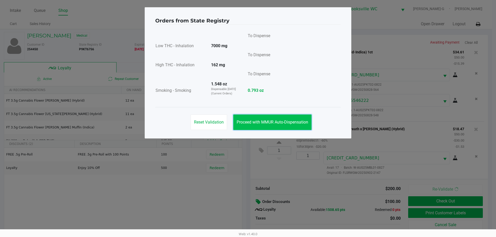
click at [256, 125] on span "Proceed with MMUR Auto-Dispensation" at bounding box center [273, 122] width 72 height 5
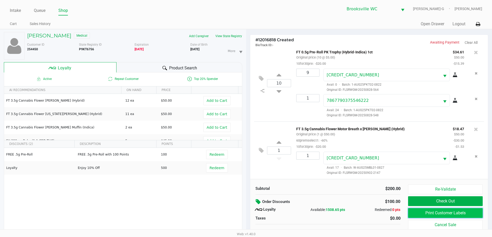
click at [438, 213] on button "Print Customer Labels" at bounding box center [445, 214] width 74 height 10
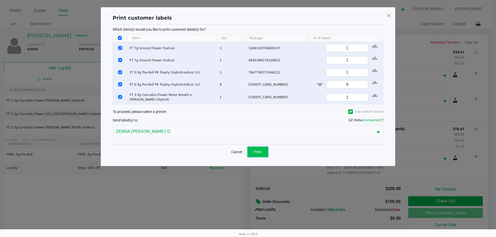
click at [264, 147] on button "Print" at bounding box center [258, 152] width 21 height 10
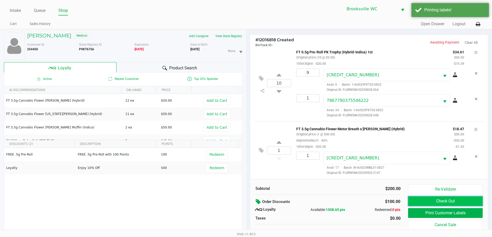
click at [462, 199] on button "Check Out" at bounding box center [445, 202] width 74 height 10
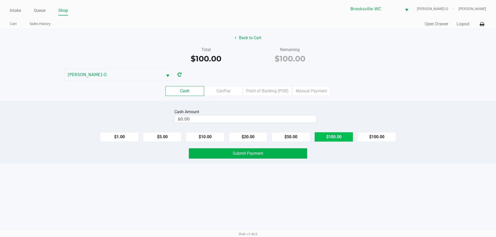
click at [335, 138] on button "$100.00" at bounding box center [333, 137] width 39 height 10
type input "$100.00"
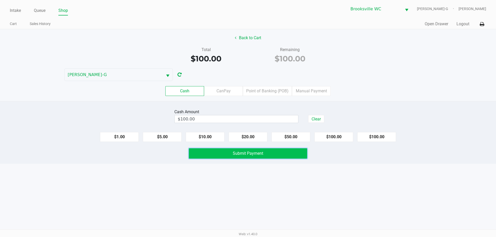
click at [274, 152] on button "Submit Payment" at bounding box center [248, 154] width 118 height 10
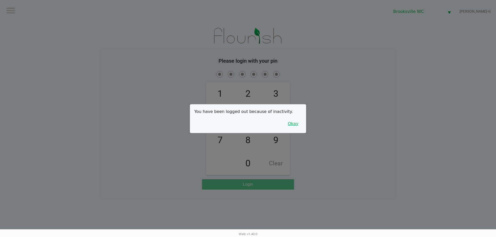
click at [298, 125] on button "Okay" at bounding box center [292, 124] width 17 height 10
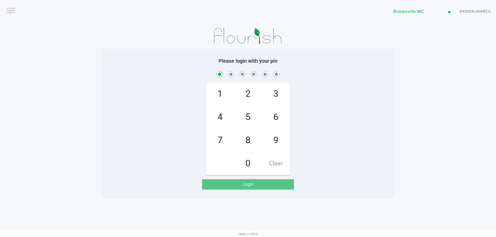
checkbox input "true"
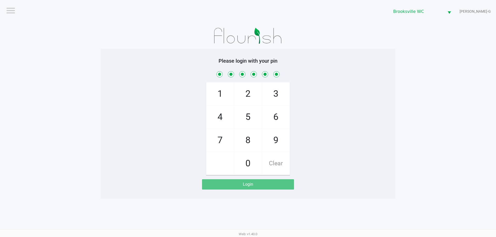
checkbox input "true"
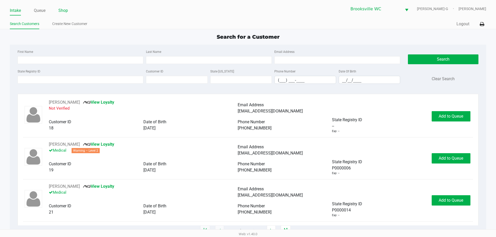
click at [60, 6] on li "Shop" at bounding box center [63, 10] width 10 height 9
click at [62, 10] on link "Shop" at bounding box center [63, 10] width 10 height 7
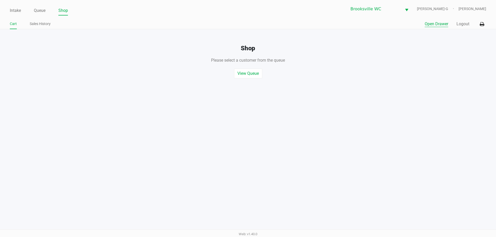
click at [434, 21] on button "Open Drawer" at bounding box center [437, 24] width 24 height 6
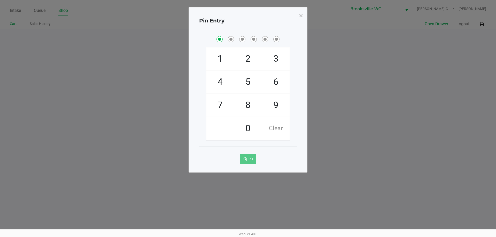
checkbox input "true"
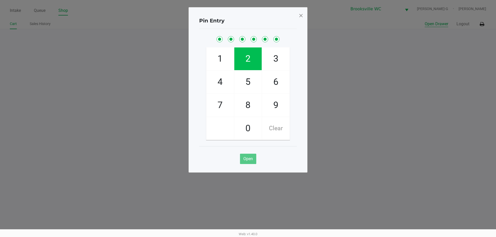
checkbox input "true"
click at [301, 15] on span at bounding box center [301, 15] width 5 height 8
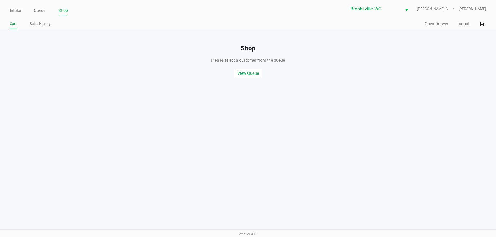
click at [243, 168] on div "Intake Queue Shop Brooksville WC BECKY-G Steven Jaskot Cart Sales History Quick…" at bounding box center [248, 118] width 496 height 237
click at [72, 148] on div "Intake Queue Shop Brooksville WC BECKY-G Steven Jaskot Cart Sales History Quick…" at bounding box center [248, 118] width 496 height 237
click at [41, 11] on link "Queue" at bounding box center [40, 10] width 12 height 7
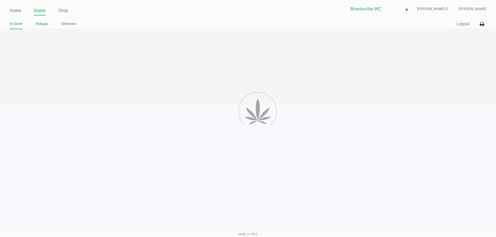
click at [39, 26] on link "Pickups" at bounding box center [41, 24] width 13 height 6
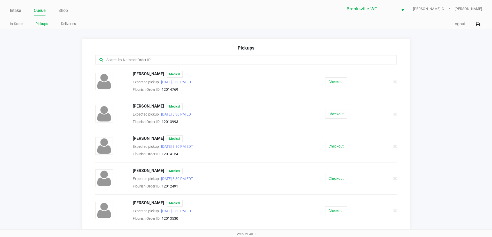
click at [130, 60] on input "text" at bounding box center [238, 60] width 264 height 6
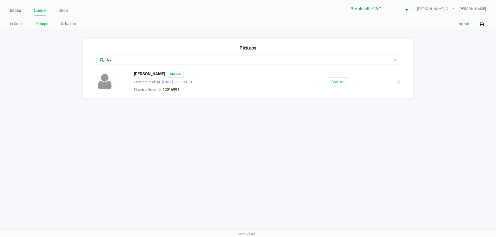
type input "ivy"
click at [463, 26] on button "Logout" at bounding box center [463, 24] width 13 height 6
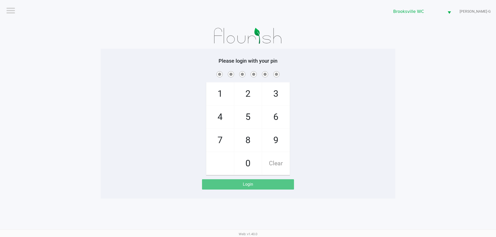
drag, startPoint x: 323, startPoint y: 47, endPoint x: 328, endPoint y: 47, distance: 4.7
click at [328, 47] on div at bounding box center [248, 36] width 295 height 26
checkbox input "true"
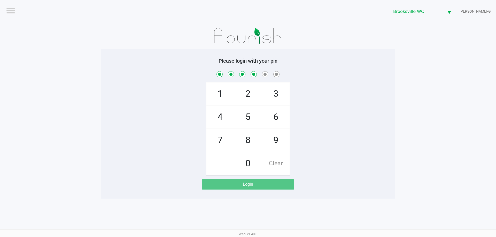
checkbox input "true"
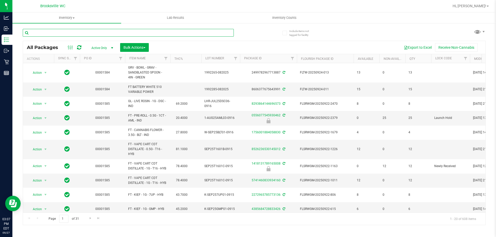
click at [77, 35] on input "text" at bounding box center [128, 33] width 211 height 8
paste input "FD 3.5g Flower Greenhouse PK Trophy (Hybrid-Indica)"
click at [272, 36] on div "FD 3.5g Flower Greenhouse PK Trophy (Hybrid-Indica) All Packages Active Only Ac…" at bounding box center [254, 125] width 463 height 202
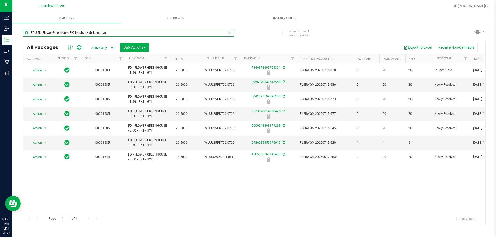
drag, startPoint x: 117, startPoint y: 33, endPoint x: 61, endPoint y: 23, distance: 57.3
click at [1, 23] on div "Analytics Inbound Inventory Outbound Retail Reports 03:29 PM EDT 09/27/2025 09/…" at bounding box center [248, 118] width 496 height 237
paste input "T 0.5g Vape Cart CDT Distillate Space Gello x Zuchi (Hybrid"
click at [259, 43] on div "All Packages Active Only Active Only Lab Samples Locked All External Internal B…" at bounding box center [254, 47] width 463 height 13
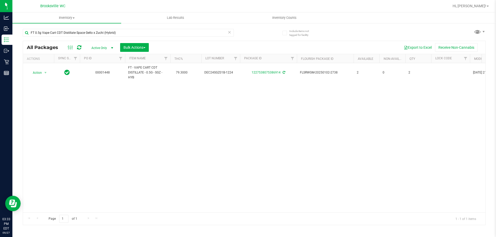
click at [203, 49] on div "Export to Excel Receive Non-Cannabis" at bounding box center [317, 47] width 329 height 9
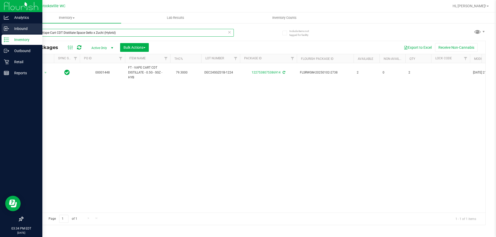
drag, startPoint x: 220, startPoint y: 32, endPoint x: 0, endPoint y: 32, distance: 219.9
click at [0, 32] on div "Analytics Inbound Inventory Outbound Retail Reports 03:34 PM EDT 09/27/2025 09/…" at bounding box center [248, 118] width 496 height 237
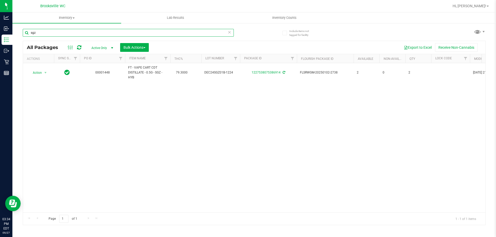
type input "sgz"
click at [267, 41] on div "All Packages Active Only Active Only Lab Samples Locked All External Internal B…" at bounding box center [254, 133] width 463 height 185
click at [229, 34] on icon at bounding box center [230, 32] width 4 height 6
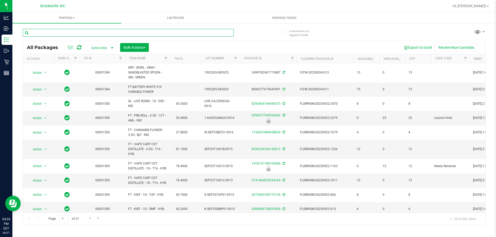
click at [89, 32] on input "text" at bounding box center [128, 33] width 211 height 8
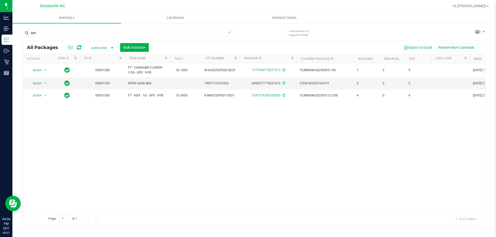
click at [256, 46] on div "Export to Excel Receive Non-Cannabis" at bounding box center [317, 47] width 329 height 9
click at [78, 29] on input "gpe" at bounding box center [128, 33] width 211 height 8
click at [77, 29] on input "gpe" at bounding box center [128, 33] width 211 height 8
click at [77, 31] on input "gpe" at bounding box center [128, 33] width 211 height 8
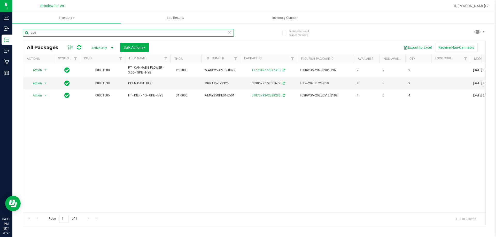
paste input "FT 0.5g Pre-Roll PK Trophy (Hybrid-Indica) 1ct"
click at [261, 40] on div "FT 0.5g Pre-Roll PK Trophy (Hybrid-Indica) 1ct All Packages Active Only Active …" at bounding box center [254, 125] width 463 height 202
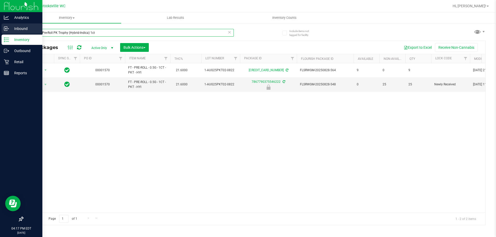
drag, startPoint x: 107, startPoint y: 33, endPoint x: 0, endPoint y: 33, distance: 107.2
click at [0, 33] on div "Analytics Inbound Inventory Outbound Retail Reports 04:17 PM EDT 09/27/2025 09/…" at bounding box center [248, 118] width 496 height 237
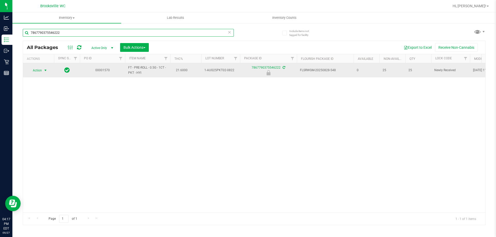
type input "7867790375546222"
click at [41, 70] on span "Action" at bounding box center [35, 70] width 14 height 7
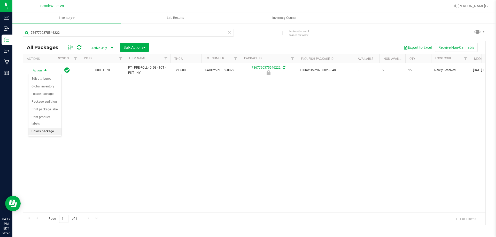
click at [44, 128] on li "Unlock package" at bounding box center [44, 132] width 33 height 8
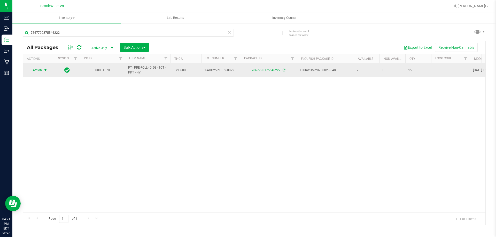
click at [38, 70] on span "Action" at bounding box center [35, 70] width 14 height 7
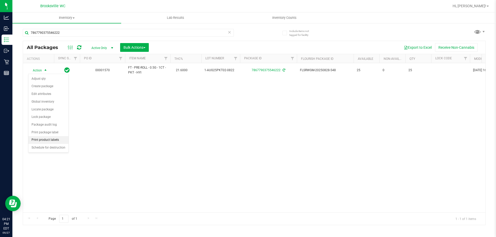
click at [51, 141] on li "Print product labels" at bounding box center [48, 140] width 40 height 8
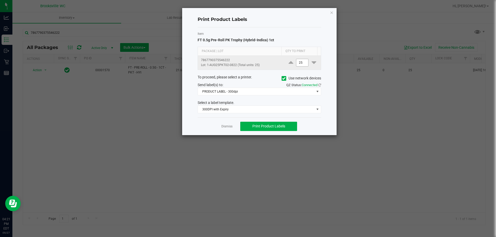
click at [302, 62] on input "25" at bounding box center [302, 62] width 12 height 7
type input "1"
click at [258, 83] on div "Send label(s) to:" at bounding box center [227, 84] width 66 height 5
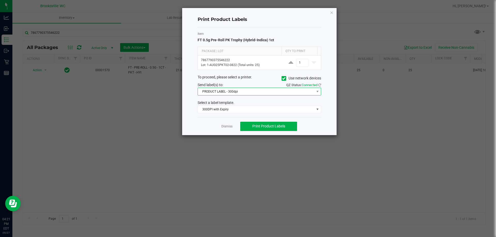
click at [249, 91] on span "PRODUCT LABEL - 300dpi" at bounding box center [256, 91] width 117 height 7
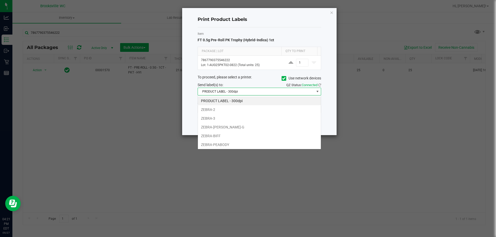
scroll to position [8, 124]
click at [223, 135] on li "ZEBRA-BIFF" at bounding box center [259, 136] width 123 height 9
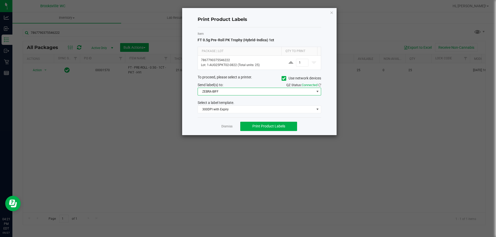
click at [229, 90] on span "ZEBRA-BIFF" at bounding box center [256, 91] width 117 height 7
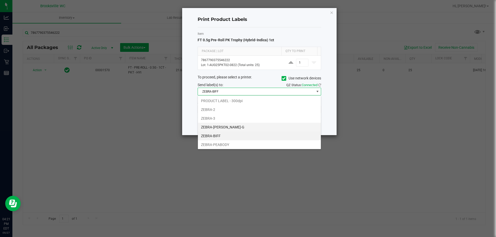
click at [223, 126] on li "ZEBRA-BECKY-G" at bounding box center [259, 127] width 123 height 9
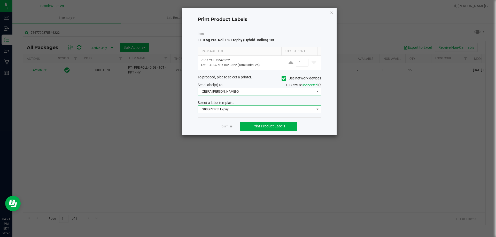
click at [227, 111] on span "300DPI with Expiry" at bounding box center [256, 109] width 117 height 7
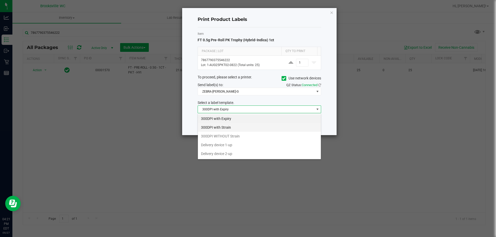
click at [226, 127] on li "300DPI with Strain" at bounding box center [259, 127] width 123 height 9
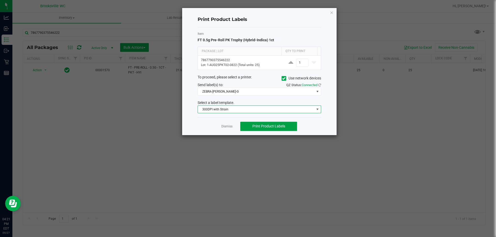
click at [263, 124] on button "Print Product Labels" at bounding box center [268, 126] width 57 height 9
drag, startPoint x: 233, startPoint y: 126, endPoint x: 234, endPoint y: 114, distance: 12.7
click at [233, 126] on div "Dismiss Print Product Labels" at bounding box center [260, 127] width 124 height 18
click at [222, 125] on link "Dismiss" at bounding box center [226, 127] width 11 height 4
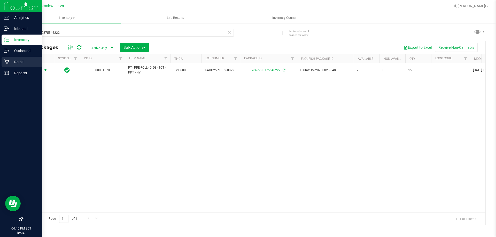
click at [10, 65] on p "Retail" at bounding box center [24, 62] width 31 height 6
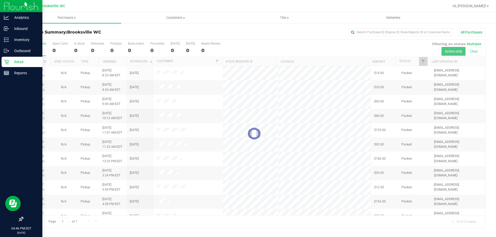
click at [427, 62] on div at bounding box center [254, 134] width 463 height 188
click at [425, 62] on div at bounding box center [254, 134] width 463 height 188
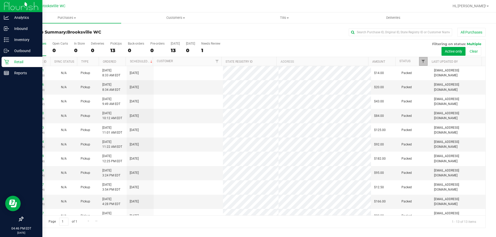
click at [423, 63] on span "Filter" at bounding box center [423, 61] width 4 height 4
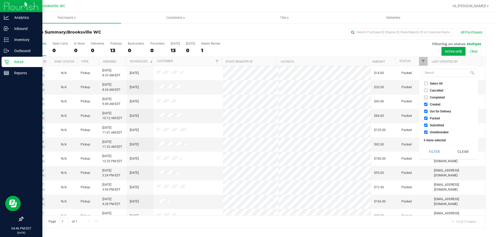
click at [433, 85] on span "Select All" at bounding box center [436, 83] width 13 height 3
click at [428, 85] on input "Select All" at bounding box center [425, 83] width 3 height 3
checkbox input "true"
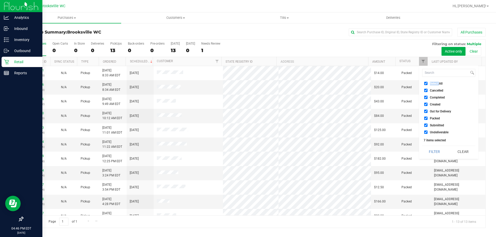
click at [433, 85] on span "Select All" at bounding box center [436, 83] width 13 height 3
click at [428, 85] on input "Select All" at bounding box center [425, 83] width 3 height 3
checkbox input "false"
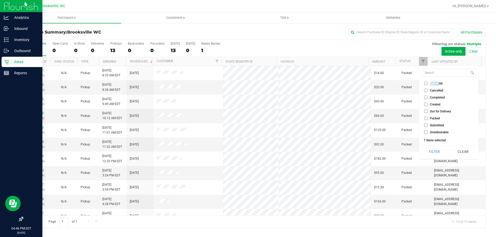
checkbox input "false"
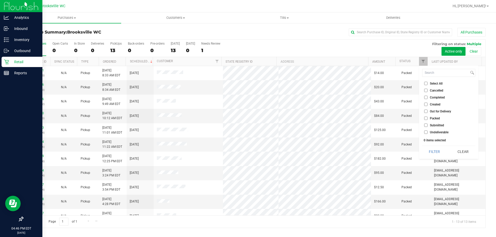
click at [435, 124] on span "Submitted" at bounding box center [437, 125] width 14 height 3
click at [428, 124] on input "Submitted" at bounding box center [425, 125] width 3 height 3
checkbox input "true"
click at [435, 148] on button "Filter" at bounding box center [434, 151] width 25 height 11
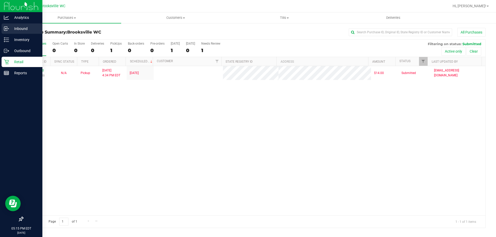
click at [10, 28] on p "Inbound" at bounding box center [24, 29] width 31 height 6
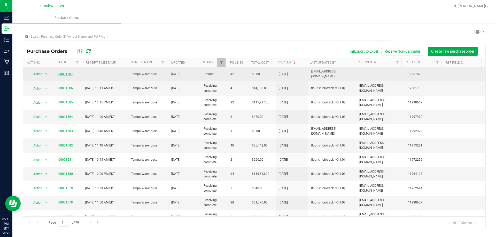
click at [63, 72] on link "00001587" at bounding box center [65, 74] width 14 height 4
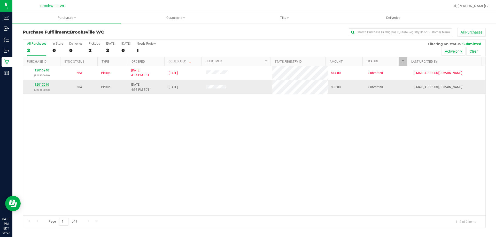
click at [42, 84] on link "12017016" at bounding box center [42, 85] width 14 height 4
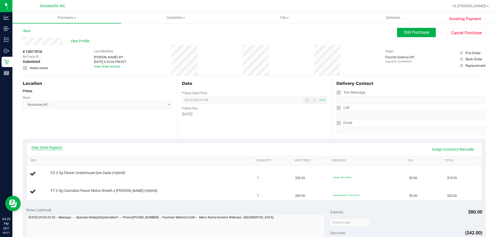
click at [54, 147] on link "View State Registry" at bounding box center [46, 147] width 31 height 5
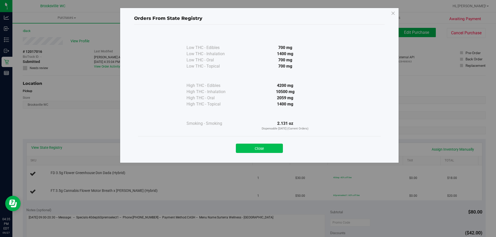
click at [266, 146] on button "Close" at bounding box center [259, 148] width 47 height 9
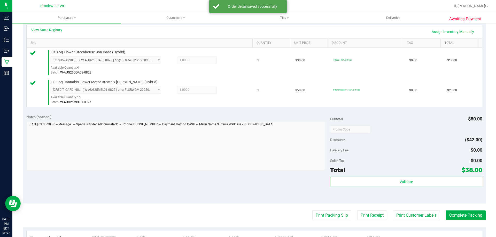
scroll to position [155, 0]
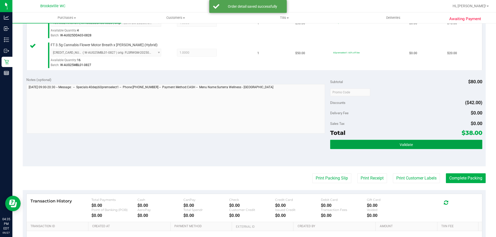
click at [335, 144] on button "Validate" at bounding box center [406, 144] width 152 height 9
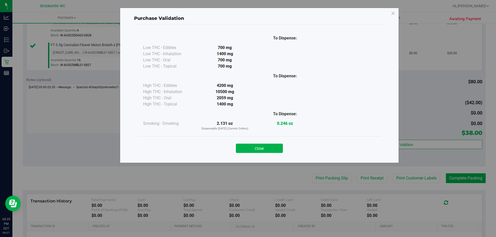
drag, startPoint x: 274, startPoint y: 146, endPoint x: 292, endPoint y: 156, distance: 20.3
click at [273, 146] on button "Close" at bounding box center [259, 148] width 47 height 9
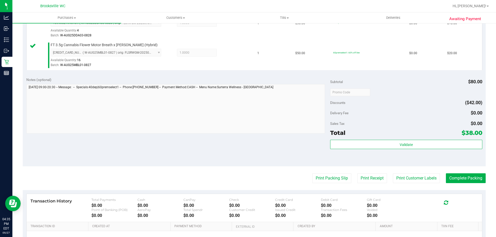
click at [313, 173] on purchase-details "Back Edit Purchase Cancel Purchase View Profile # 12017016 BioTrack ID: - Submi…" at bounding box center [254, 80] width 463 height 414
click at [313, 176] on button "Print Packing Slip" at bounding box center [331, 179] width 39 height 10
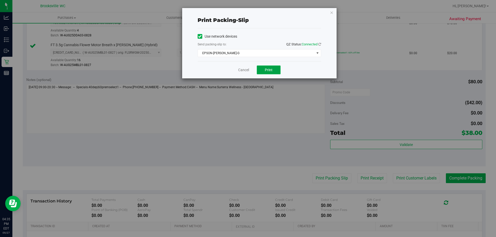
click at [272, 71] on span "Print" at bounding box center [269, 70] width 8 height 4
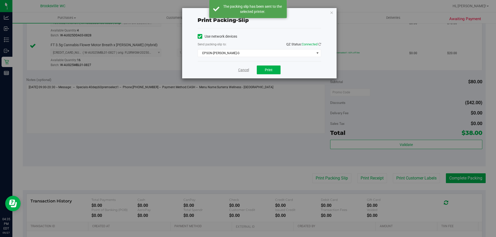
click at [244, 68] on link "Cancel" at bounding box center [243, 69] width 11 height 5
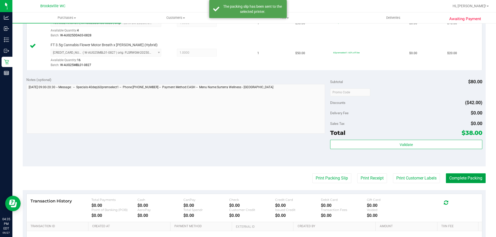
click at [460, 174] on button "Complete Packing" at bounding box center [466, 179] width 40 height 10
